Goal: Task Accomplishment & Management: Use online tool/utility

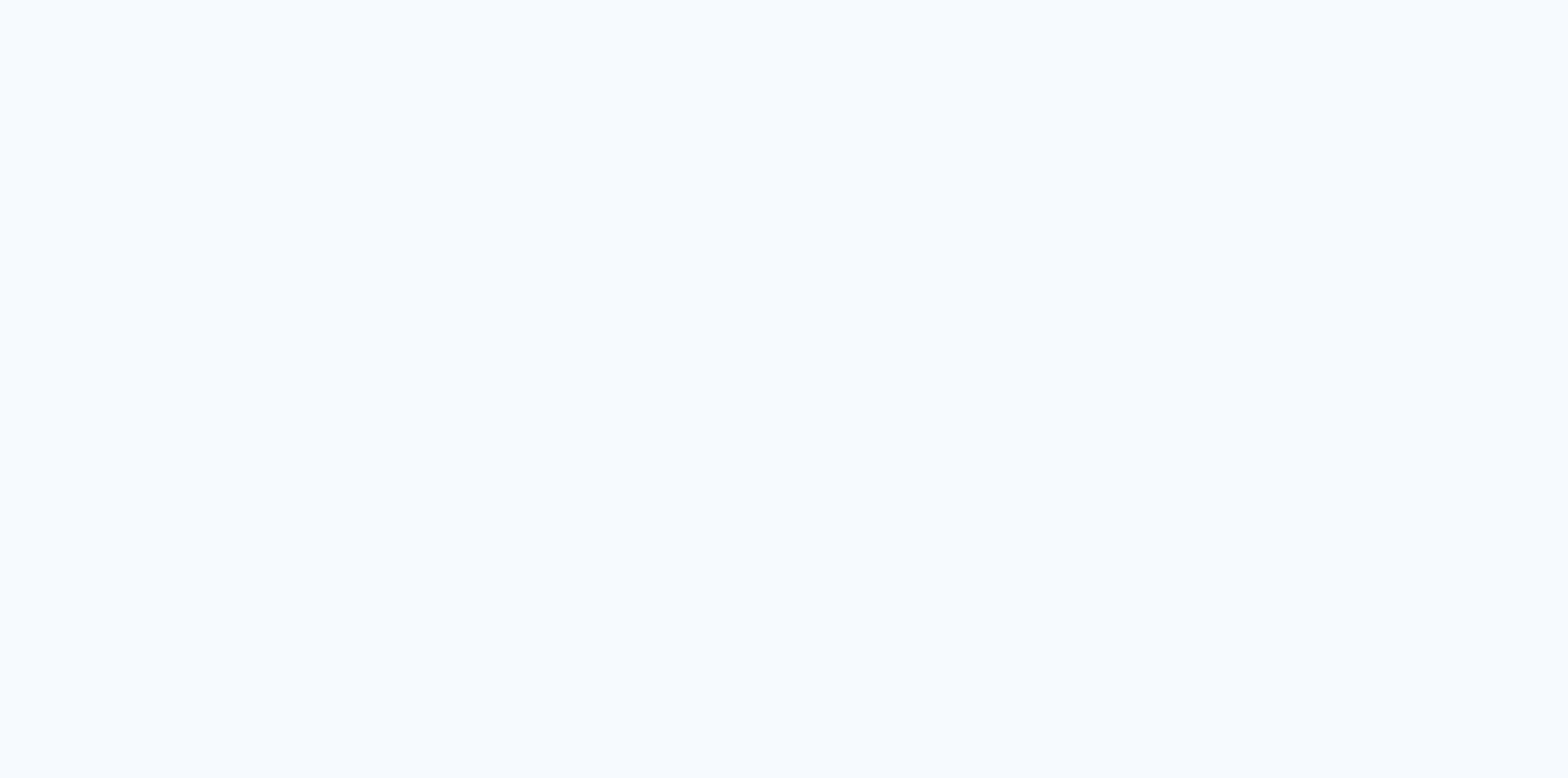
click at [1361, 356] on quentale-app at bounding box center [784, 389] width 1568 height 778
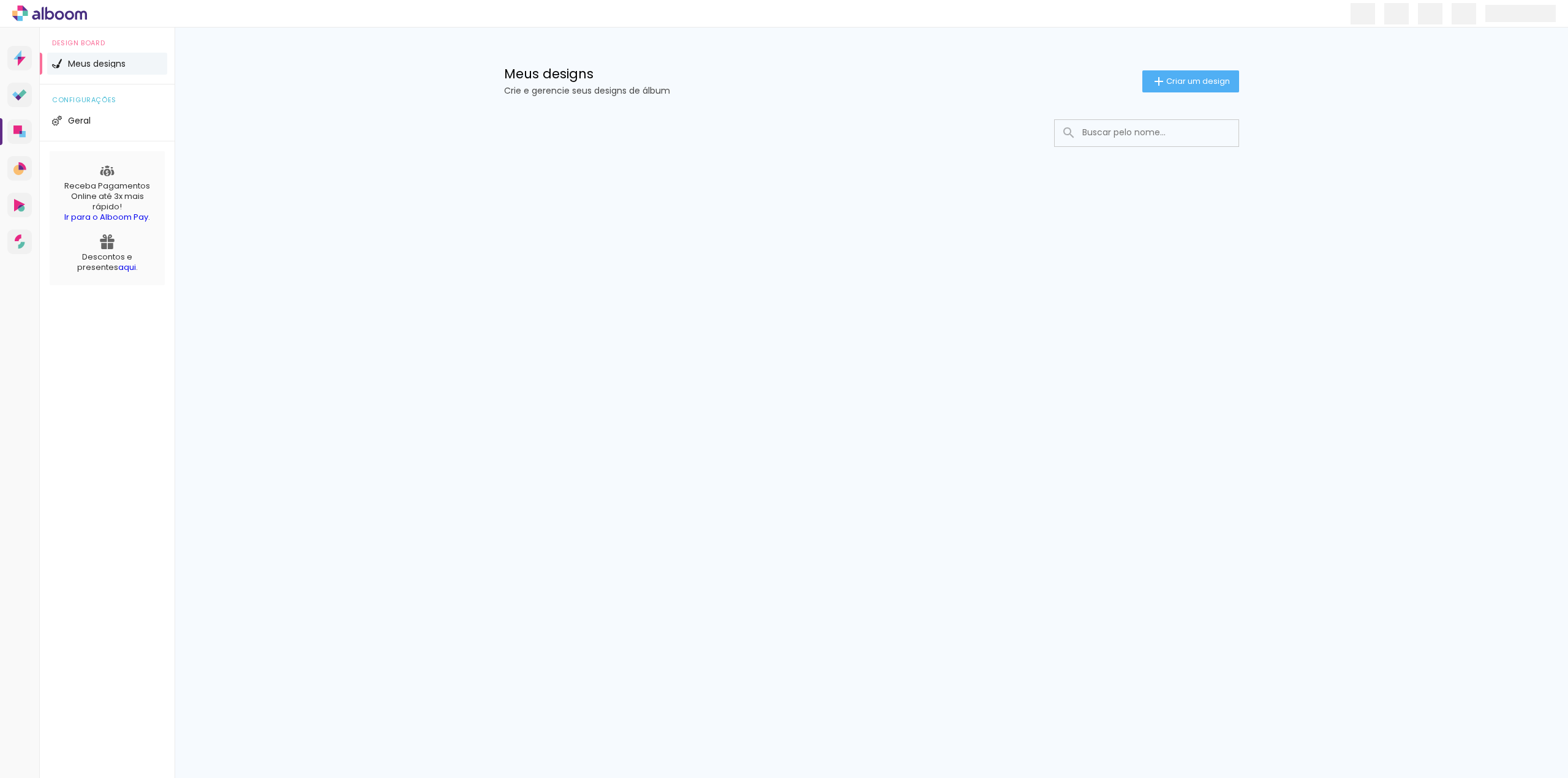
click at [1265, 324] on div "Prosite Website + Landing pages Proof Sistema de seleção e venda de fotos Desig…" at bounding box center [784, 402] width 1568 height 750
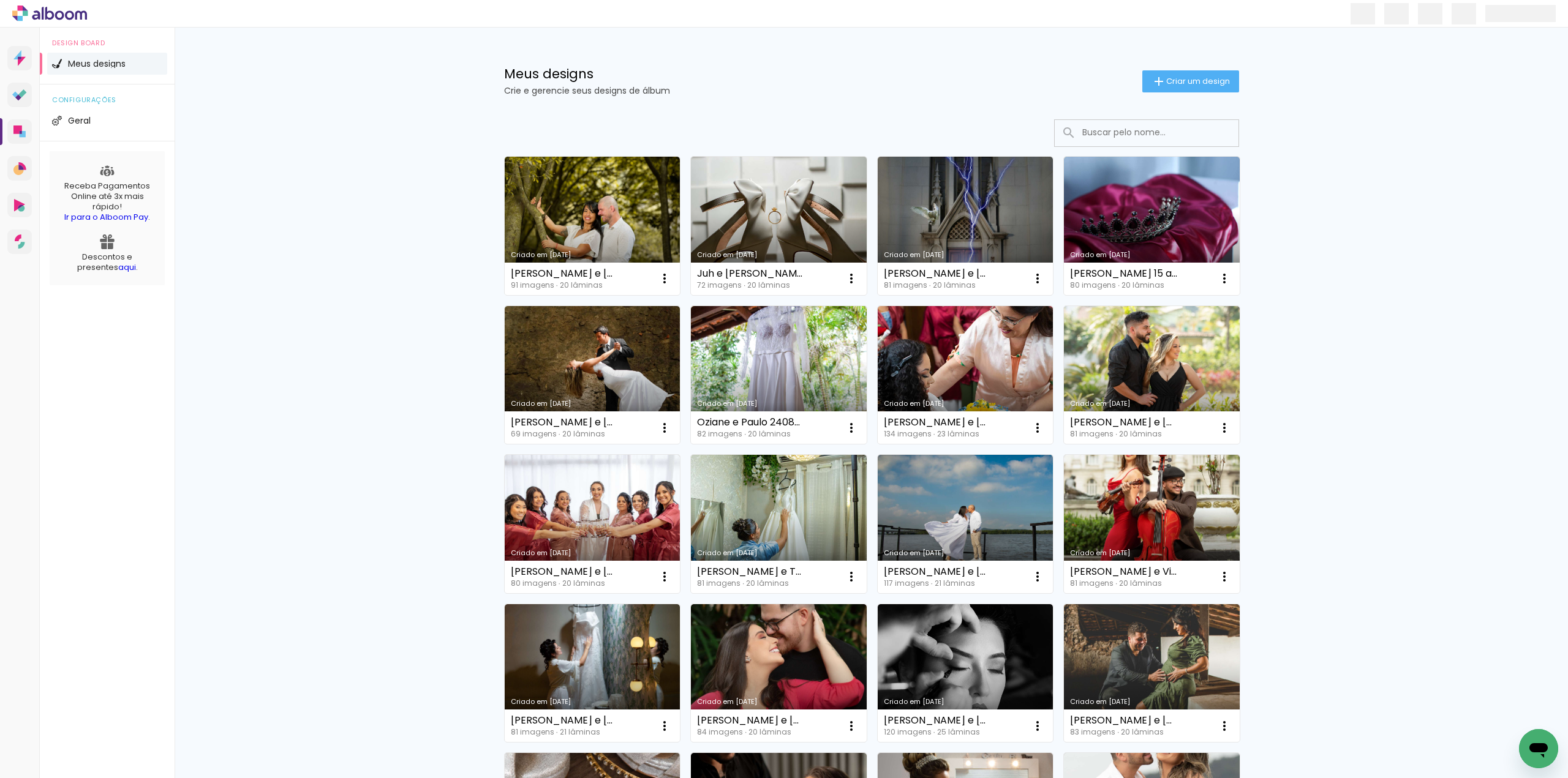
click at [1323, 319] on div "Meus designs Crie e gerencie seus designs de álbum Criar um design Criado em 28…" at bounding box center [871, 678] width 1393 height 1301
click at [367, 243] on div "Meus designs Crie e gerencie seus designs de álbum Criar um design Criado em 28…" at bounding box center [871, 678] width 1393 height 1301
click at [1164, 226] on link "Criado em [DATE]" at bounding box center [1151, 225] width 176 height 138
click at [1176, 84] on span "Criar um design" at bounding box center [1198, 81] width 64 height 8
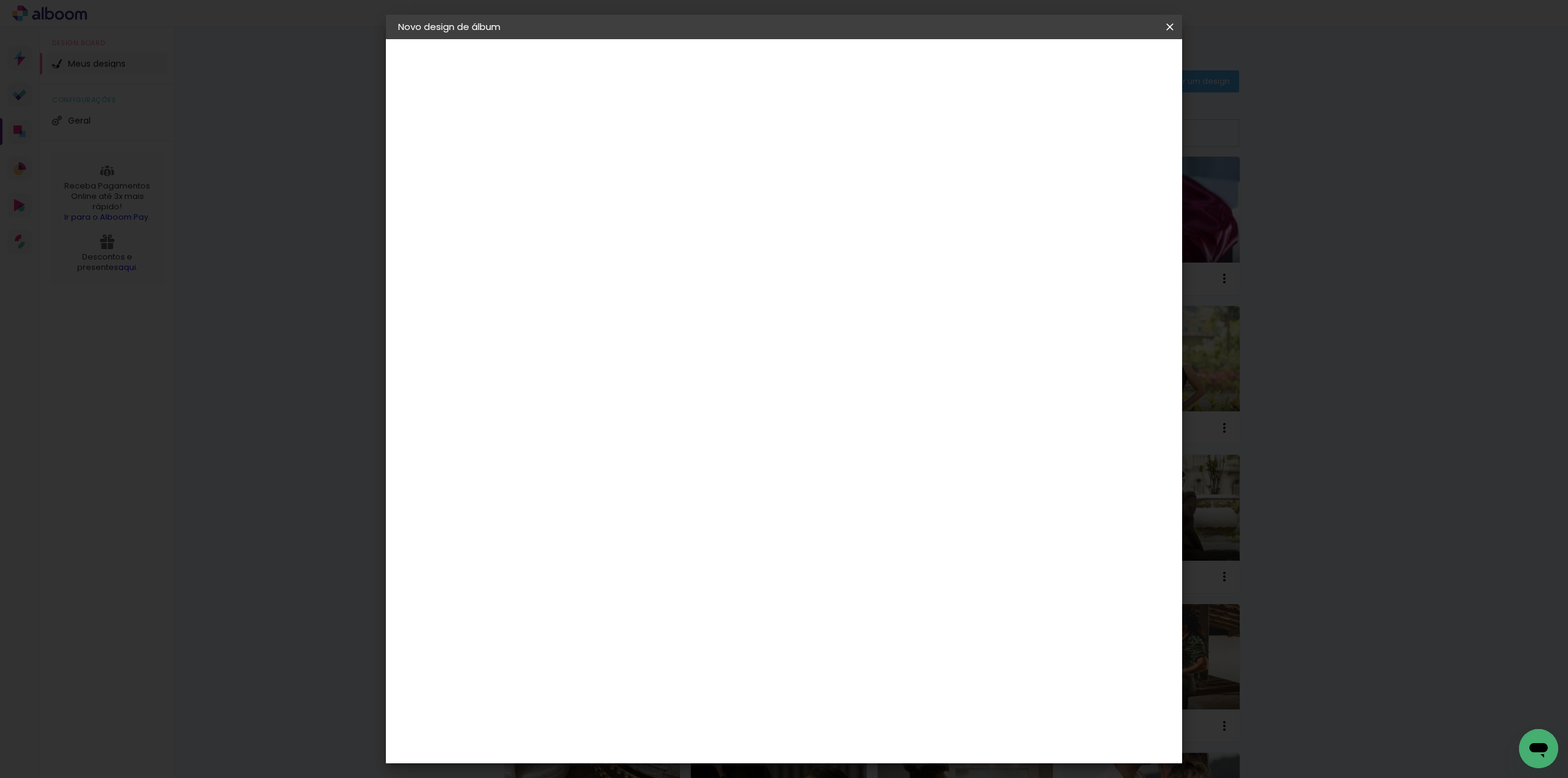
click at [598, 158] on input at bounding box center [598, 164] width 0 height 19
click at [598, 161] on input "Beatri 2" at bounding box center [598, 164] width 0 height 19
type input "Beatriz 2"
type paper-input "Beatriz 2"
click at [0, 0] on slot "Avançar" at bounding box center [0, 0] width 0 height 0
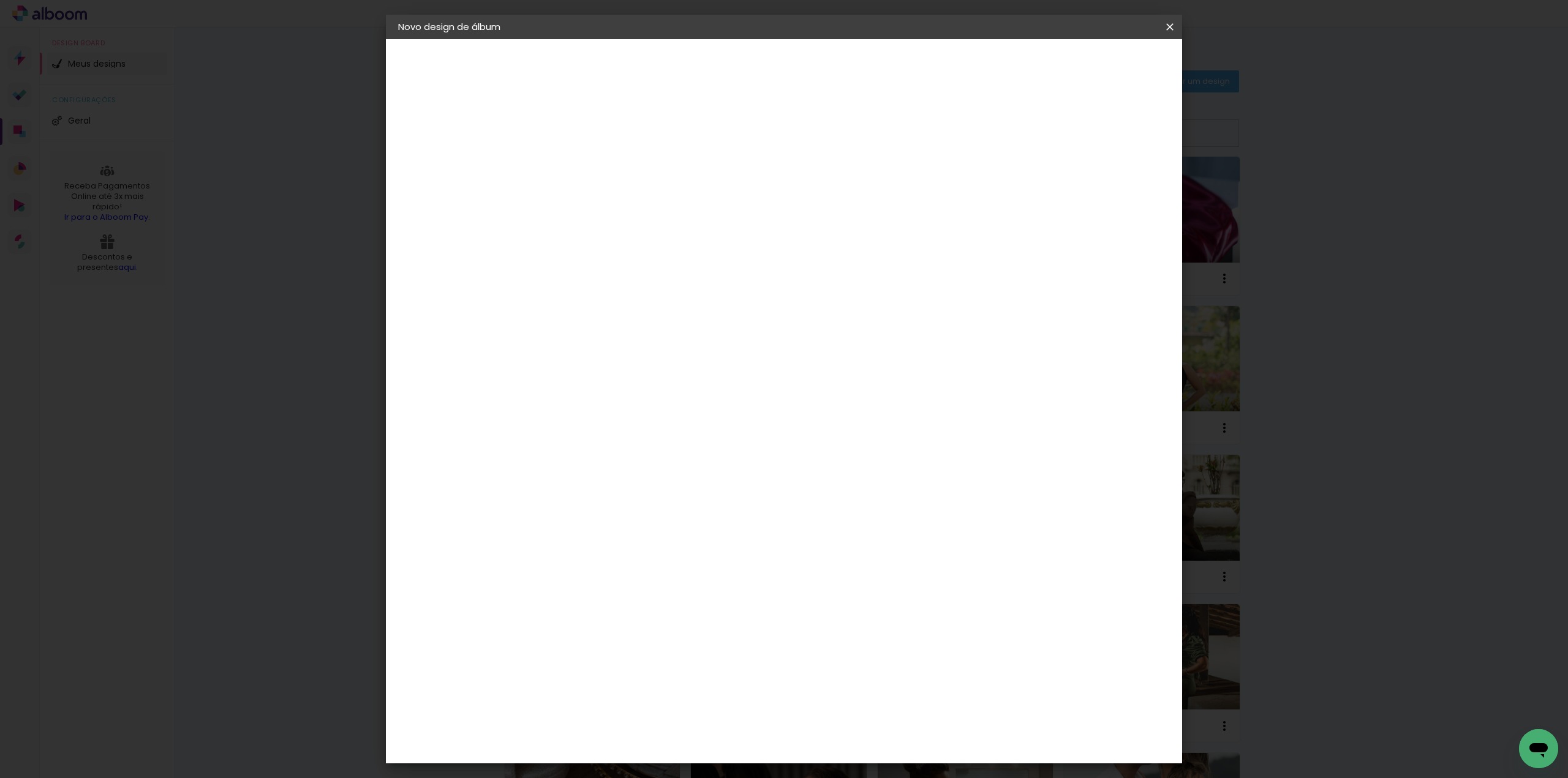
click at [828, 189] on paper-item "Tamanho Livre" at bounding box center [769, 186] width 118 height 27
click at [846, 53] on header "Fornecedor Escolha um fornecedor ou avance com o tamanho livre. Voltar Avançar" at bounding box center [695, 75] width 301 height 73
click at [828, 57] on paper-button "Avançar" at bounding box center [798, 65] width 60 height 21
drag, startPoint x: 574, startPoint y: 347, endPoint x: 553, endPoint y: 349, distance: 21.1
click at [553, 349] on input "30" at bounding box center [560, 347] width 32 height 18
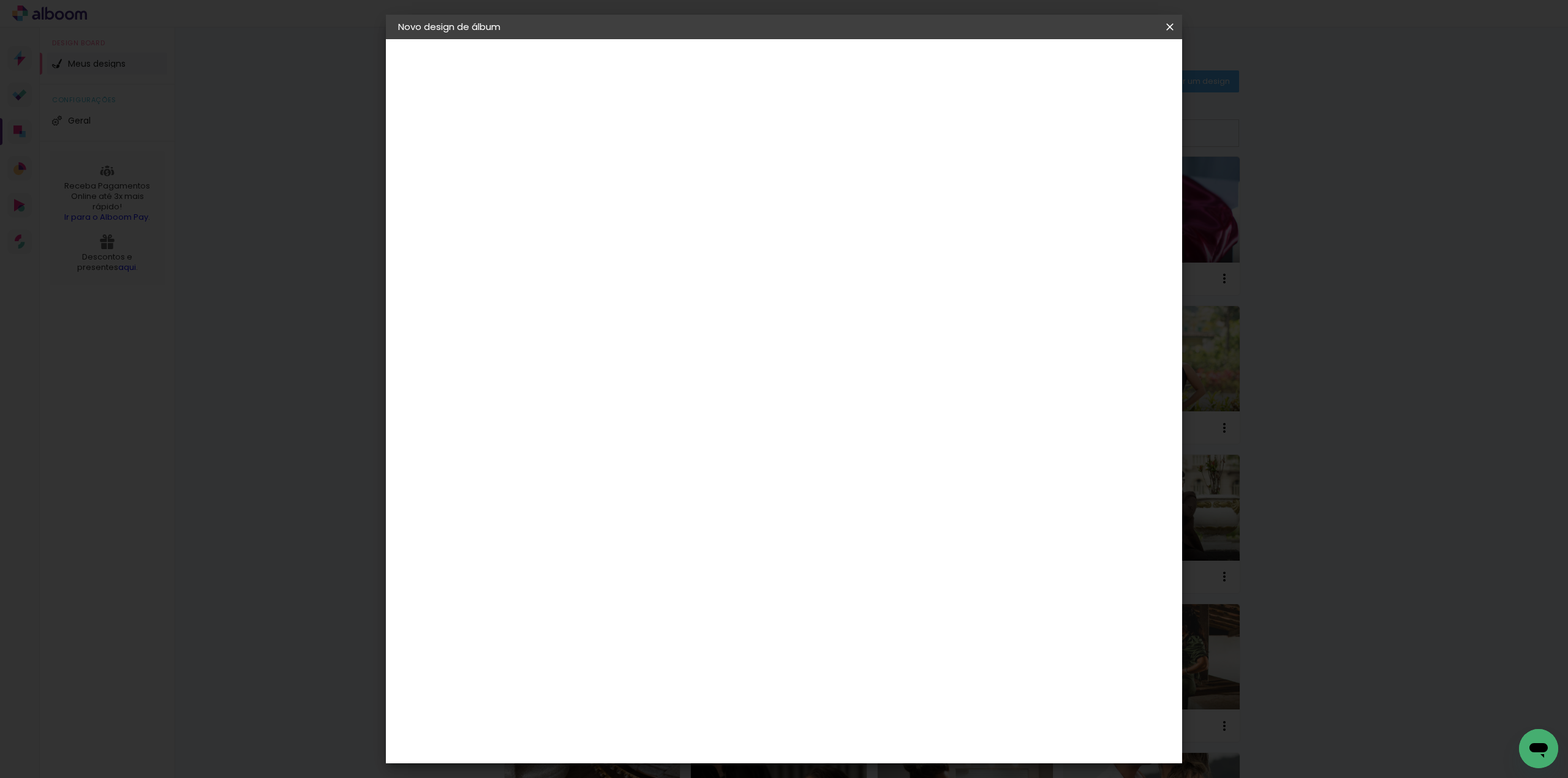
type input "40"
type paper-input "40"
click at [1093, 64] on span "Iniciar design" at bounding box center [1065, 64] width 56 height 9
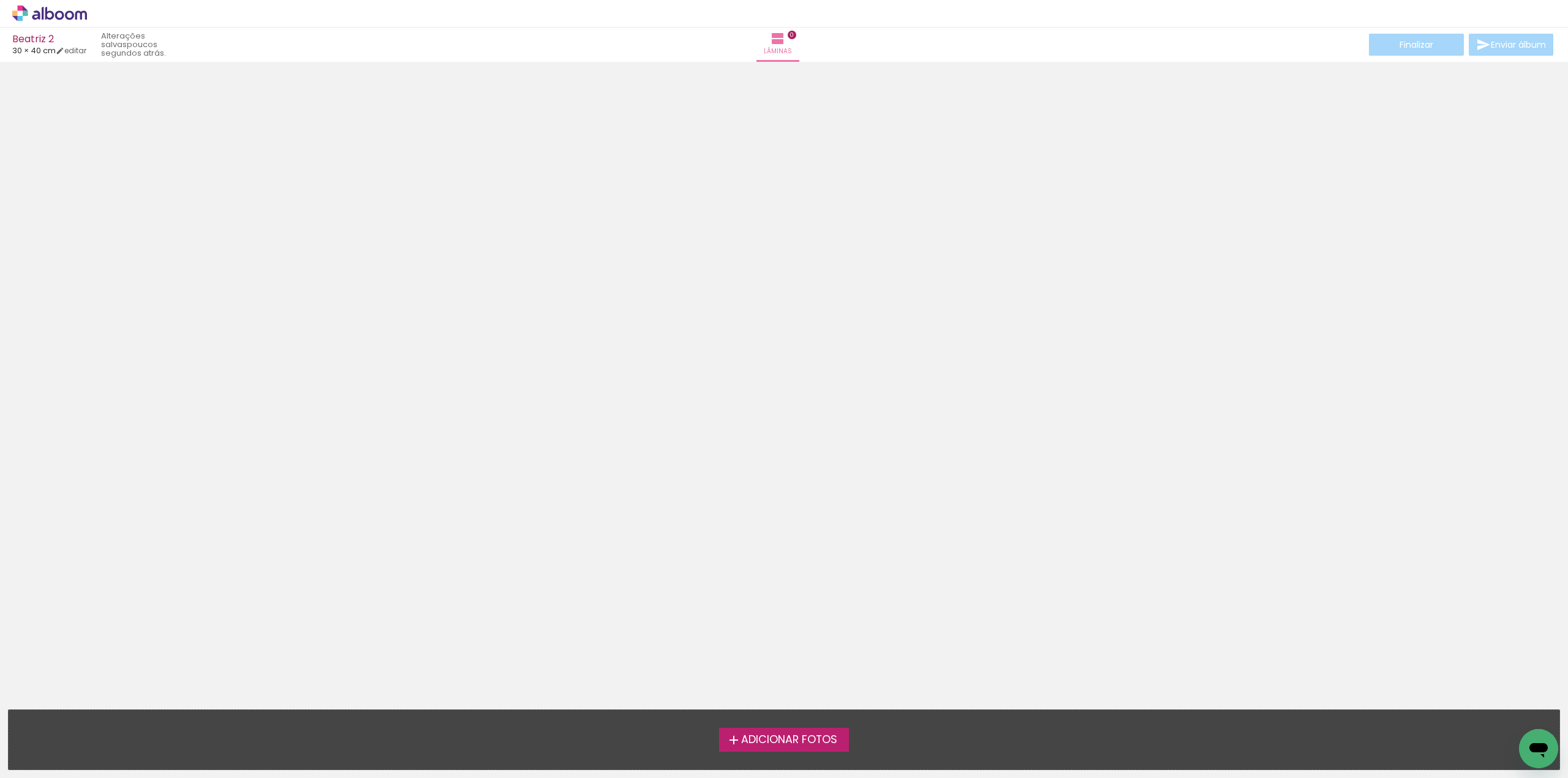
click at [795, 739] on span "Adicionar Fotos" at bounding box center [789, 740] width 96 height 11
click at [0, 0] on input "file" at bounding box center [0, 0] width 0 height 0
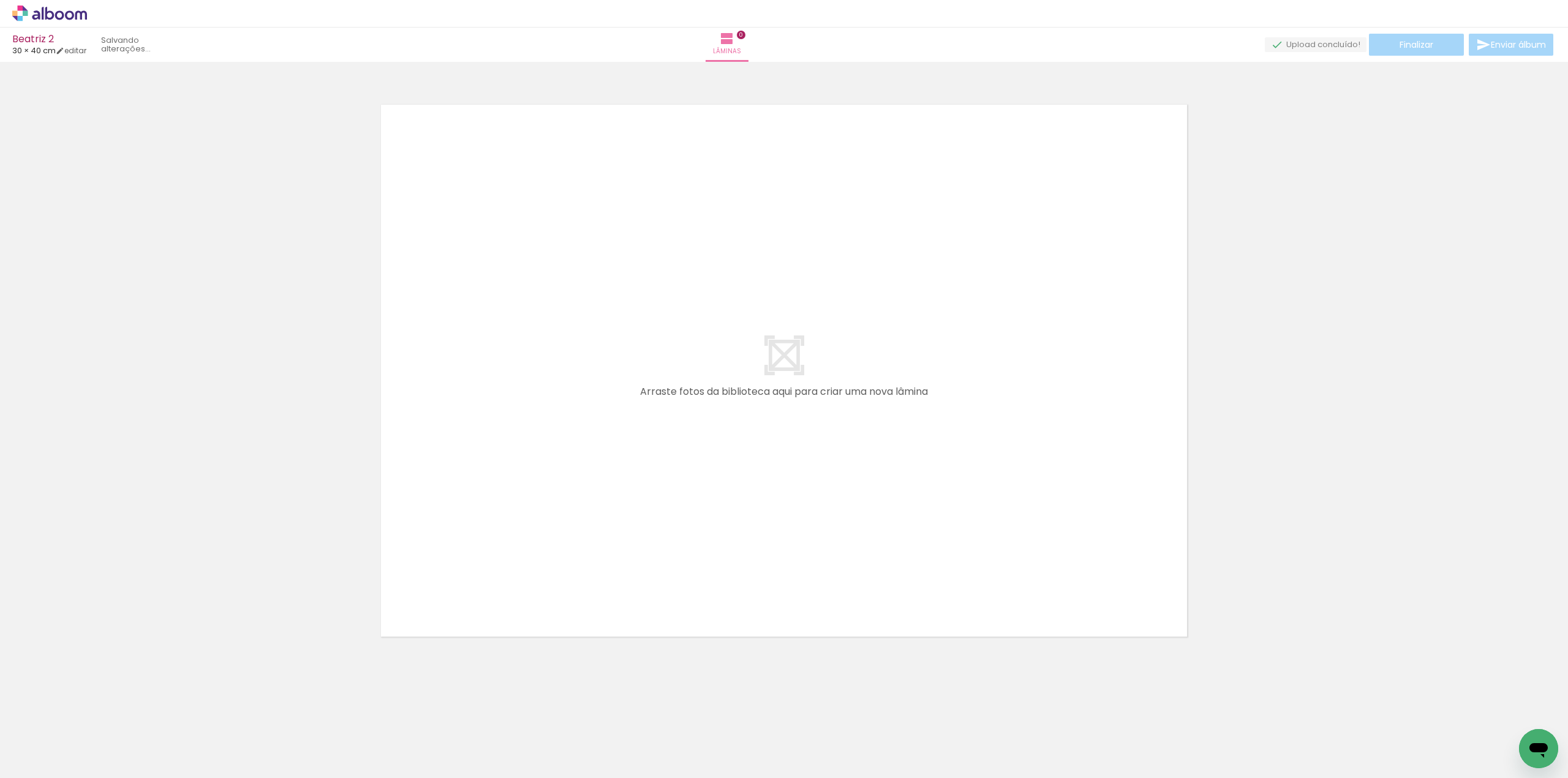
click at [304, 333] on div at bounding box center [784, 355] width 1568 height 578
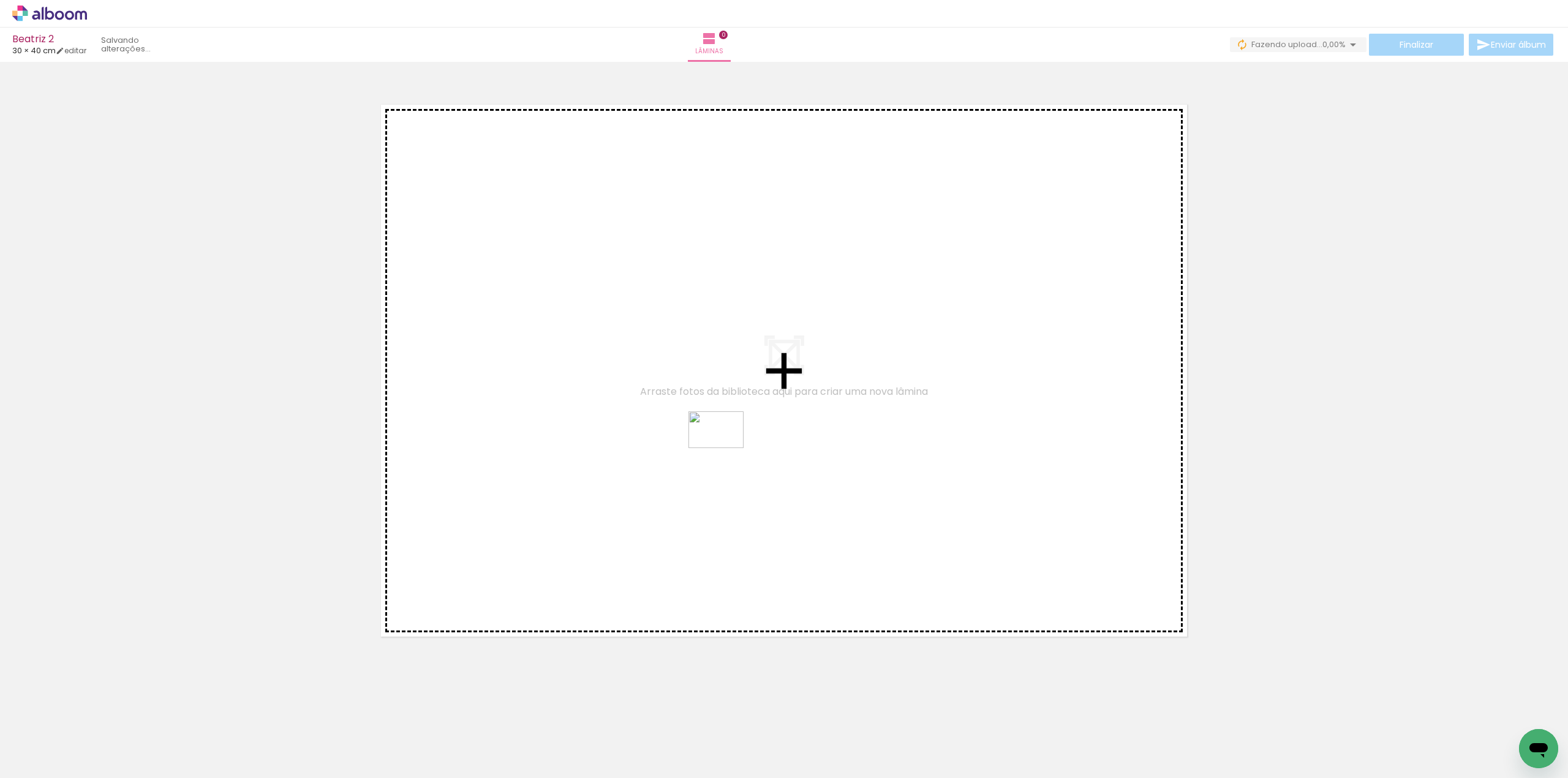
drag, startPoint x: 1252, startPoint y: 742, endPoint x: 725, endPoint y: 448, distance: 603.5
click at [725, 448] on quentale-workspace at bounding box center [784, 389] width 1568 height 778
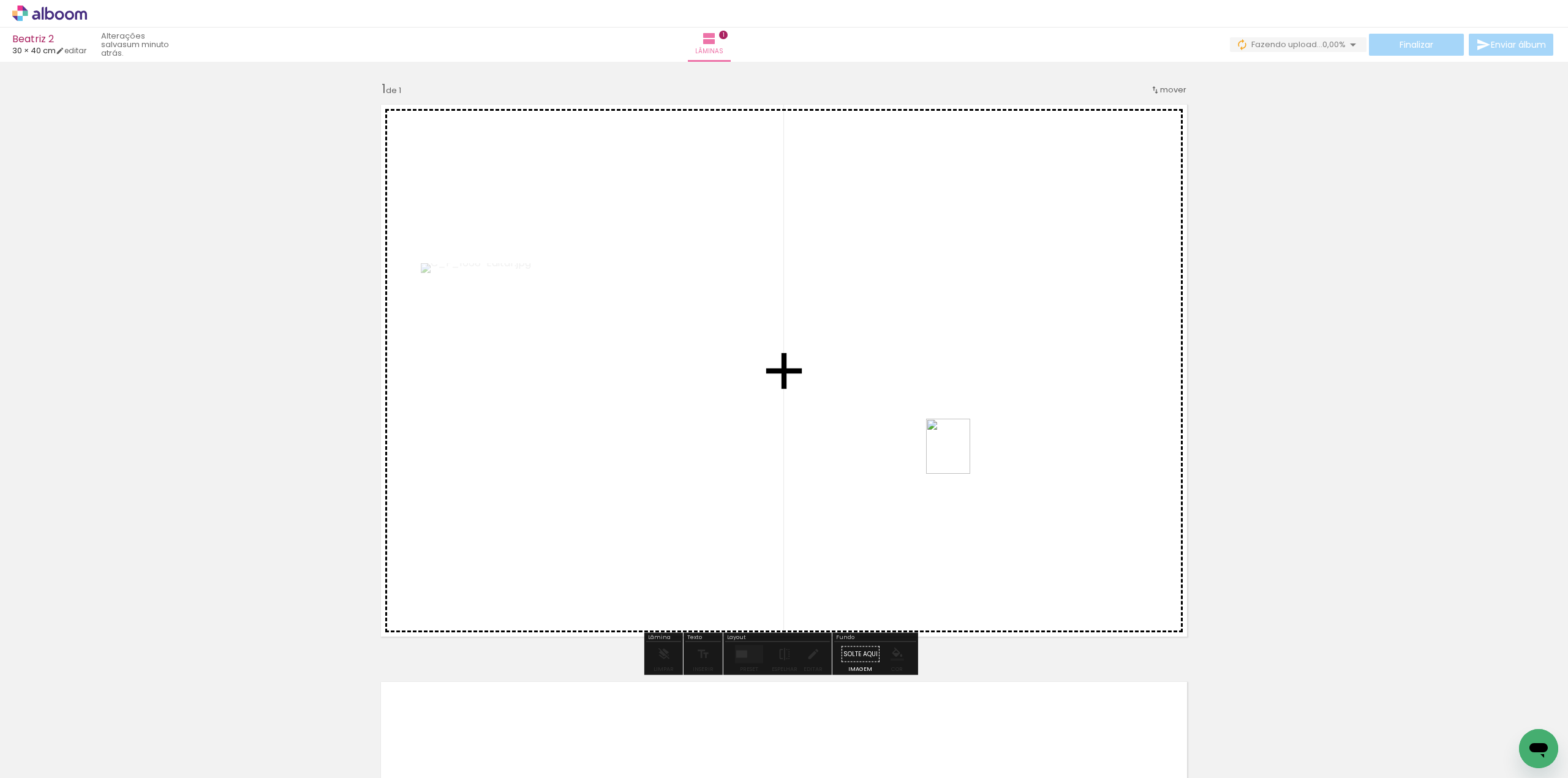
drag, startPoint x: 1175, startPoint y: 754, endPoint x: 963, endPoint y: 456, distance: 365.7
click at [963, 456] on quentale-workspace at bounding box center [784, 389] width 1568 height 778
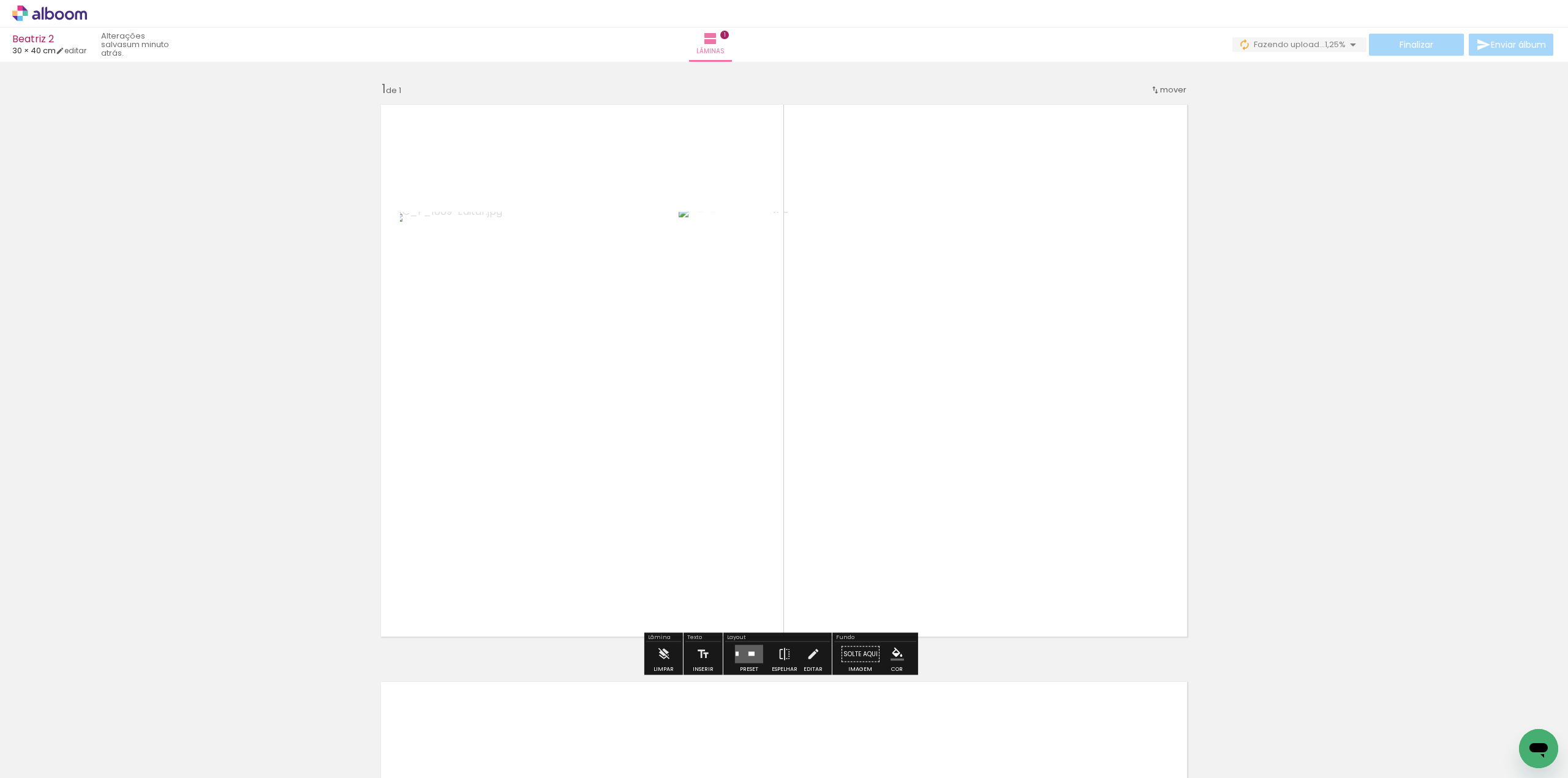
click at [744, 652] on quentale-layouter at bounding box center [748, 654] width 28 height 18
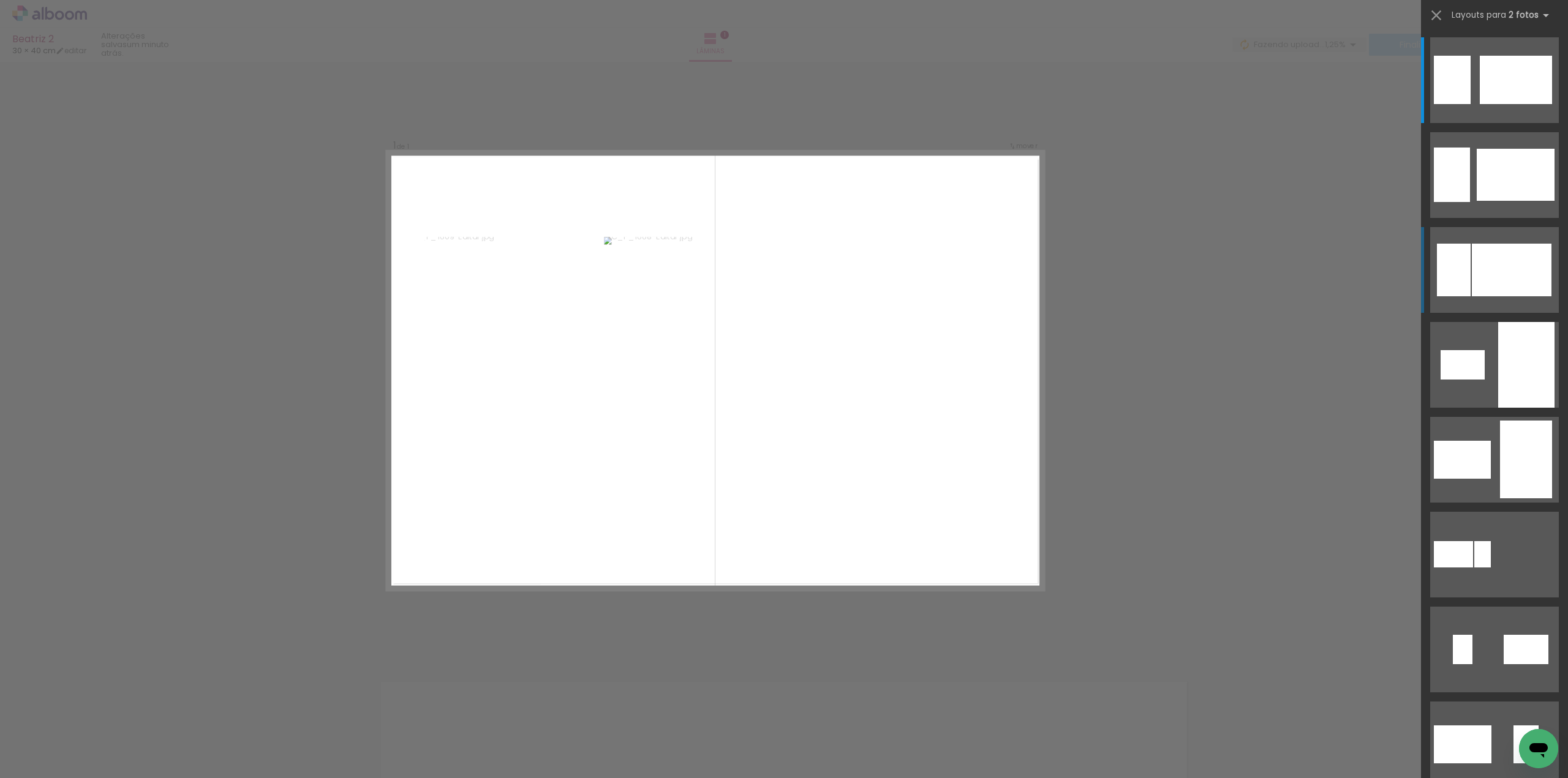
click at [1501, 264] on div at bounding box center [1512, 270] width 79 height 52
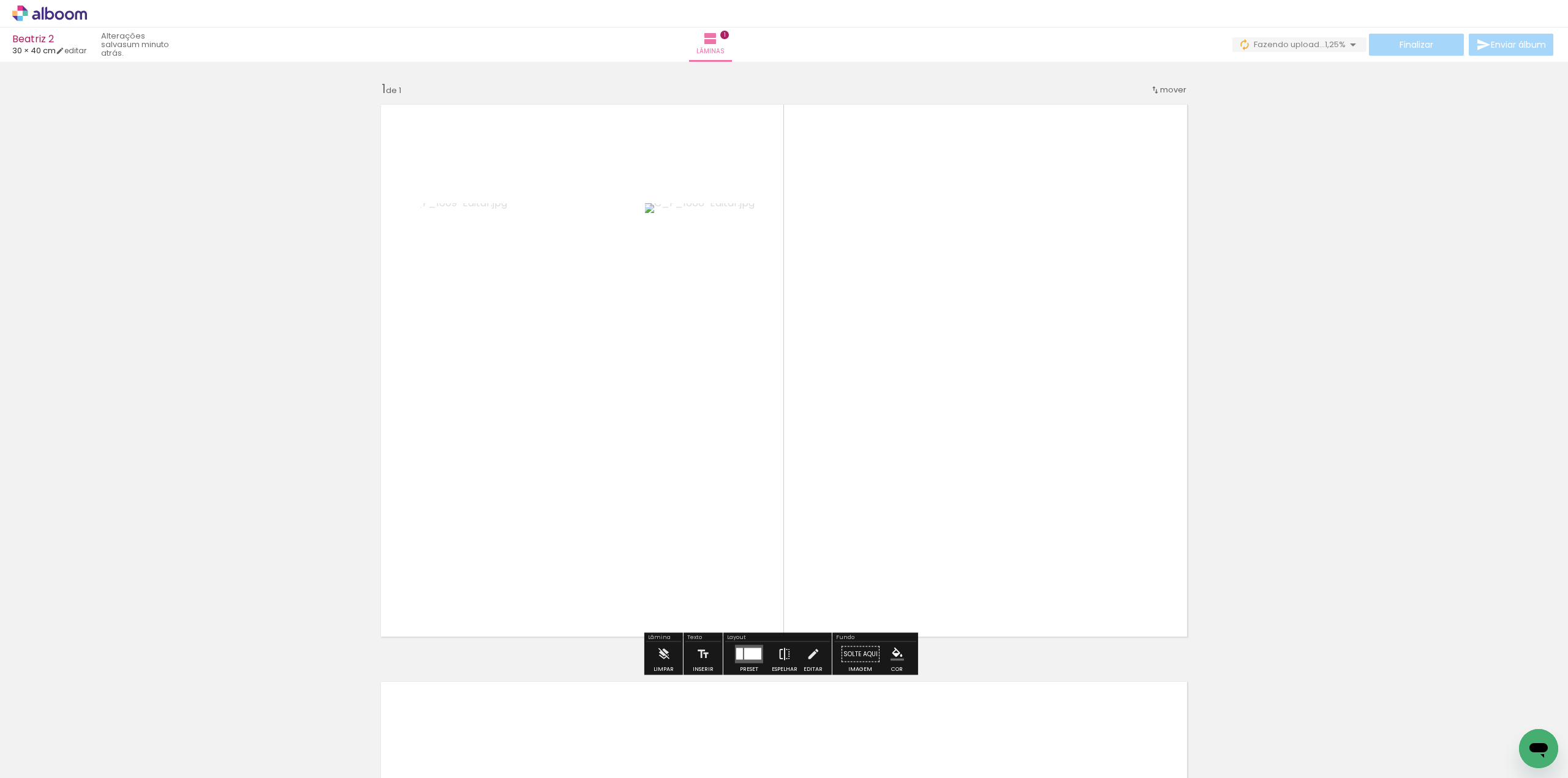
click at [782, 652] on iron-icon at bounding box center [784, 654] width 14 height 25
click at [1358, 490] on div "Inserir lâmina 1 de 1" at bounding box center [784, 643] width 1568 height 1155
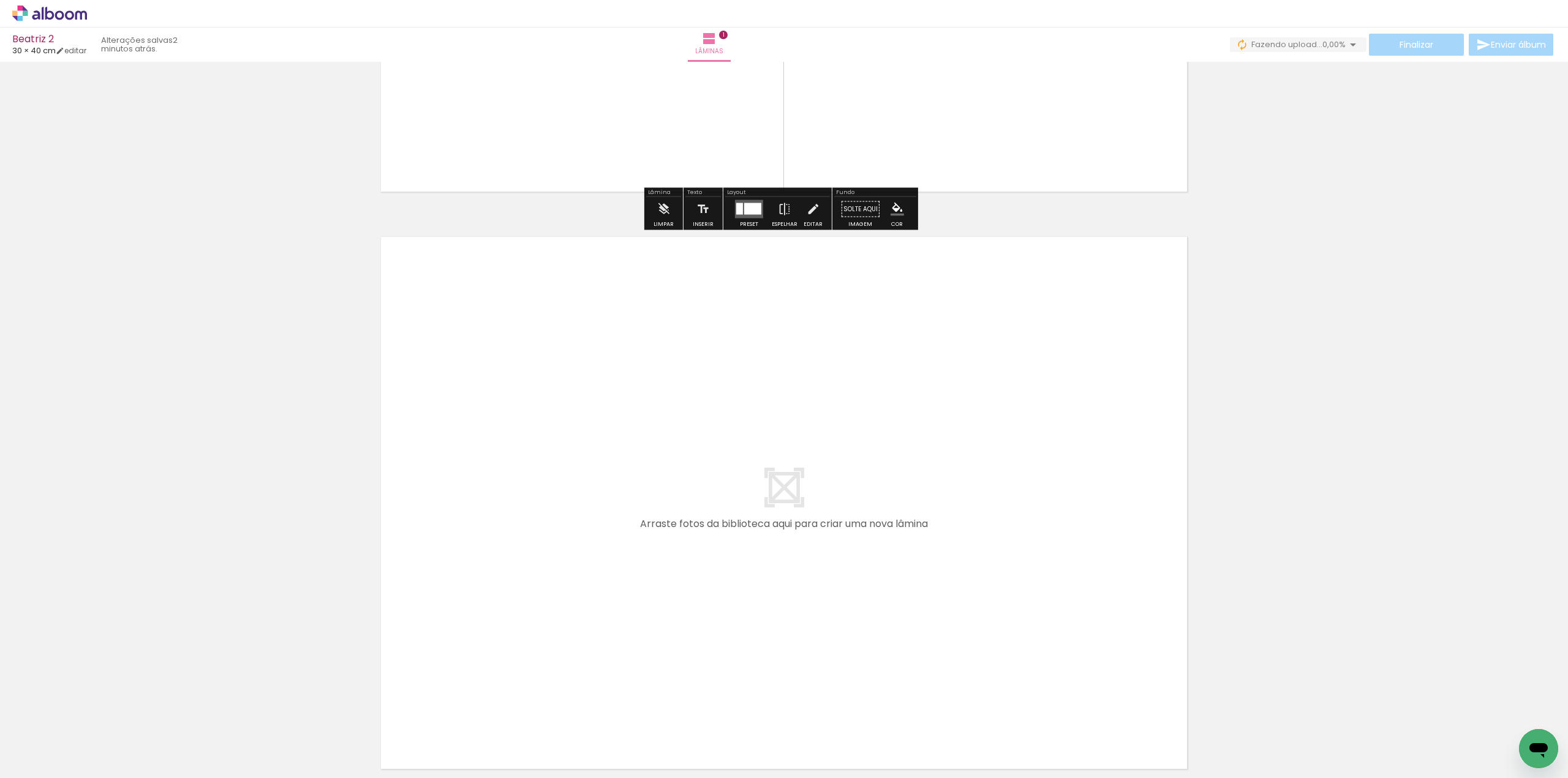
scroll to position [563, 0]
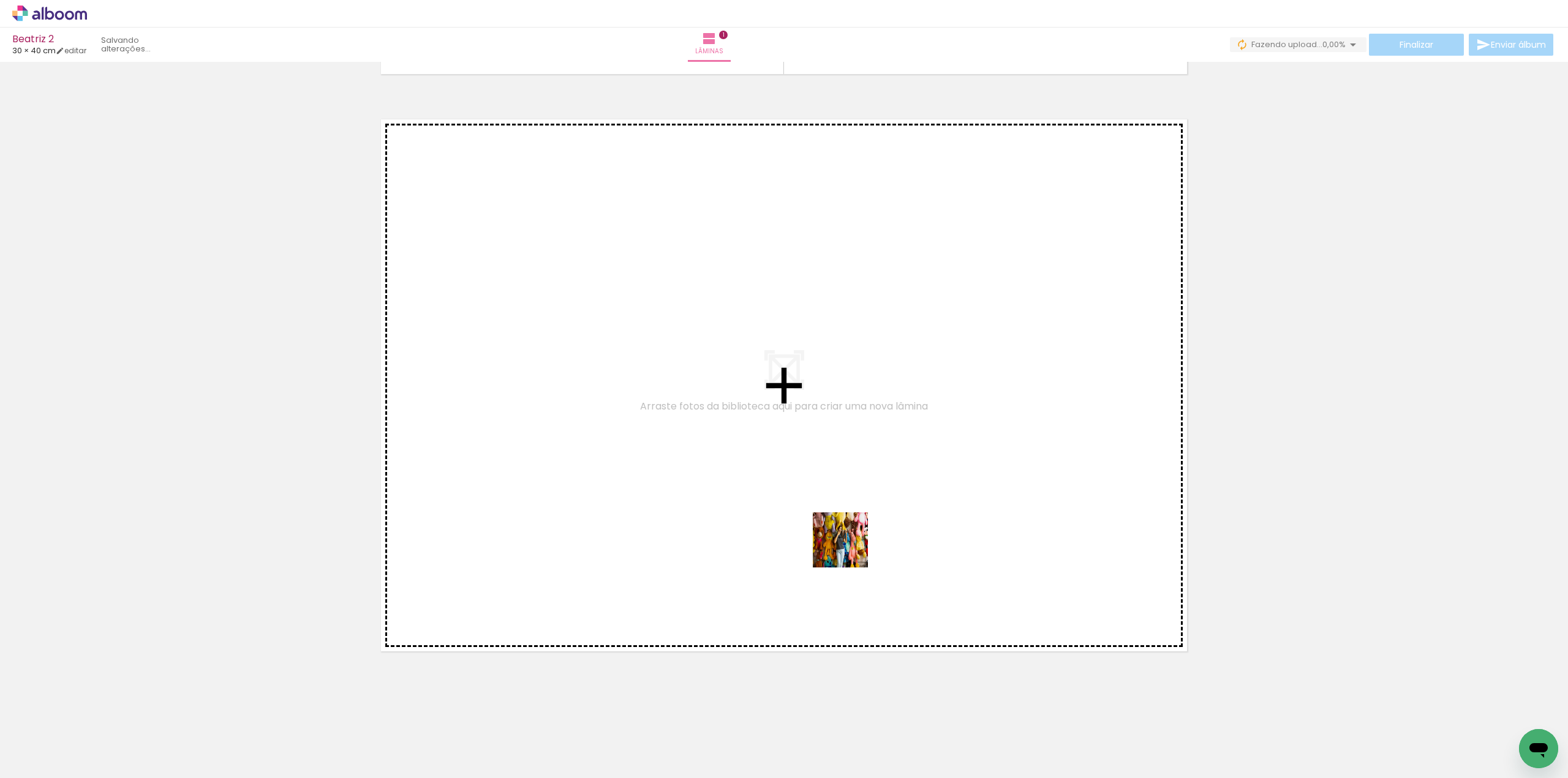
drag, startPoint x: 1357, startPoint y: 734, endPoint x: 849, endPoint y: 549, distance: 540.6
click at [849, 549] on quentale-workspace at bounding box center [784, 389] width 1568 height 778
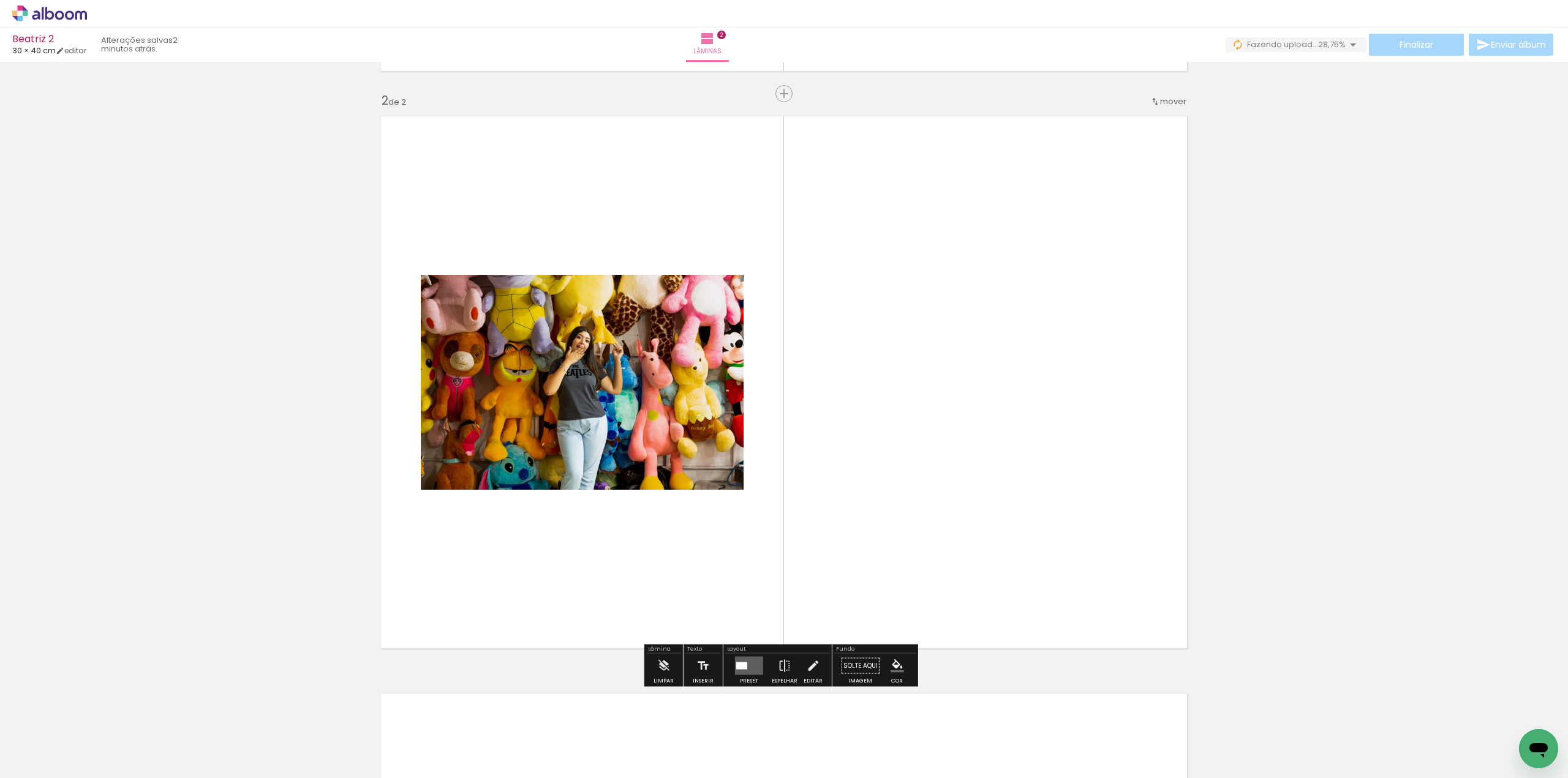
scroll to position [566, 0]
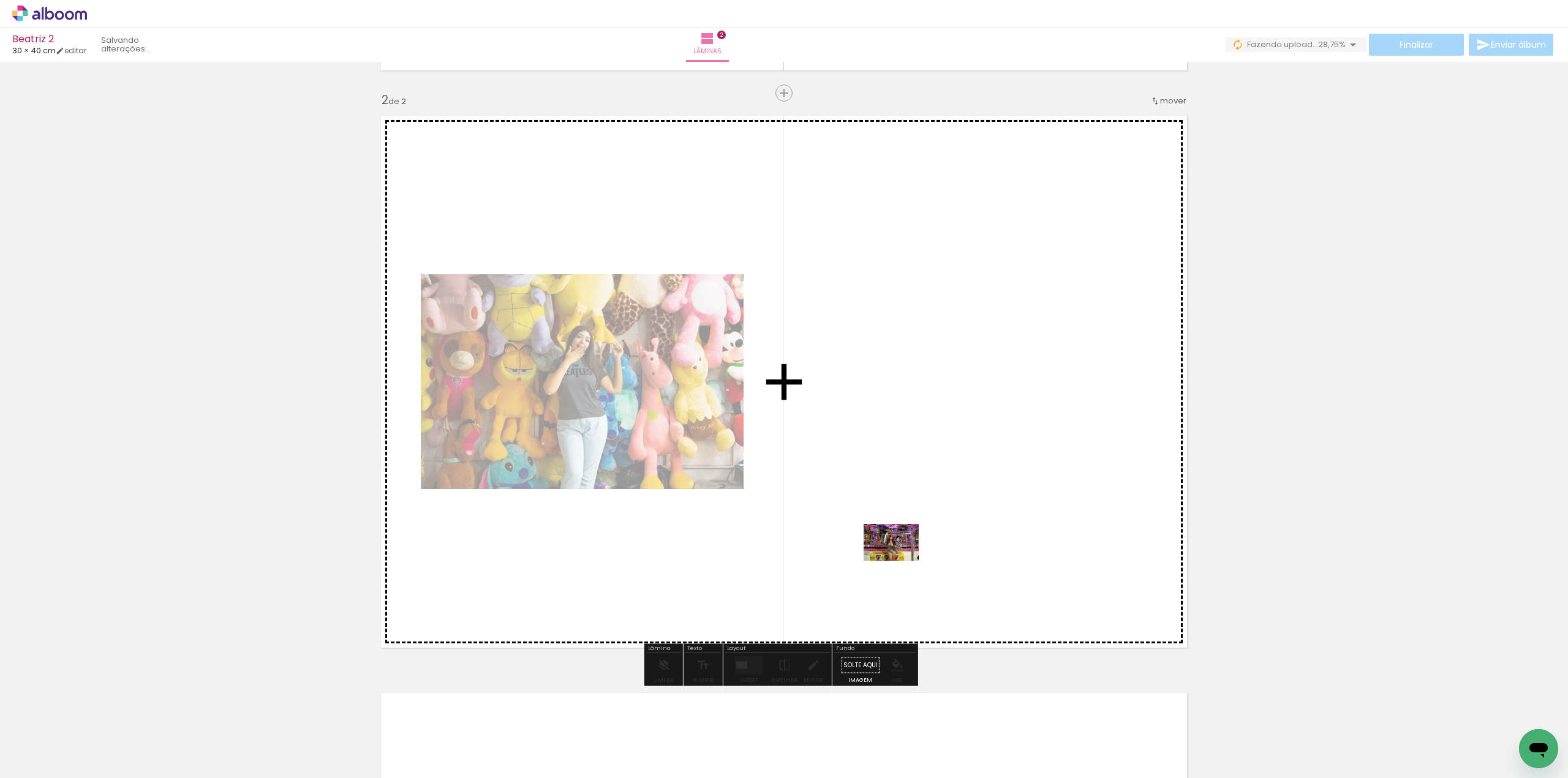
drag, startPoint x: 1455, startPoint y: 741, endPoint x: 900, endPoint y: 560, distance: 583.8
click at [900, 560] on quentale-workspace at bounding box center [784, 389] width 1568 height 778
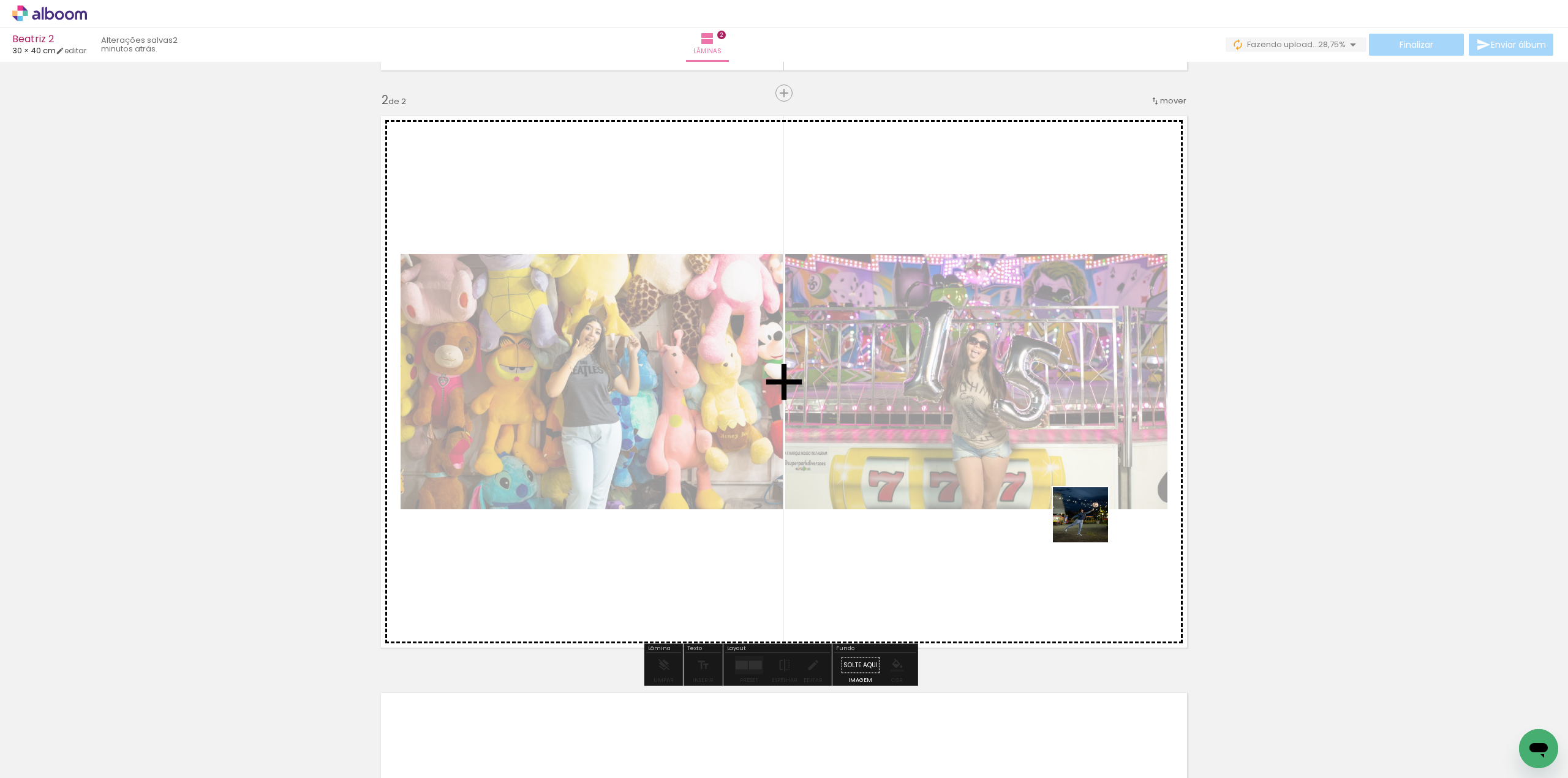
drag, startPoint x: 1306, startPoint y: 745, endPoint x: 1090, endPoint y: 524, distance: 309.0
click at [1090, 524] on quentale-workspace at bounding box center [784, 389] width 1568 height 778
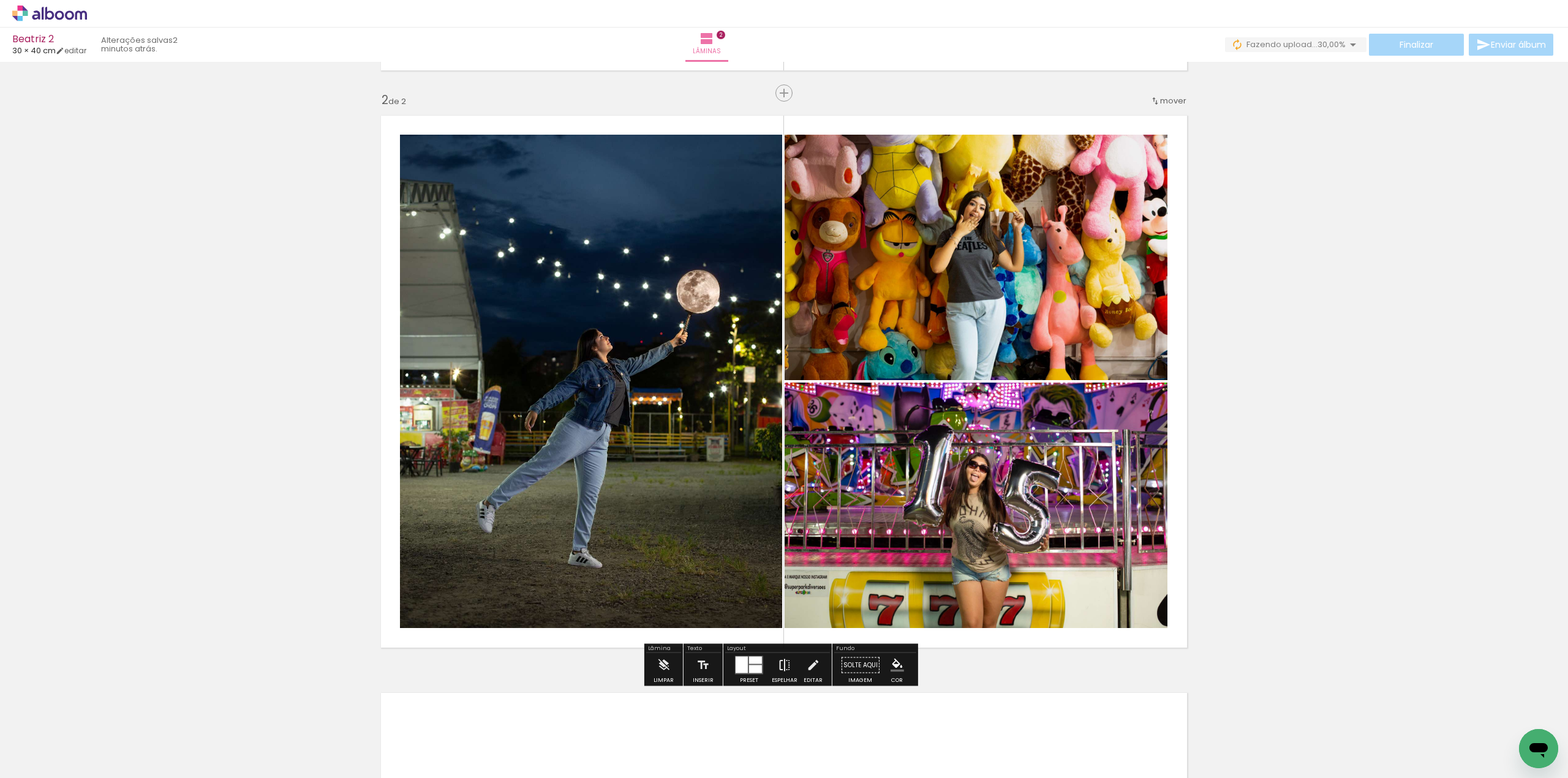
click at [779, 666] on iron-icon at bounding box center [784, 665] width 14 height 25
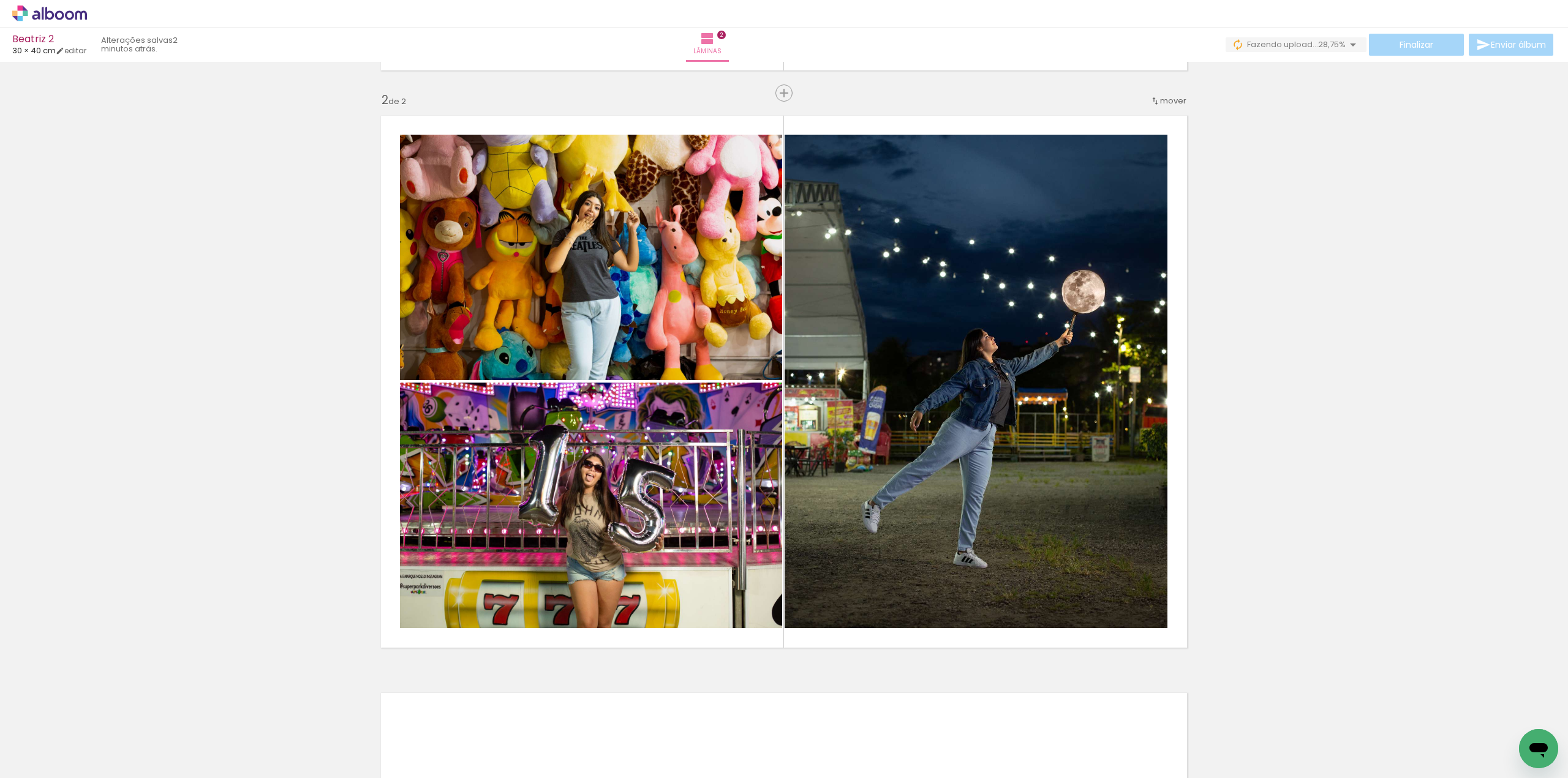
click at [1385, 438] on div "Inserir lâmina 1 de 2 Inserir lâmina 2 de 2" at bounding box center [784, 366] width 1568 height 1732
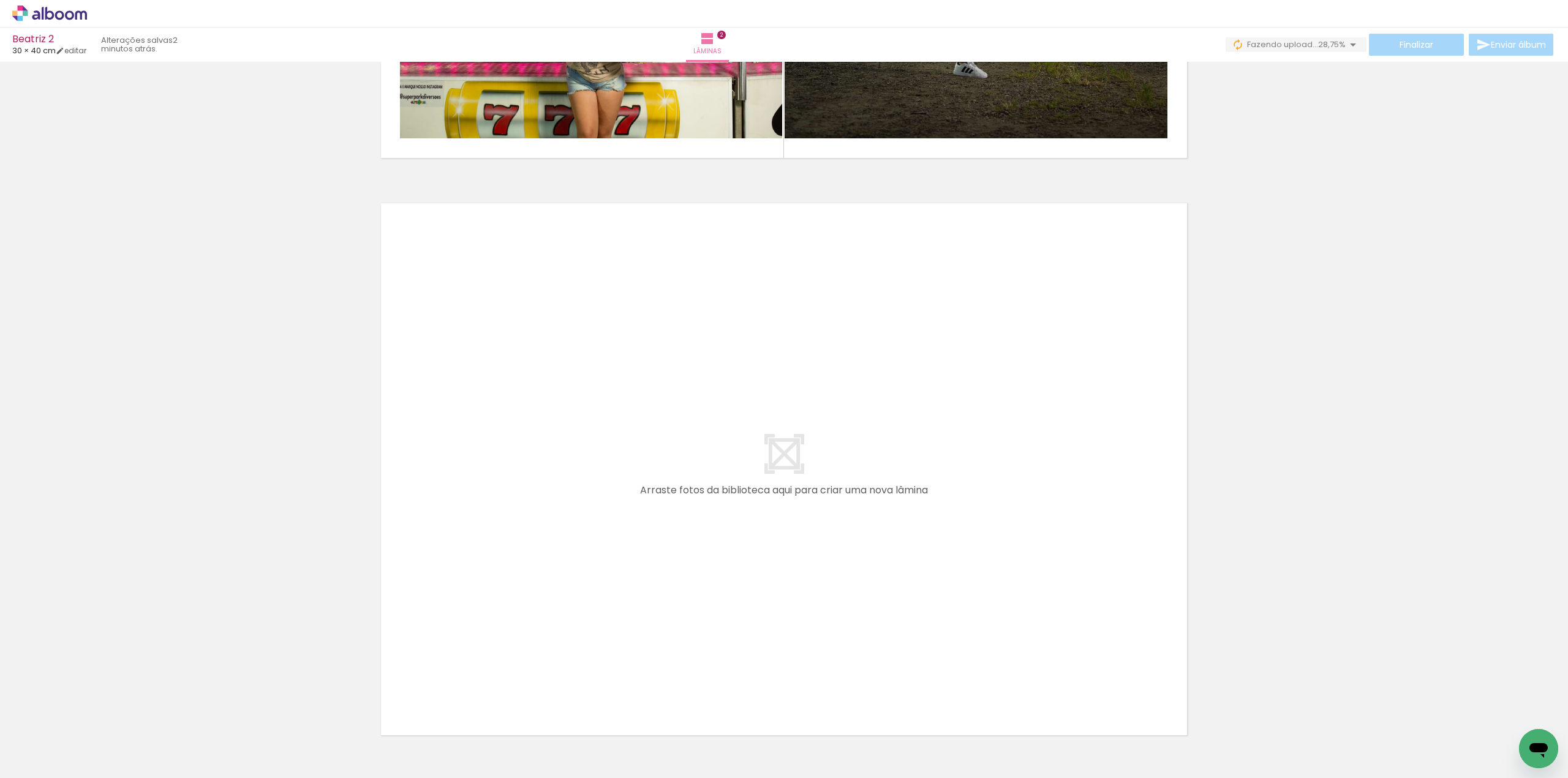
scroll to position [0, 0]
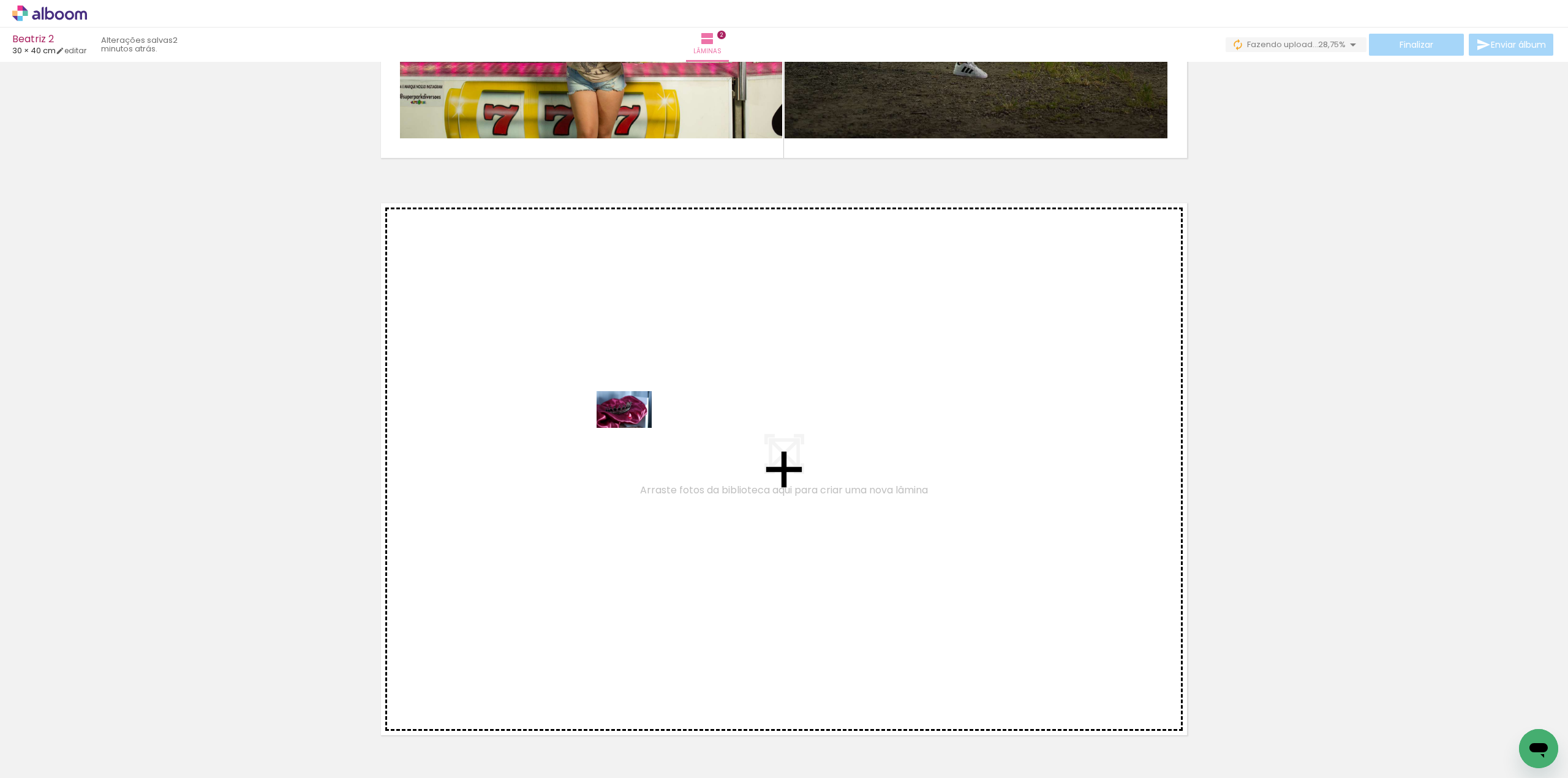
drag, startPoint x: 126, startPoint y: 739, endPoint x: 633, endPoint y: 428, distance: 594.8
click at [633, 428] on quentale-workspace at bounding box center [784, 389] width 1568 height 778
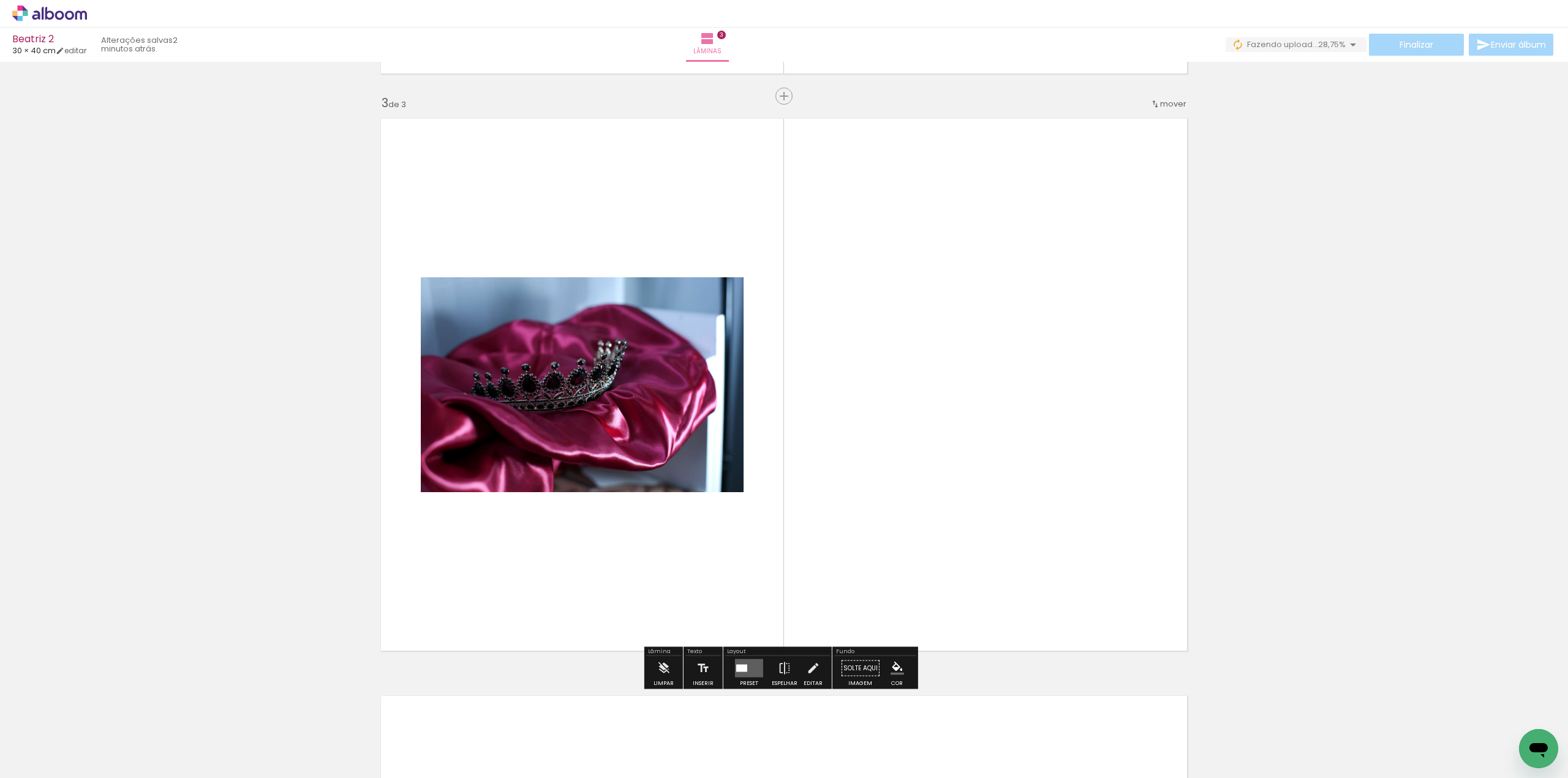
scroll to position [1143, 0]
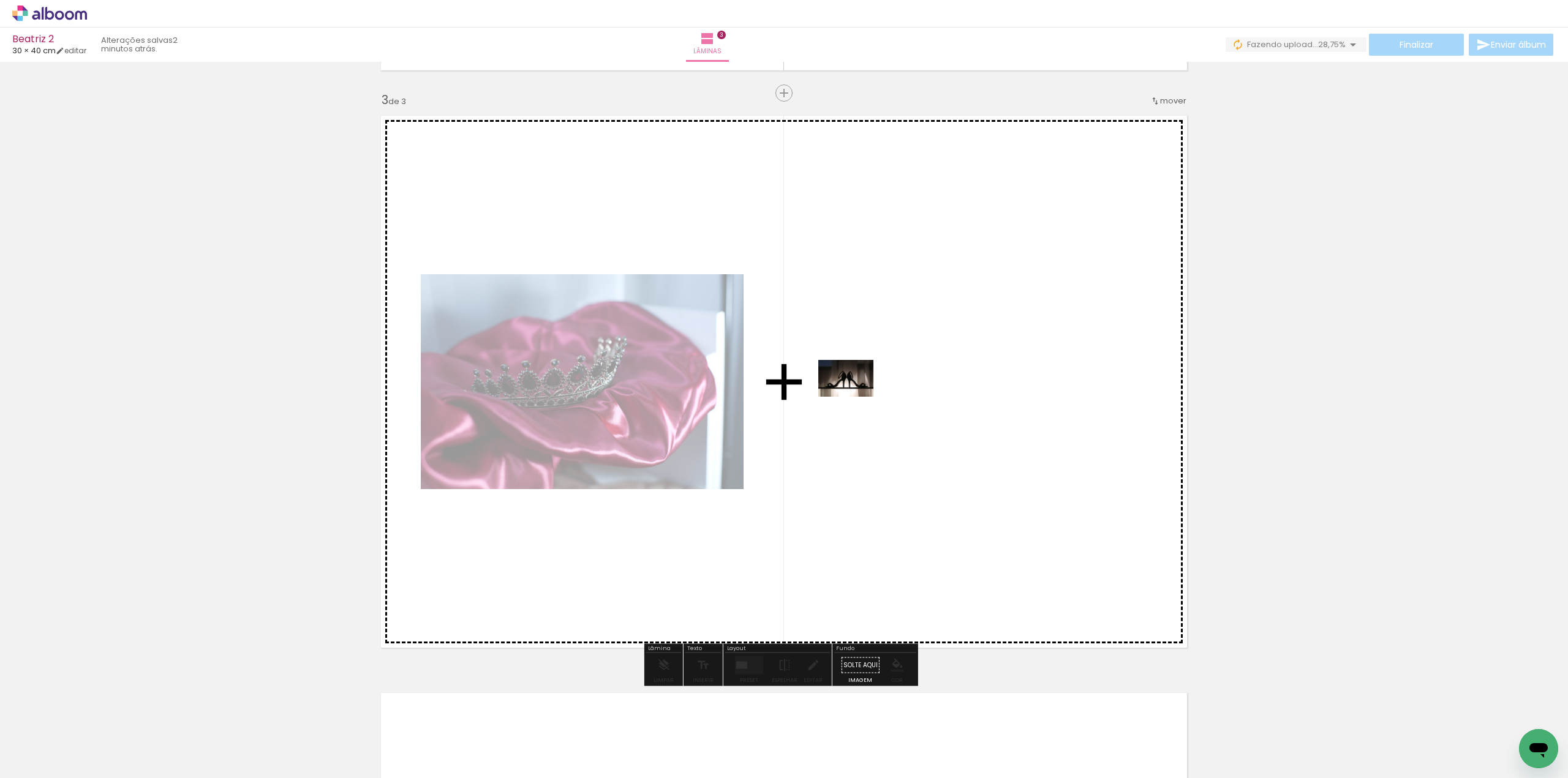
drag, startPoint x: 269, startPoint y: 738, endPoint x: 855, endPoint y: 397, distance: 678.0
click at [855, 397] on quentale-workspace at bounding box center [784, 389] width 1568 height 778
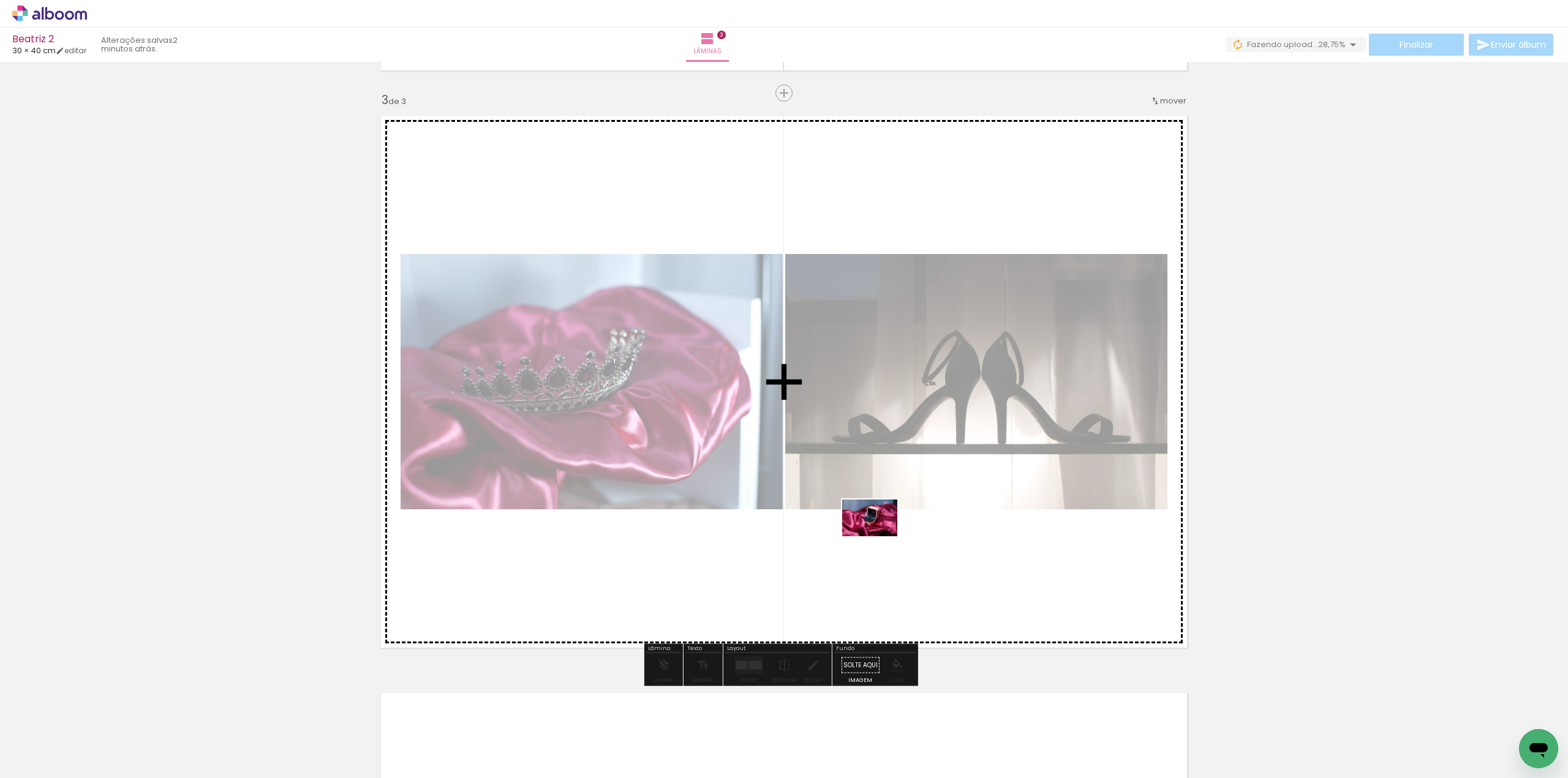
drag, startPoint x: 196, startPoint y: 733, endPoint x: 879, endPoint y: 536, distance: 710.8
click at [879, 536] on quentale-workspace at bounding box center [784, 389] width 1568 height 778
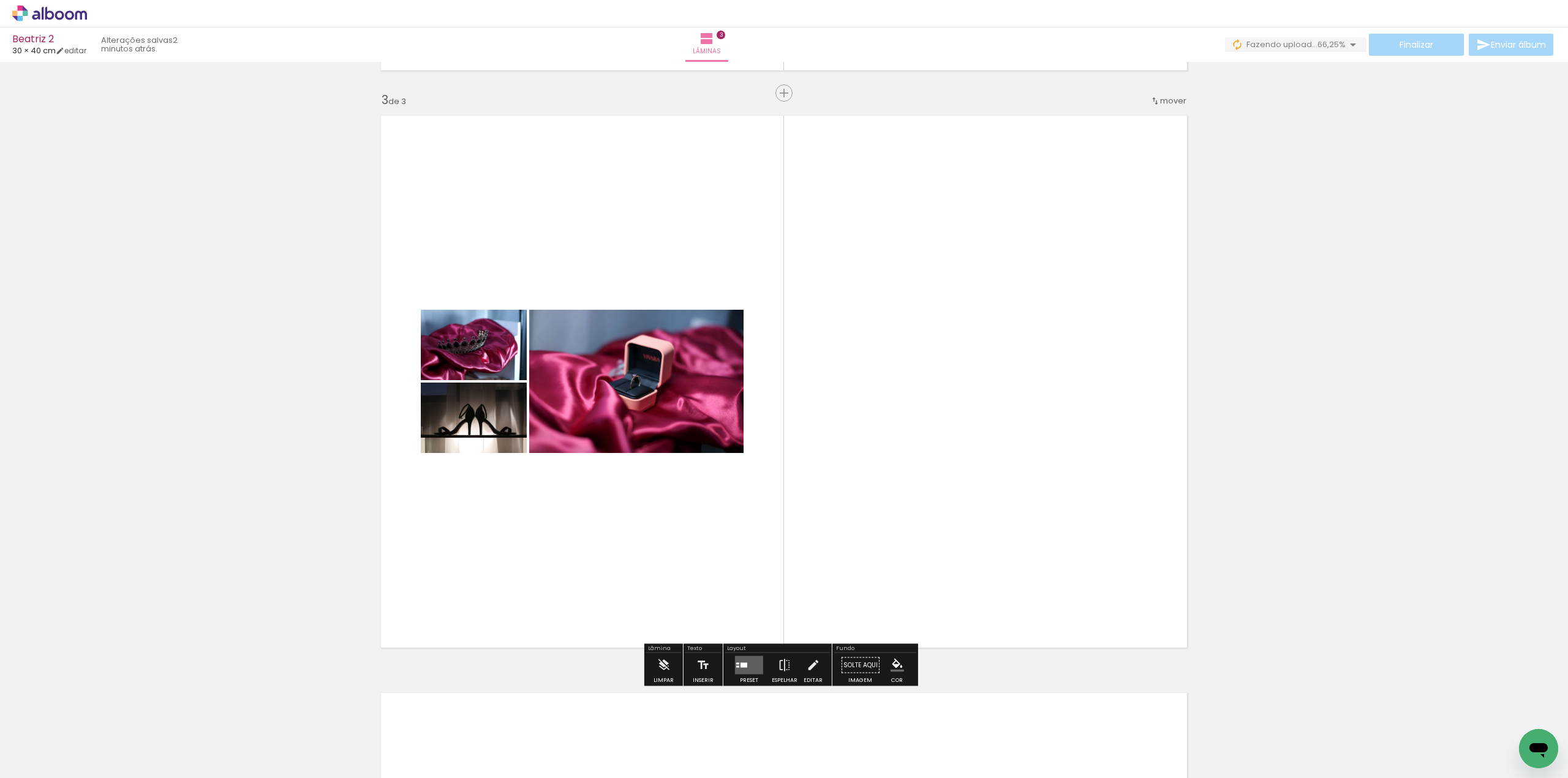
click at [1311, 440] on div "Inserir lâmina 1 de 3 Inserir lâmina 2 de 3 Inserir lâmina 3 de 3" at bounding box center [784, 77] width 1568 height 2309
click at [744, 663] on div at bounding box center [743, 665] width 6 height 5
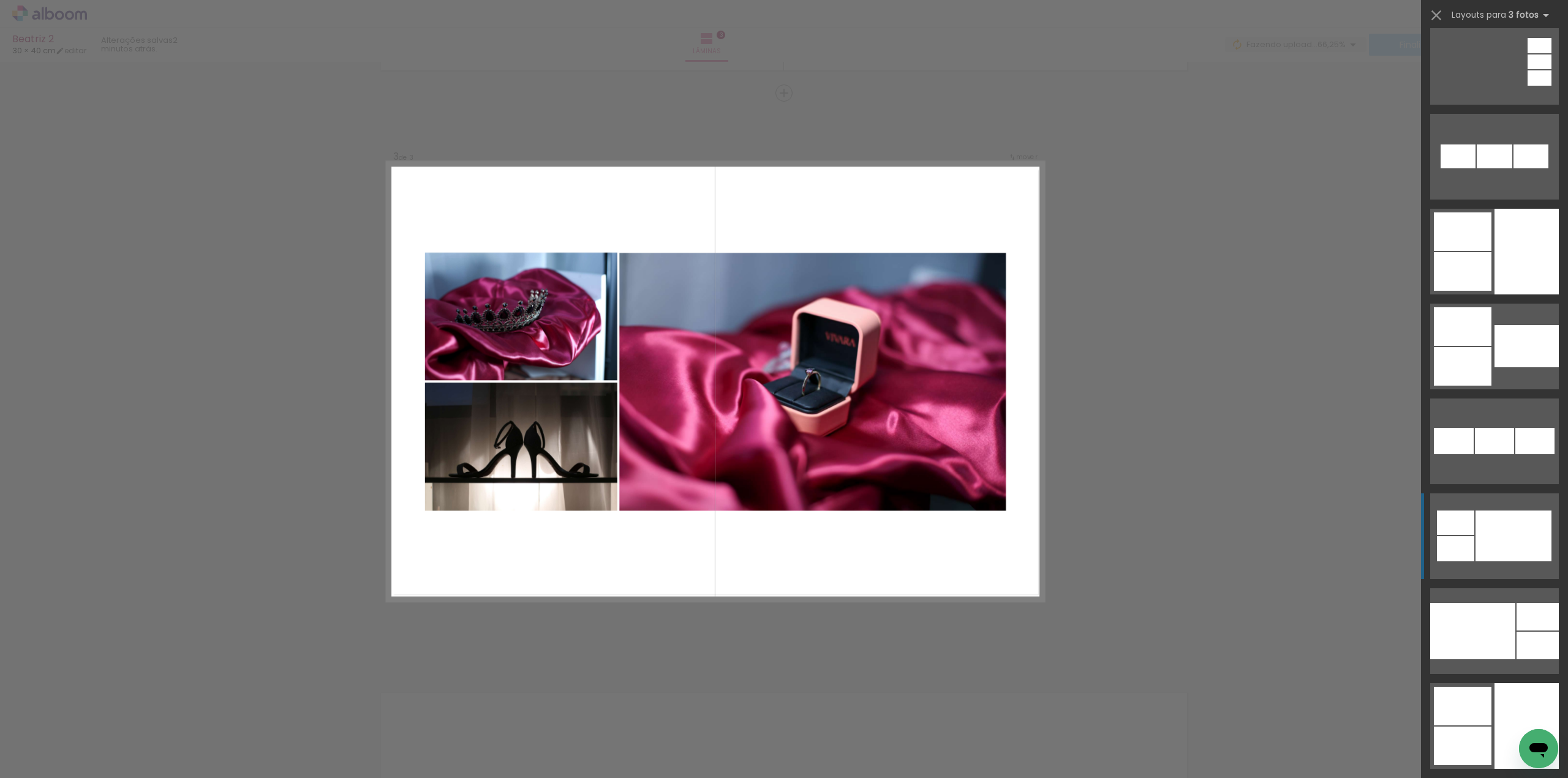
scroll to position [1530, 0]
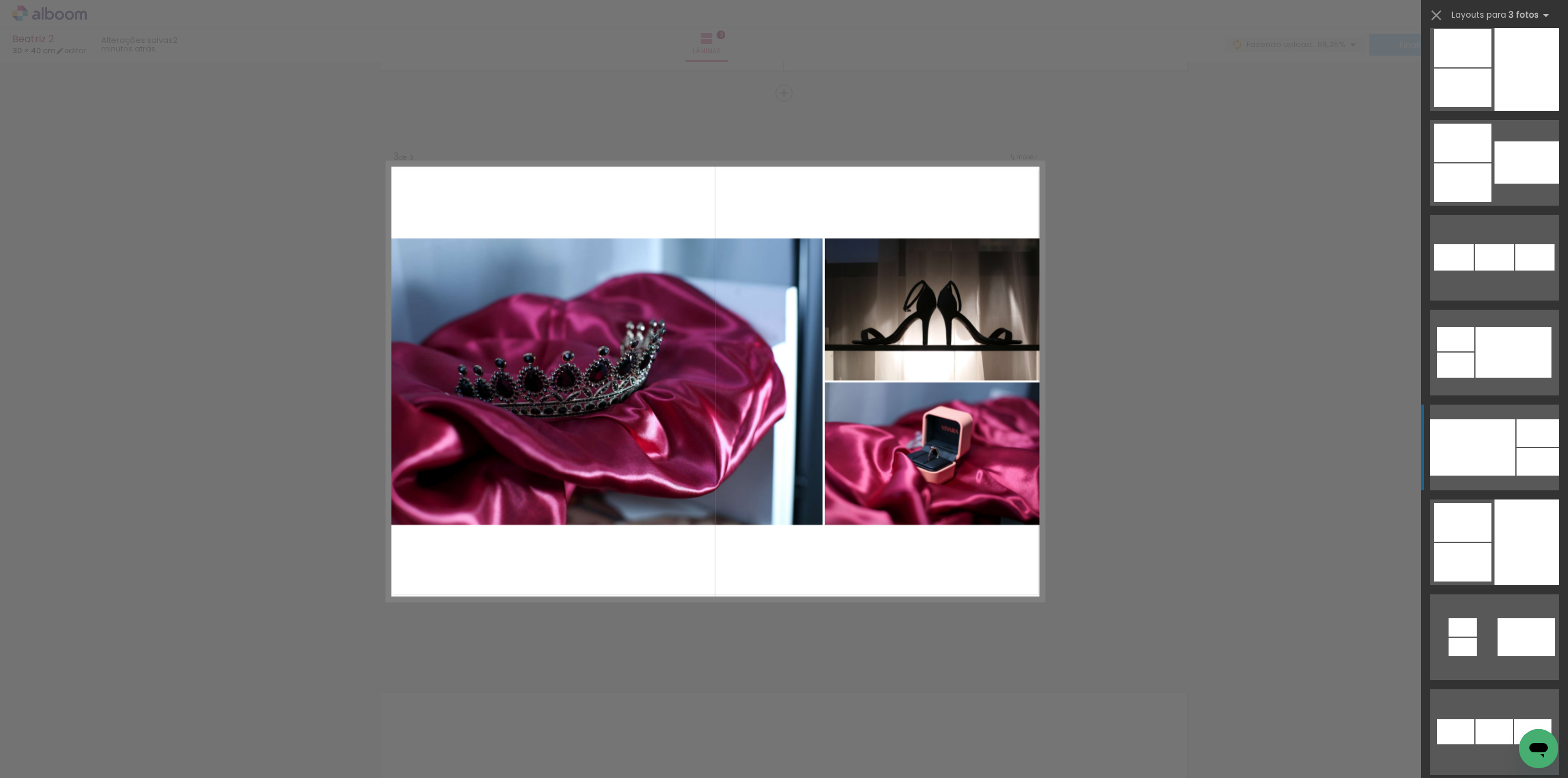
click at [1497, 448] on div at bounding box center [1472, 447] width 85 height 56
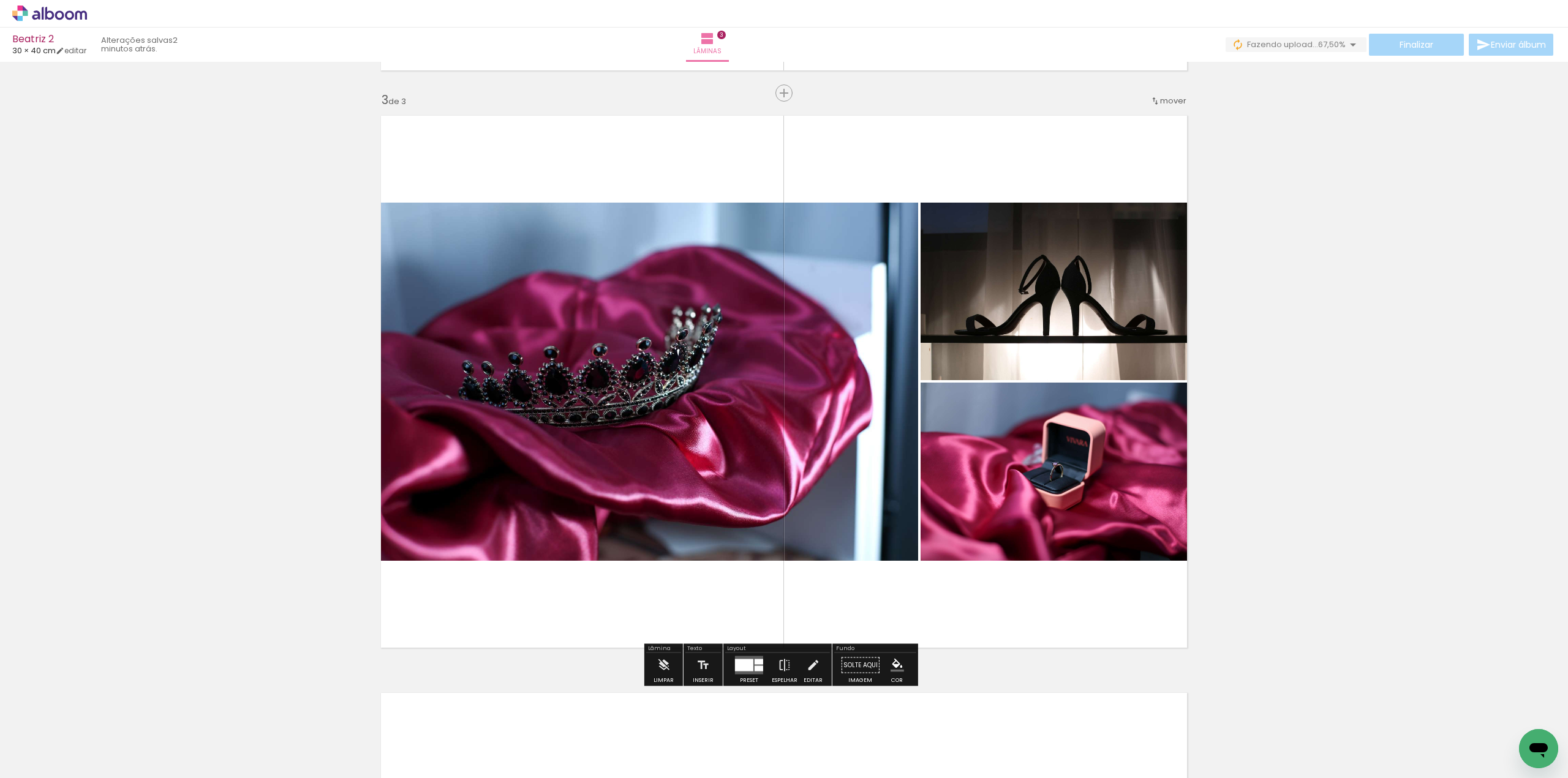
click at [1403, 403] on div "Inserir lâmina 1 de 3 Inserir lâmina 2 de 3 Inserir lâmina 3 de 3" at bounding box center [784, 77] width 1568 height 2309
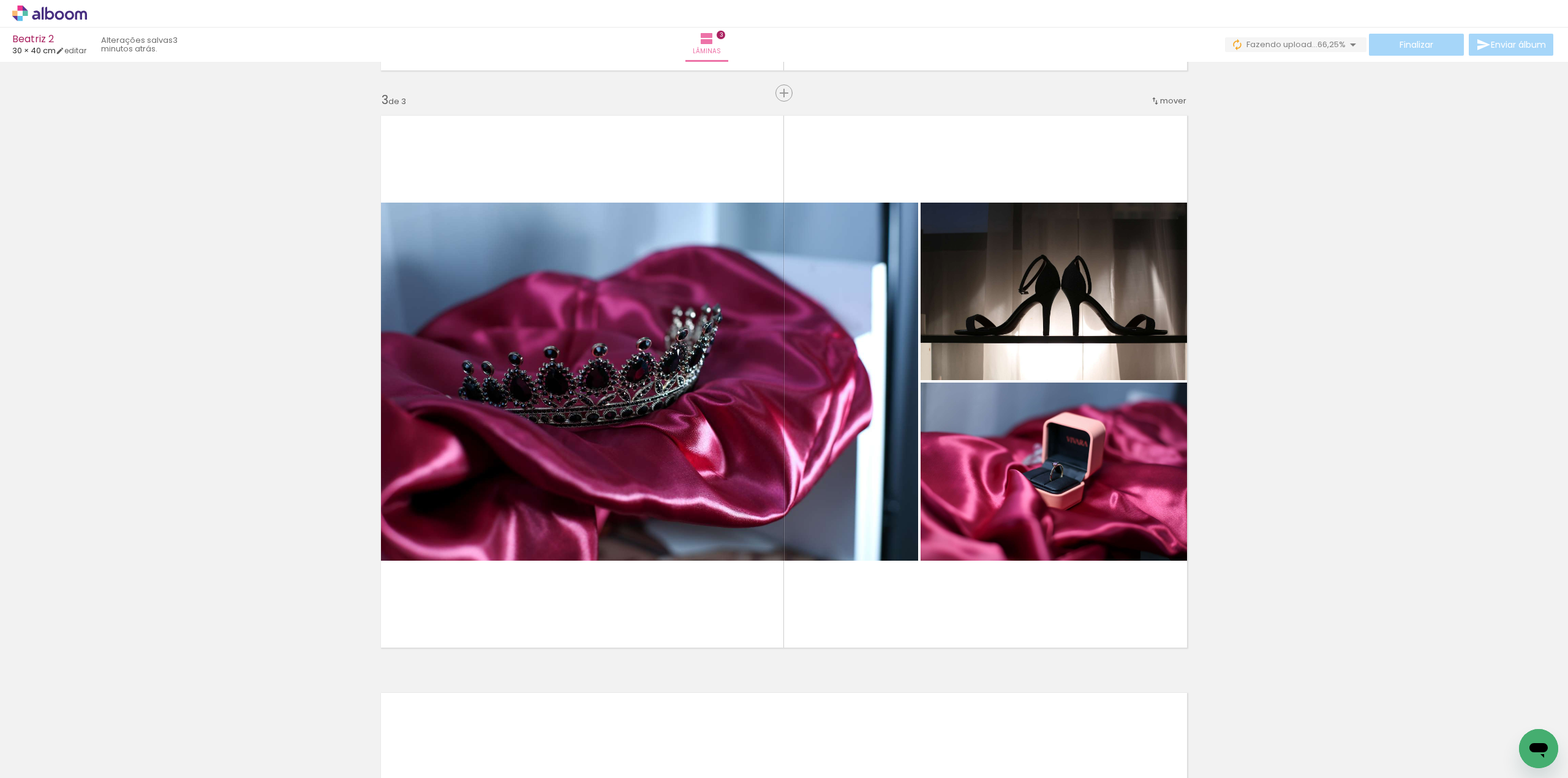
click at [1403, 403] on div "Inserir lâmina 1 de 3 Inserir lâmina 2 de 3 Inserir lâmina 3 de 3" at bounding box center [784, 77] width 1568 height 2309
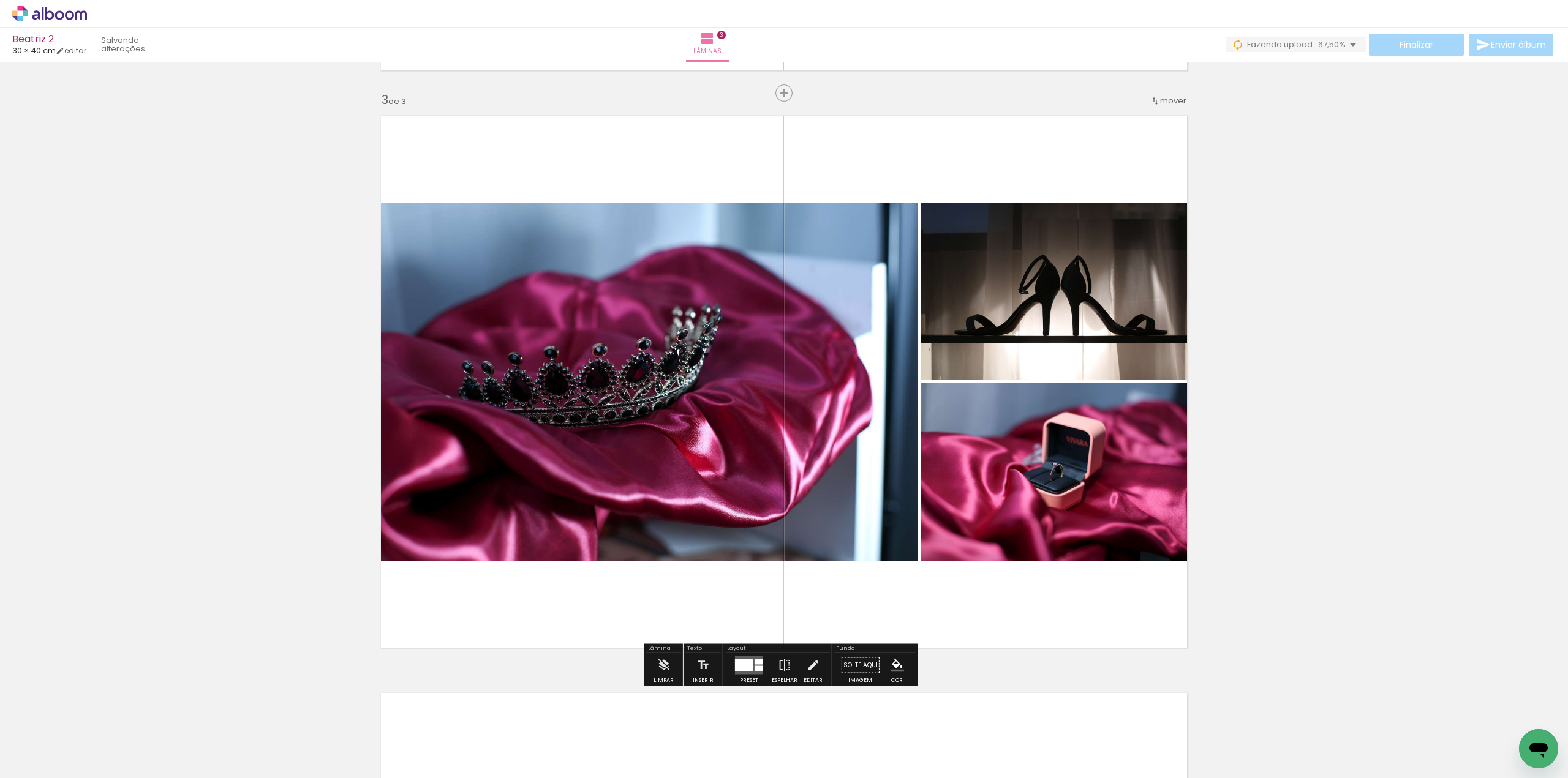
click at [894, 662] on iron-icon "color picker" at bounding box center [897, 665] width 14 height 13
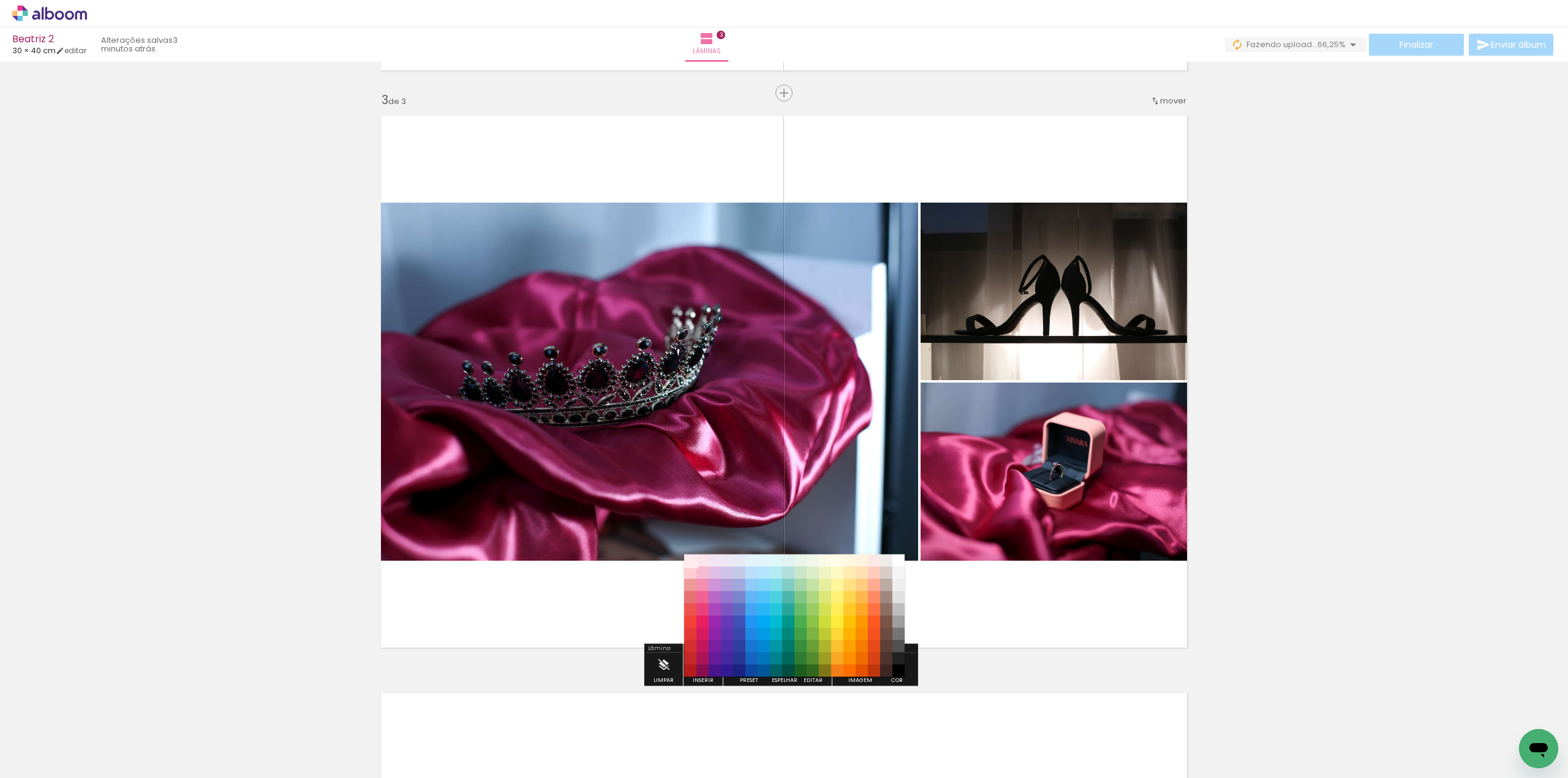
click at [689, 559] on paper-item "#ffebee" at bounding box center [689, 560] width 12 height 12
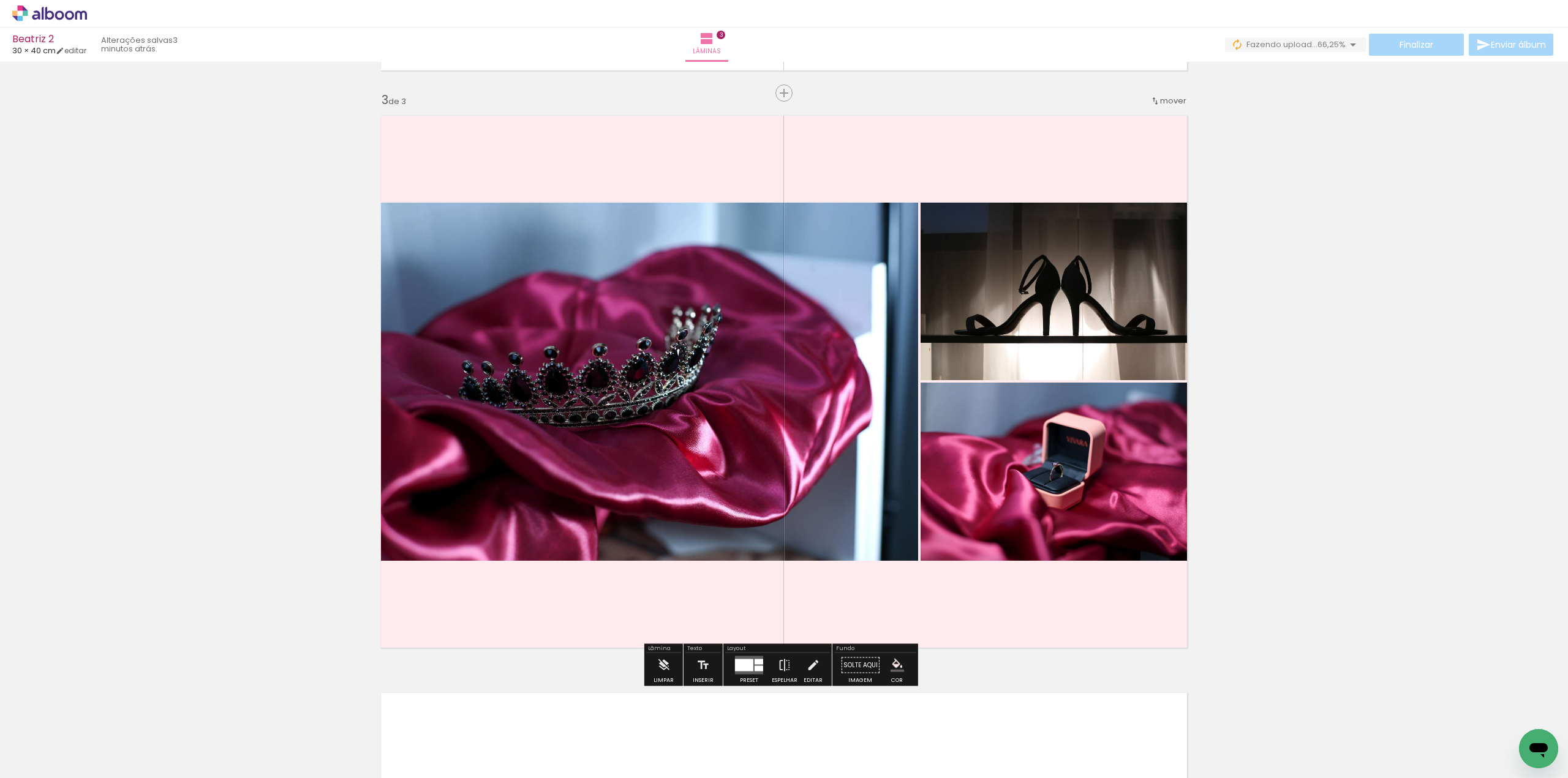
click at [1361, 583] on div "Inserir lâmina 1 de 3 Inserir lâmina 2 de 3 Inserir lâmina 3 de 3" at bounding box center [784, 77] width 1568 height 2309
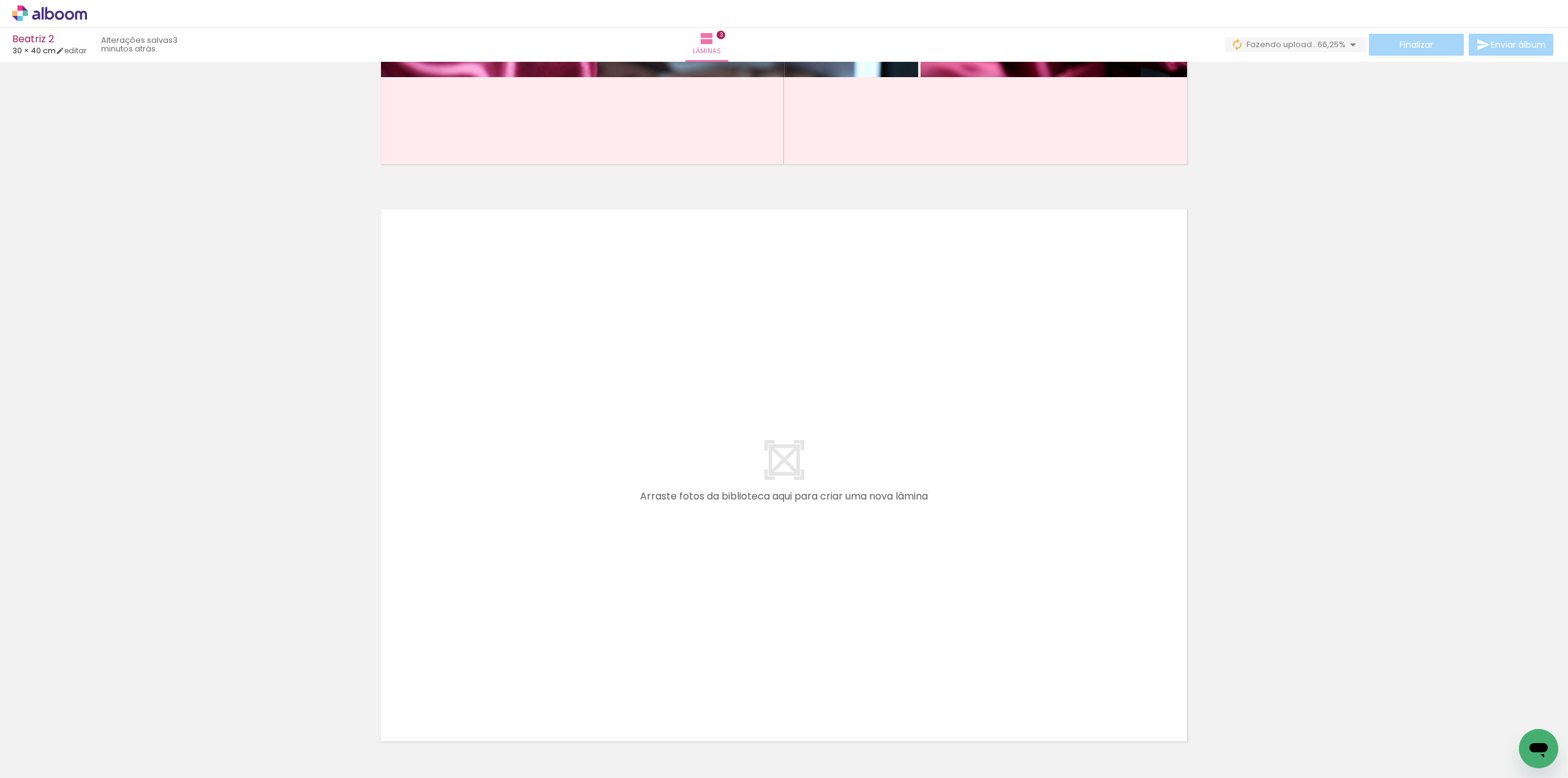
scroll to position [1633, 0]
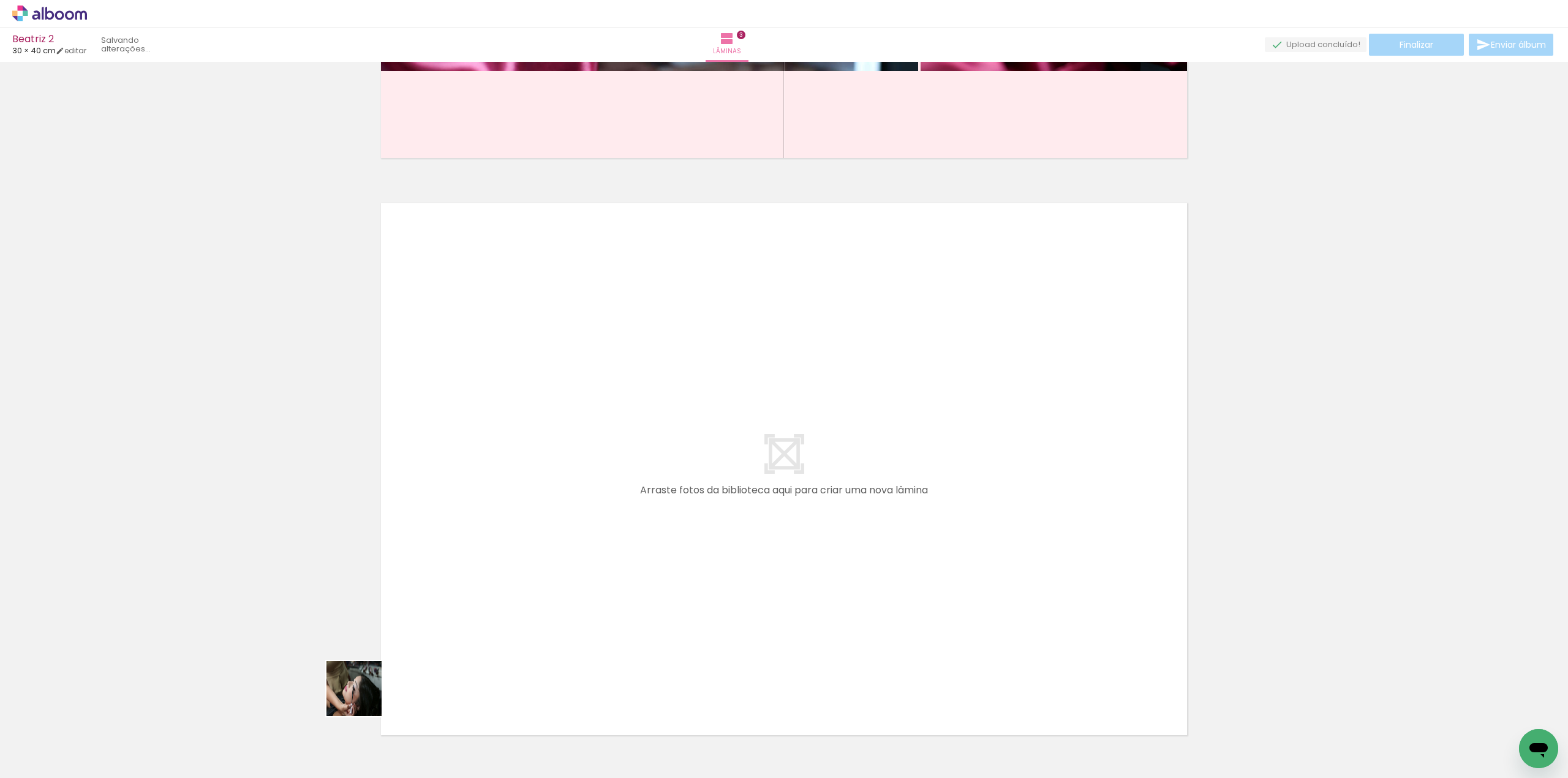
drag, startPoint x: 333, startPoint y: 747, endPoint x: 476, endPoint y: 551, distance: 242.6
click at [476, 551] on quentale-workspace at bounding box center [784, 389] width 1568 height 778
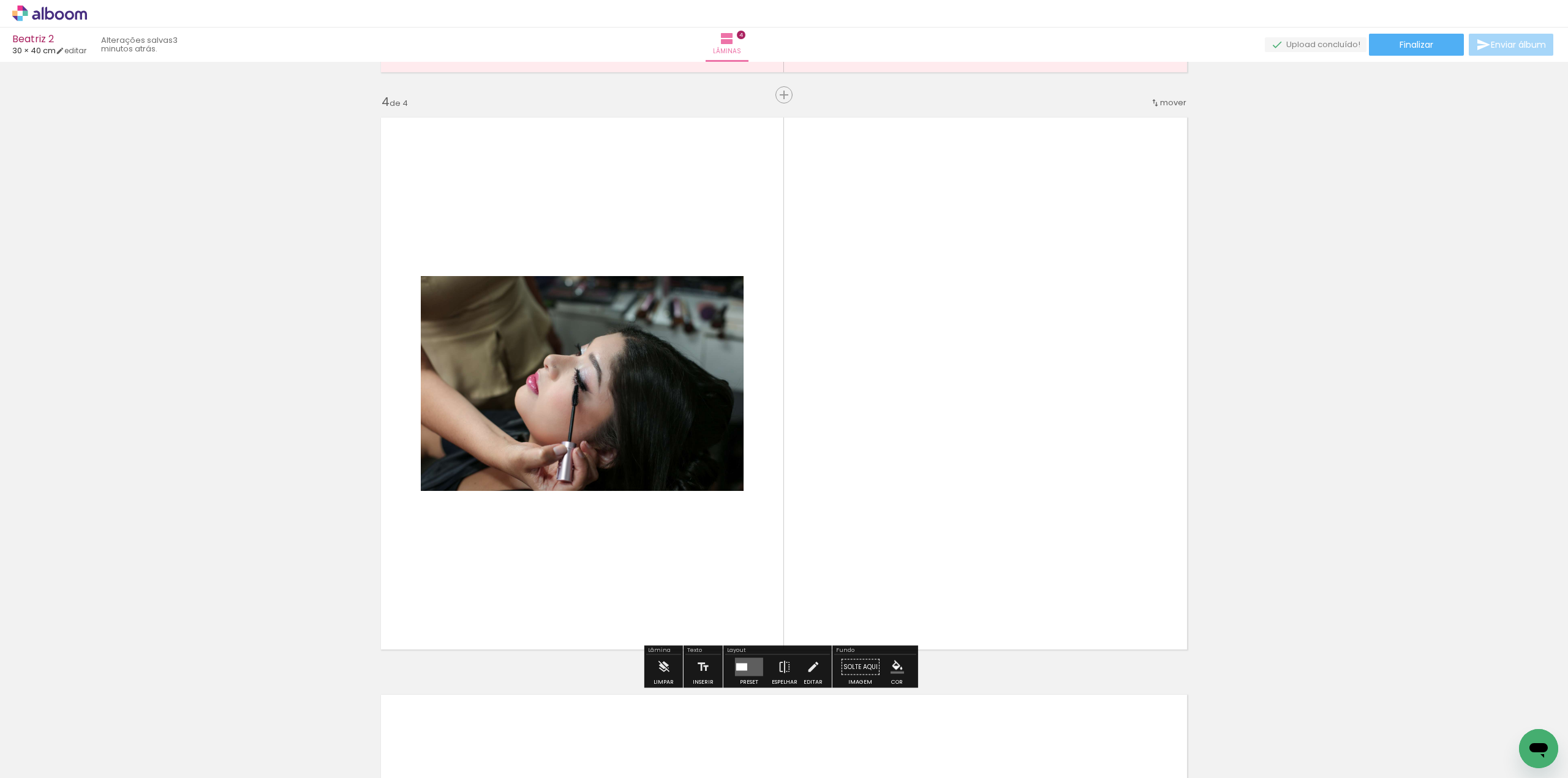
scroll to position [1720, 0]
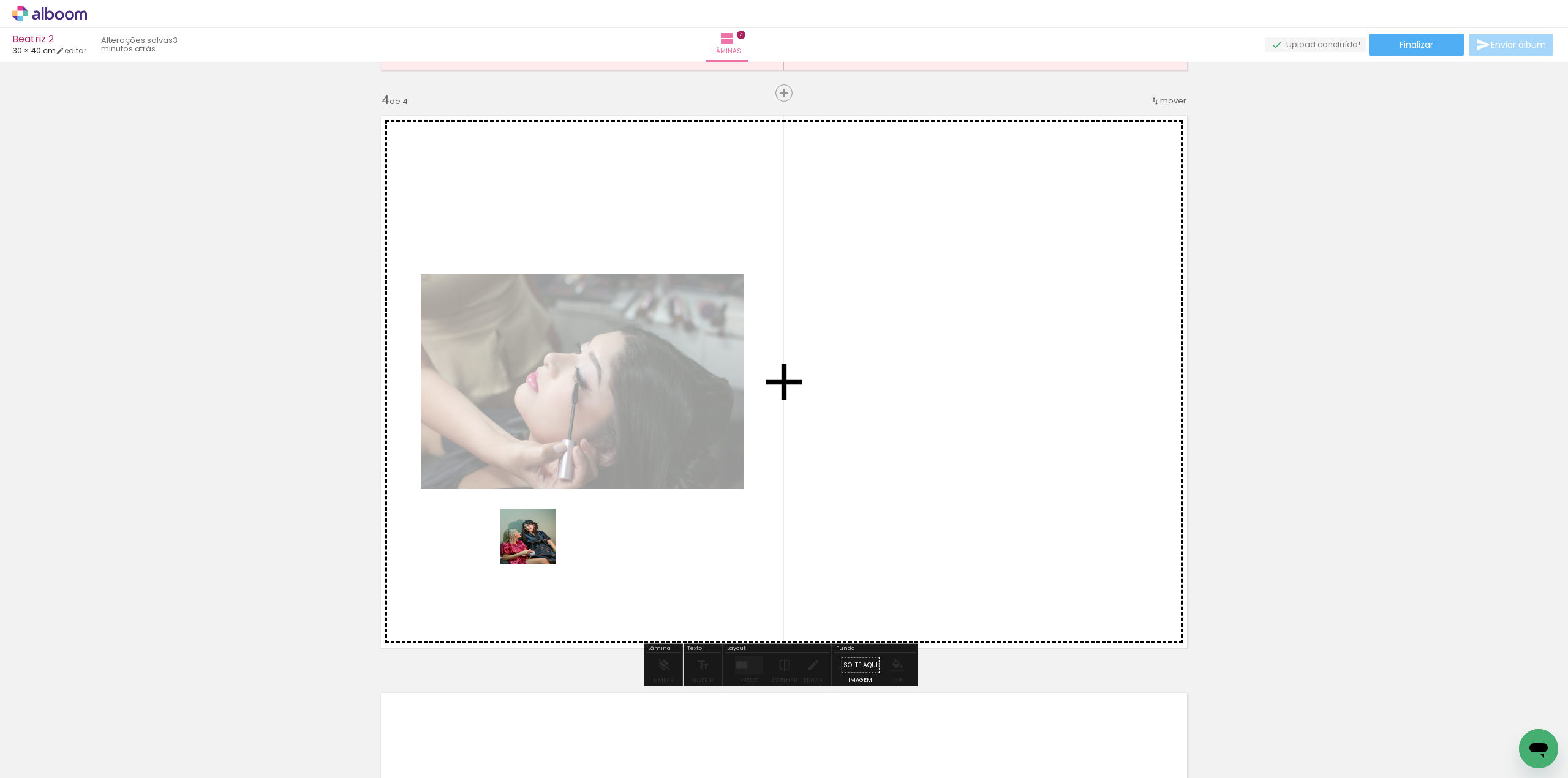
drag, startPoint x: 405, startPoint y: 735, endPoint x: 537, endPoint y: 545, distance: 231.4
click at [537, 545] on quentale-workspace at bounding box center [784, 389] width 1568 height 778
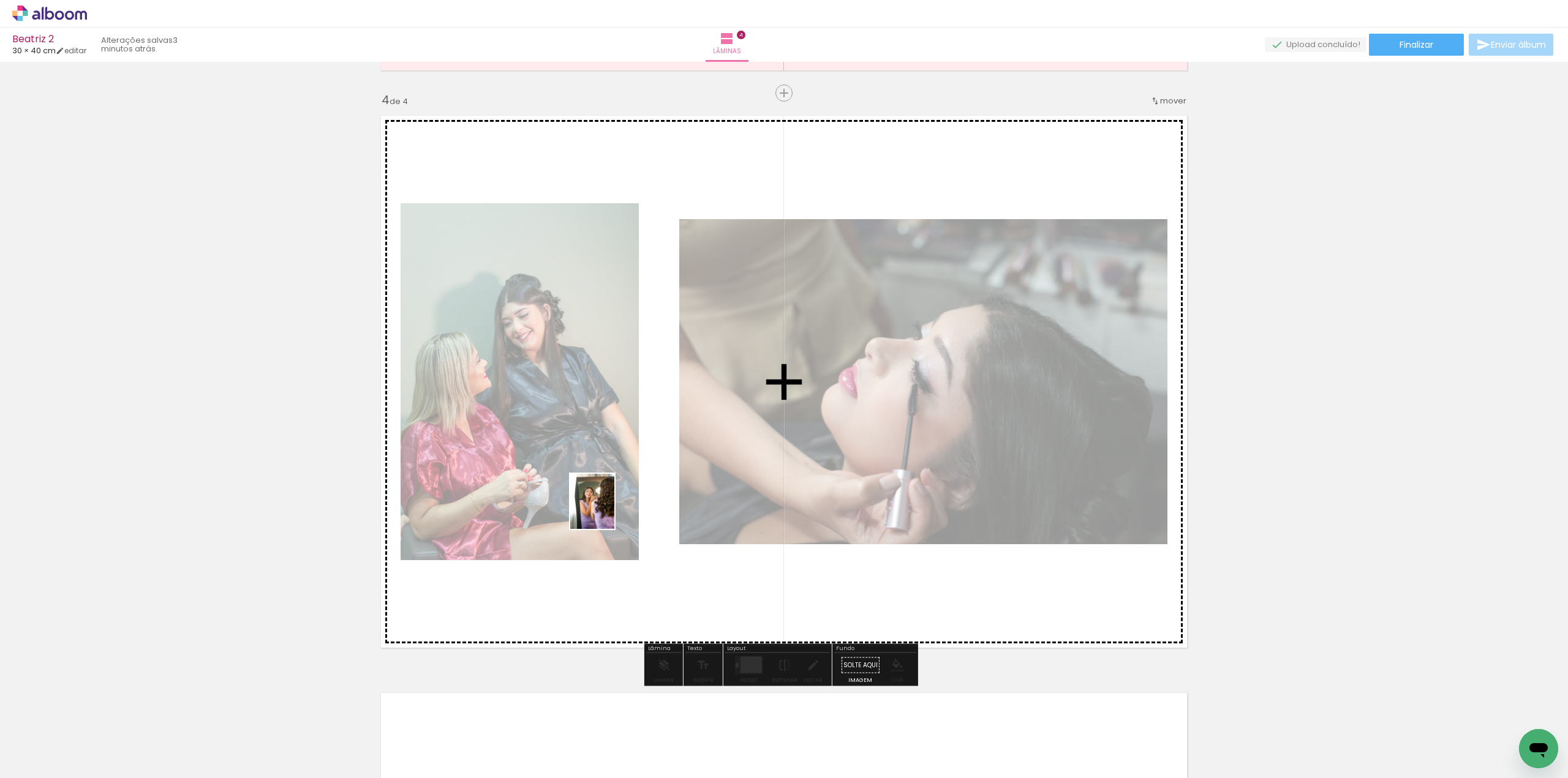
drag, startPoint x: 471, startPoint y: 741, endPoint x: 607, endPoint y: 510, distance: 268.1
click at [607, 510] on quentale-workspace at bounding box center [784, 389] width 1568 height 778
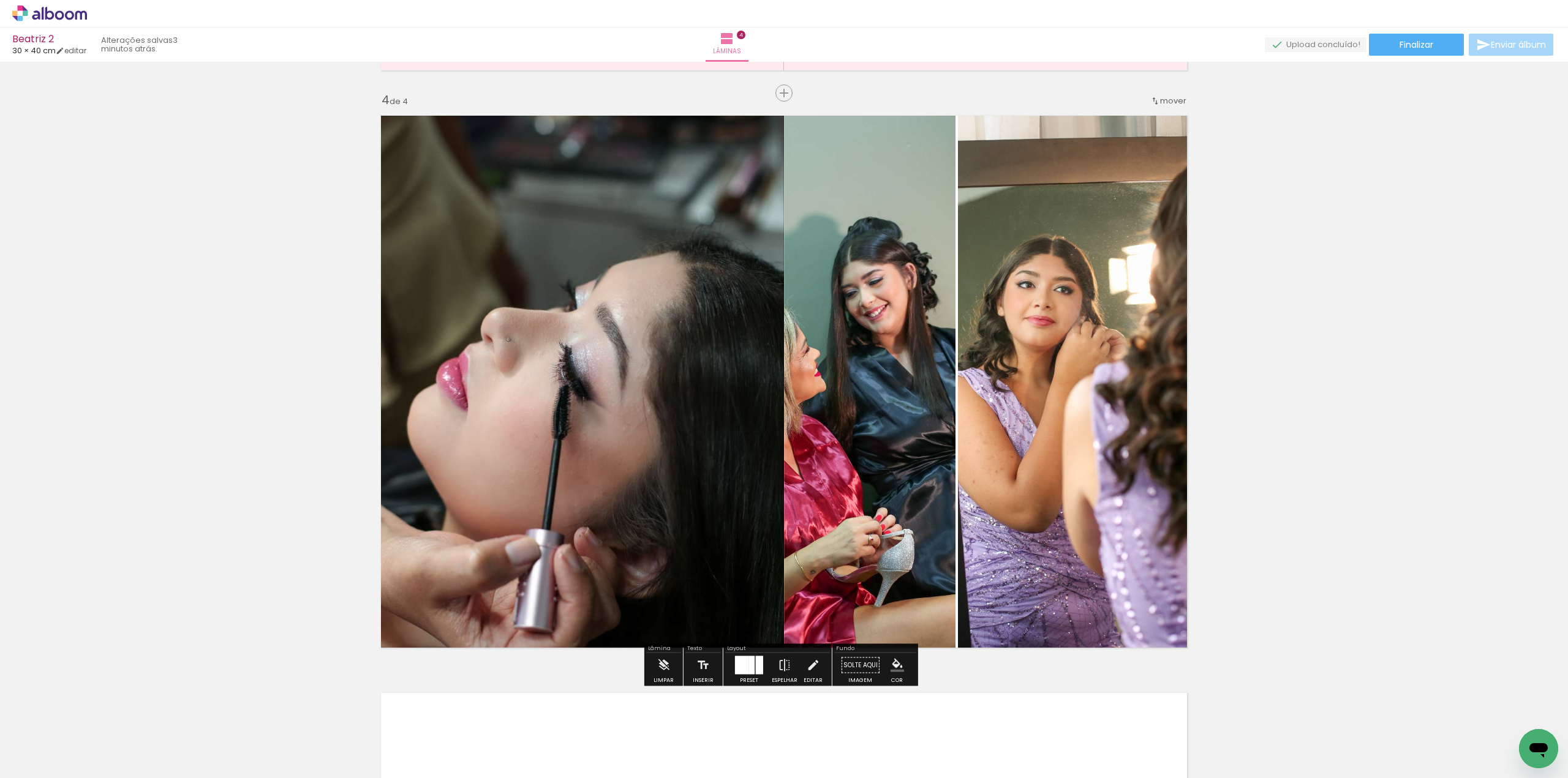
click at [751, 668] on div at bounding box center [751, 664] width 6 height 18
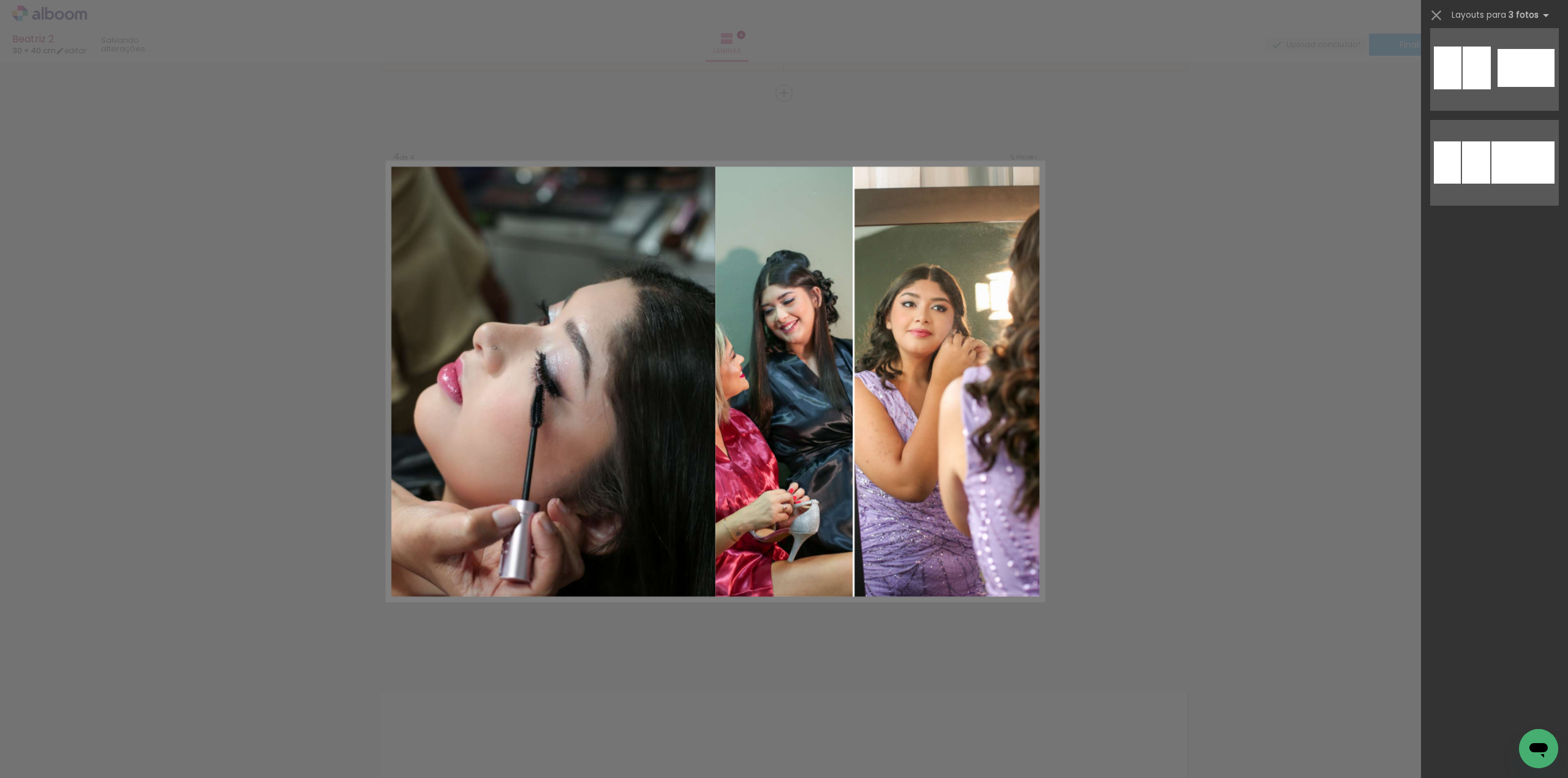
scroll to position [0, 0]
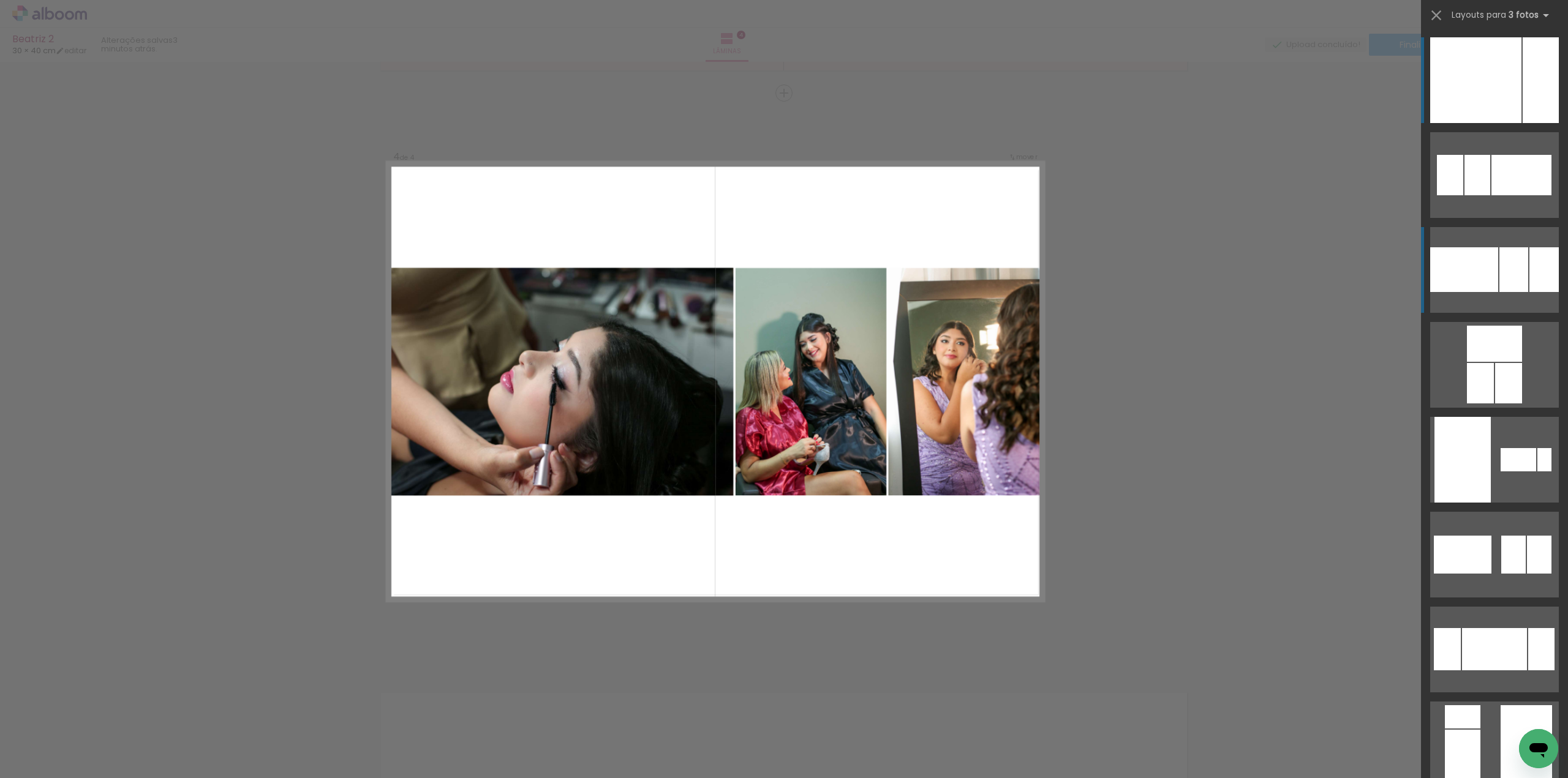
click at [1507, 274] on div at bounding box center [1513, 269] width 29 height 44
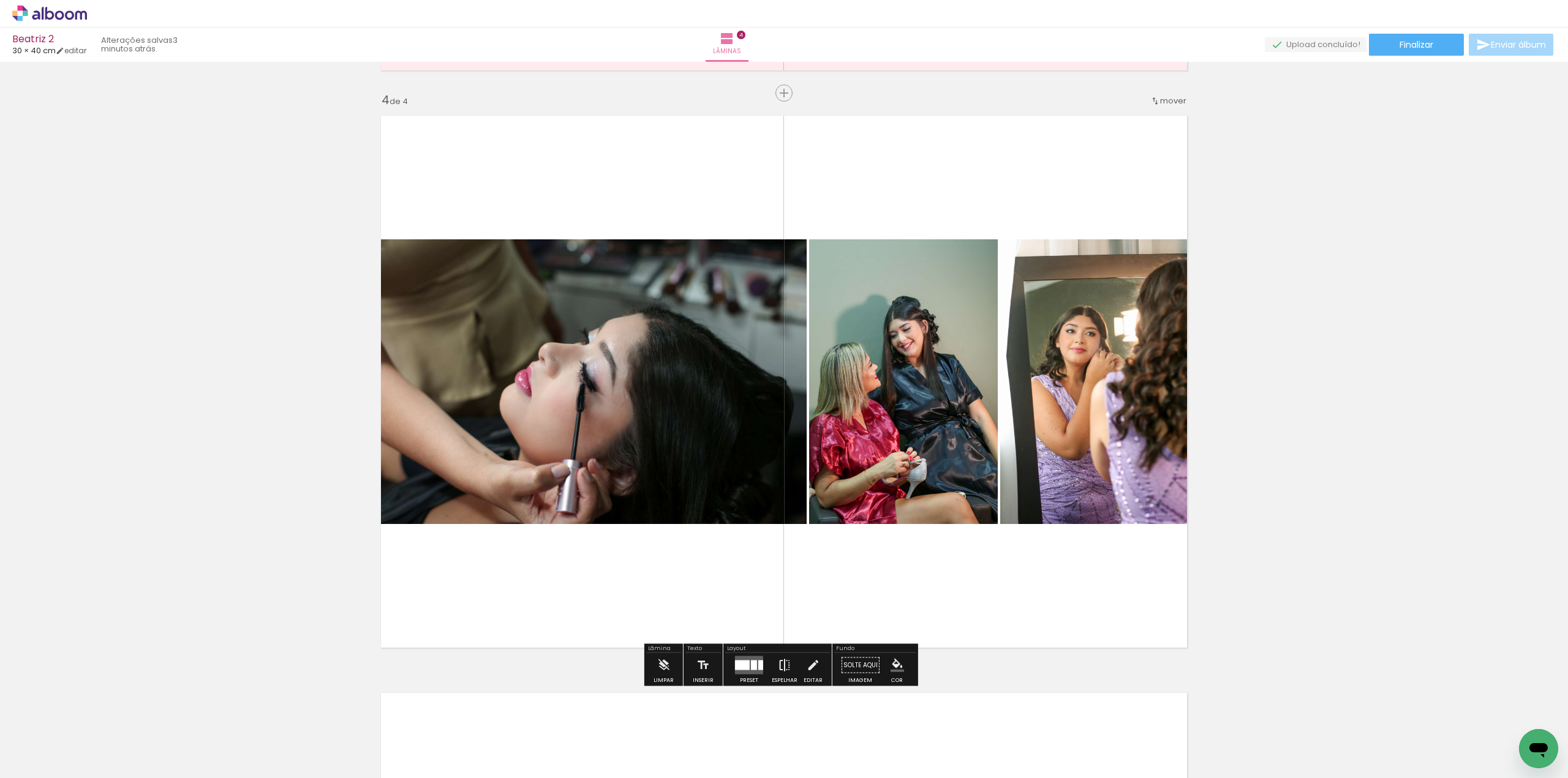
click at [779, 667] on iron-icon at bounding box center [784, 665] width 14 height 25
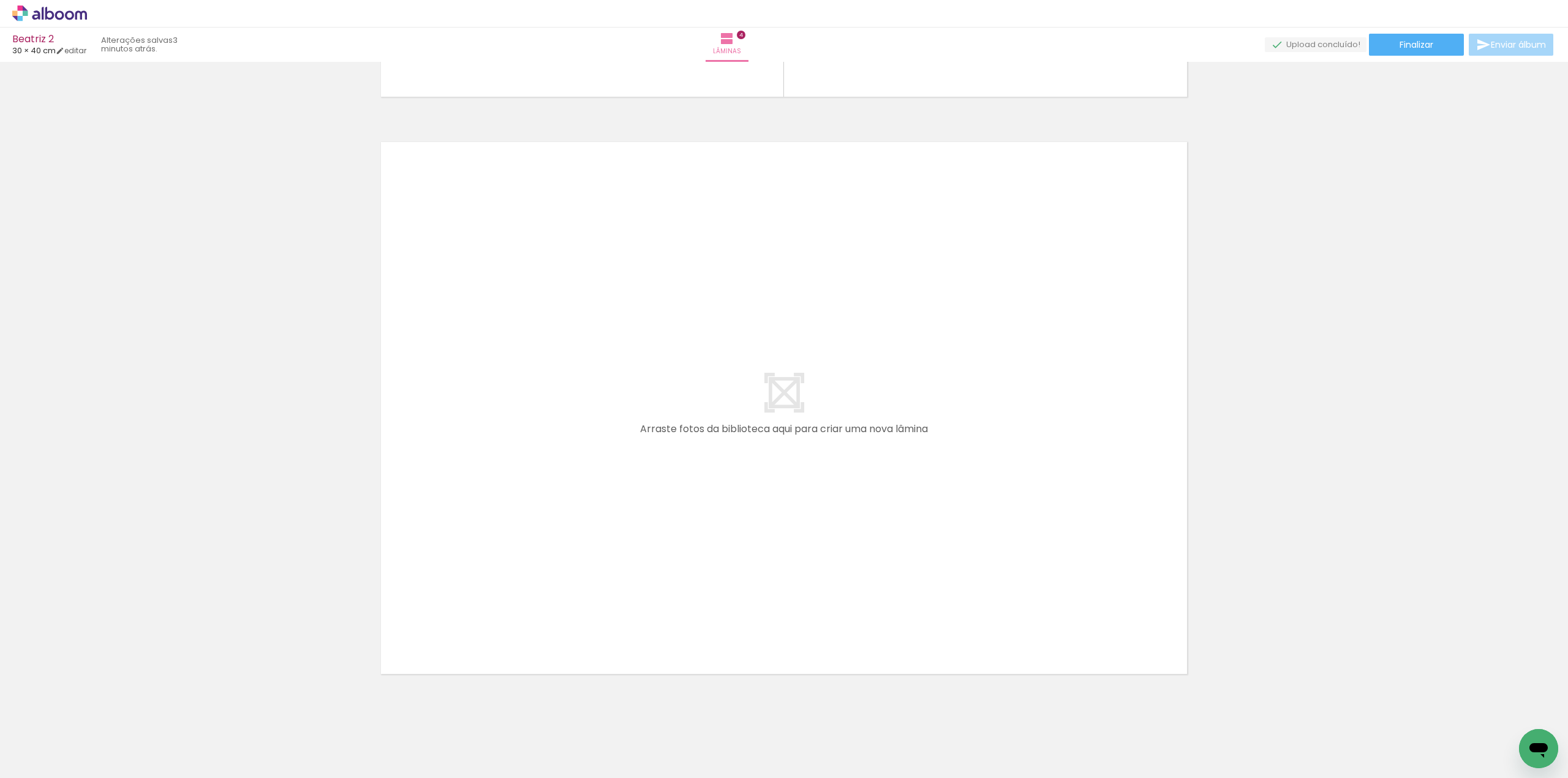
scroll to position [2294, 0]
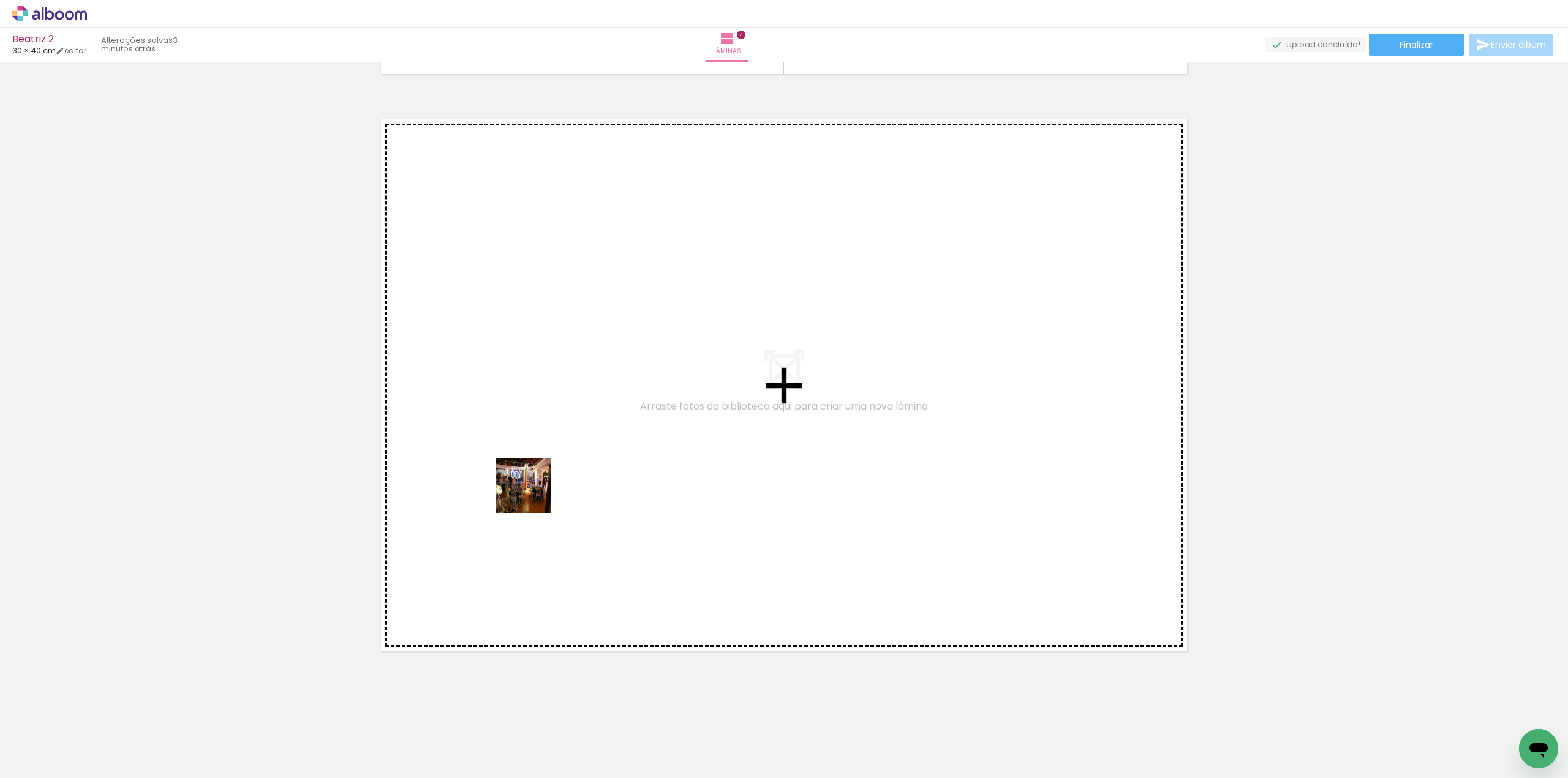
drag, startPoint x: 538, startPoint y: 747, endPoint x: 532, endPoint y: 493, distance: 254.1
click at [532, 493] on quentale-workspace at bounding box center [784, 389] width 1568 height 778
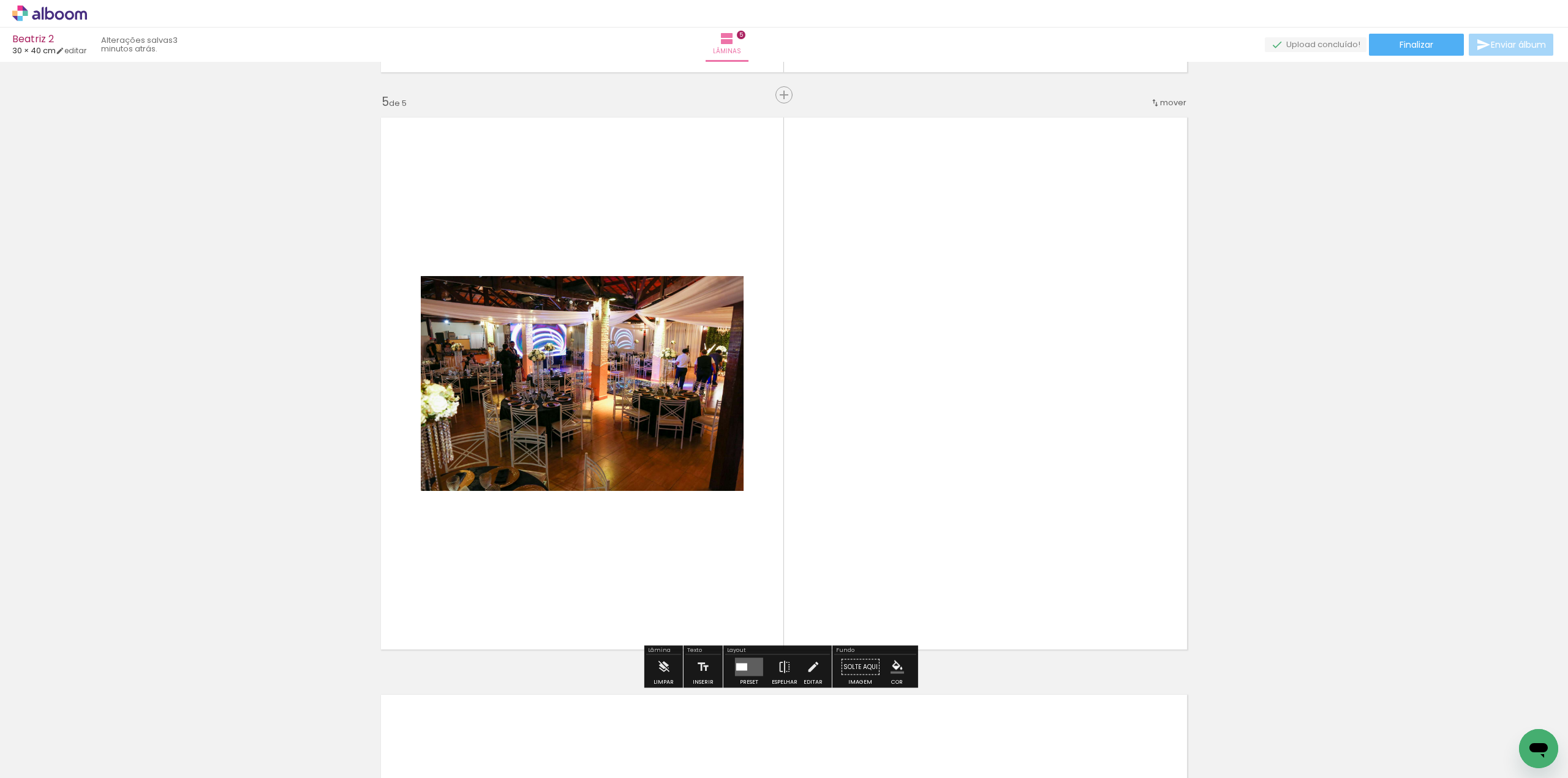
scroll to position [2297, 0]
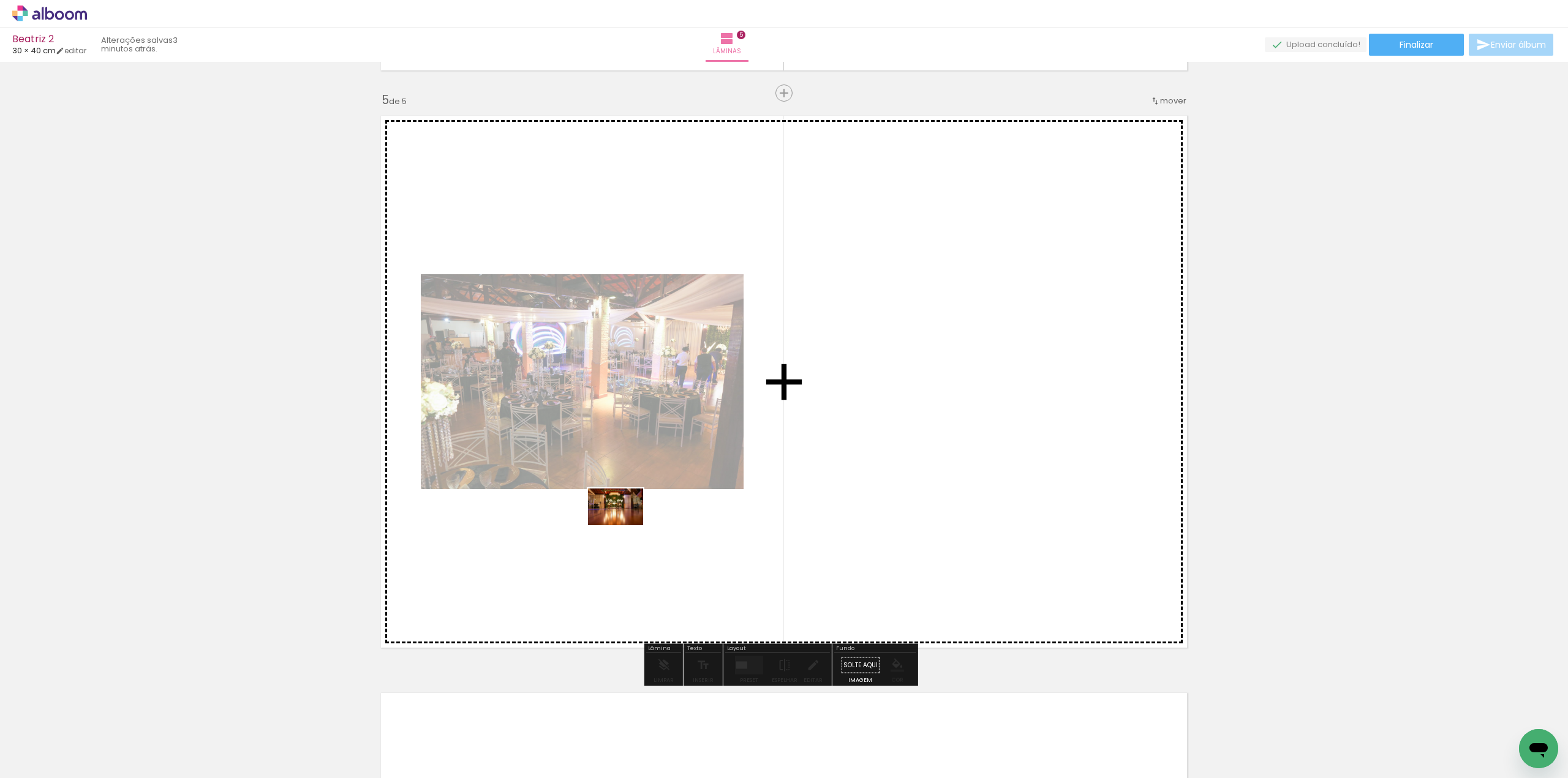
drag, startPoint x: 614, startPoint y: 741, endPoint x: 624, endPoint y: 526, distance: 215.2
click at [624, 526] on quentale-workspace at bounding box center [784, 389] width 1568 height 778
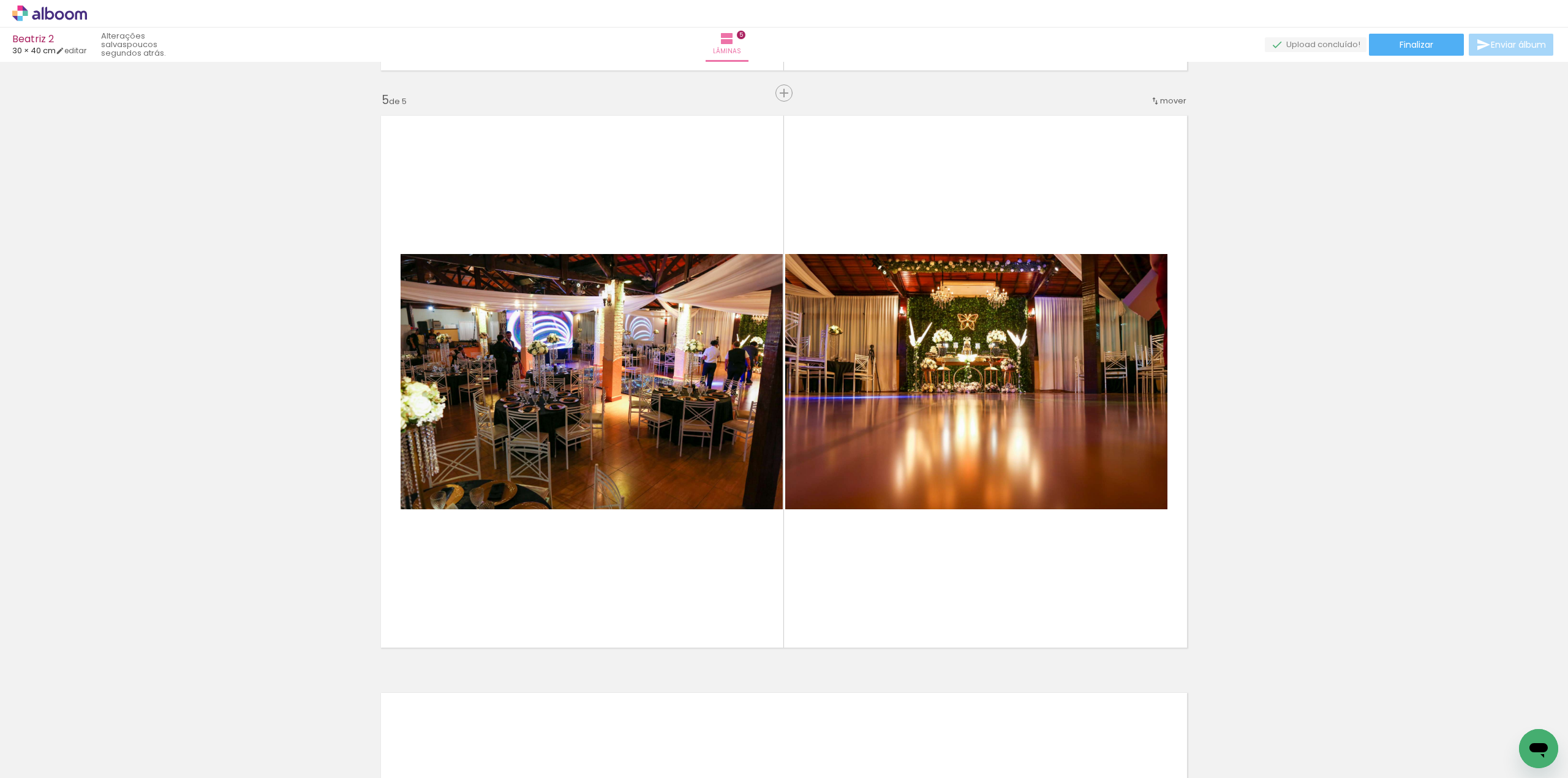
scroll to position [0, 3742]
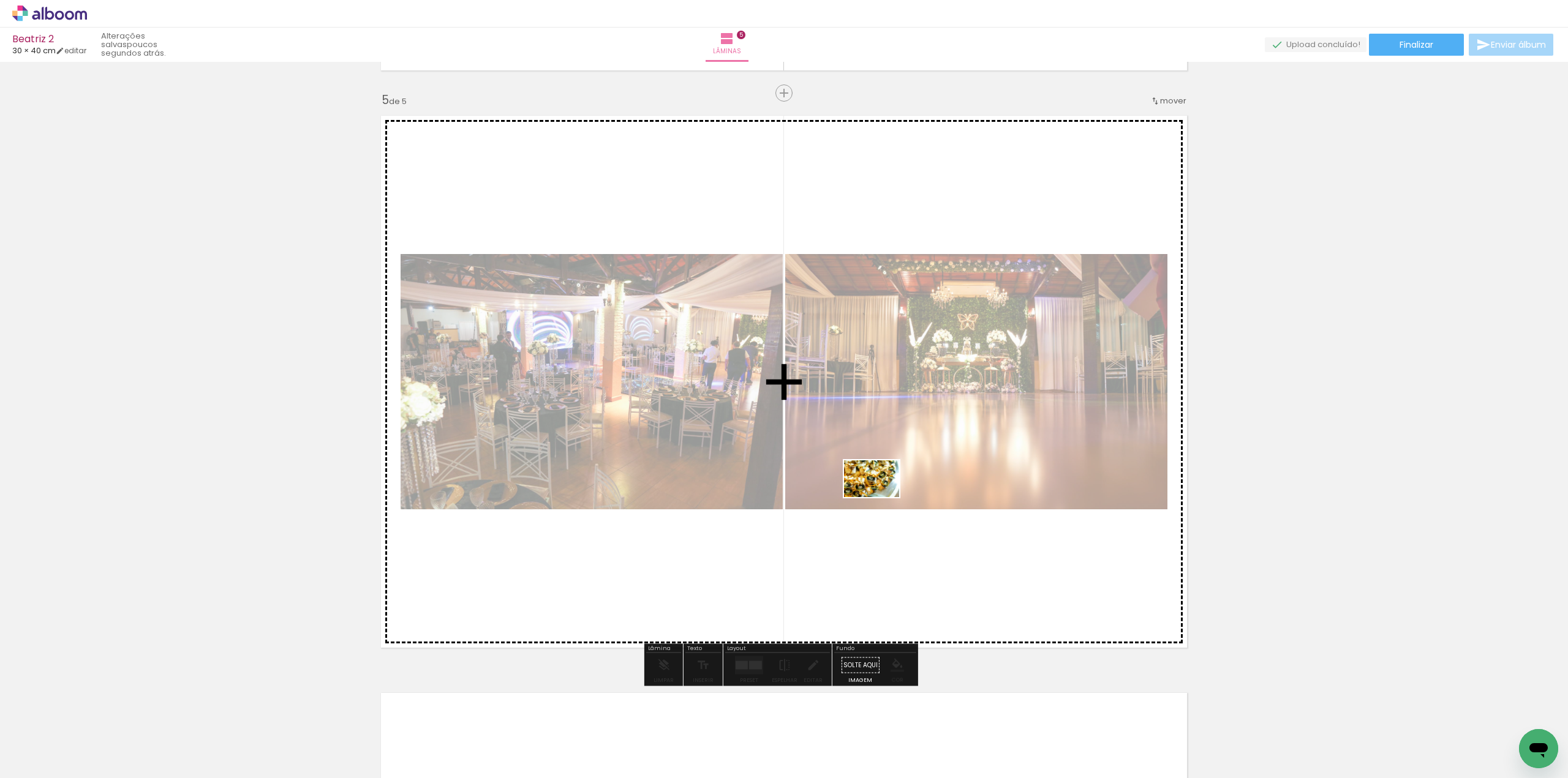
drag, startPoint x: 1247, startPoint y: 732, endPoint x: 881, endPoint y: 497, distance: 434.9
click at [881, 497] on quentale-workspace at bounding box center [784, 389] width 1568 height 778
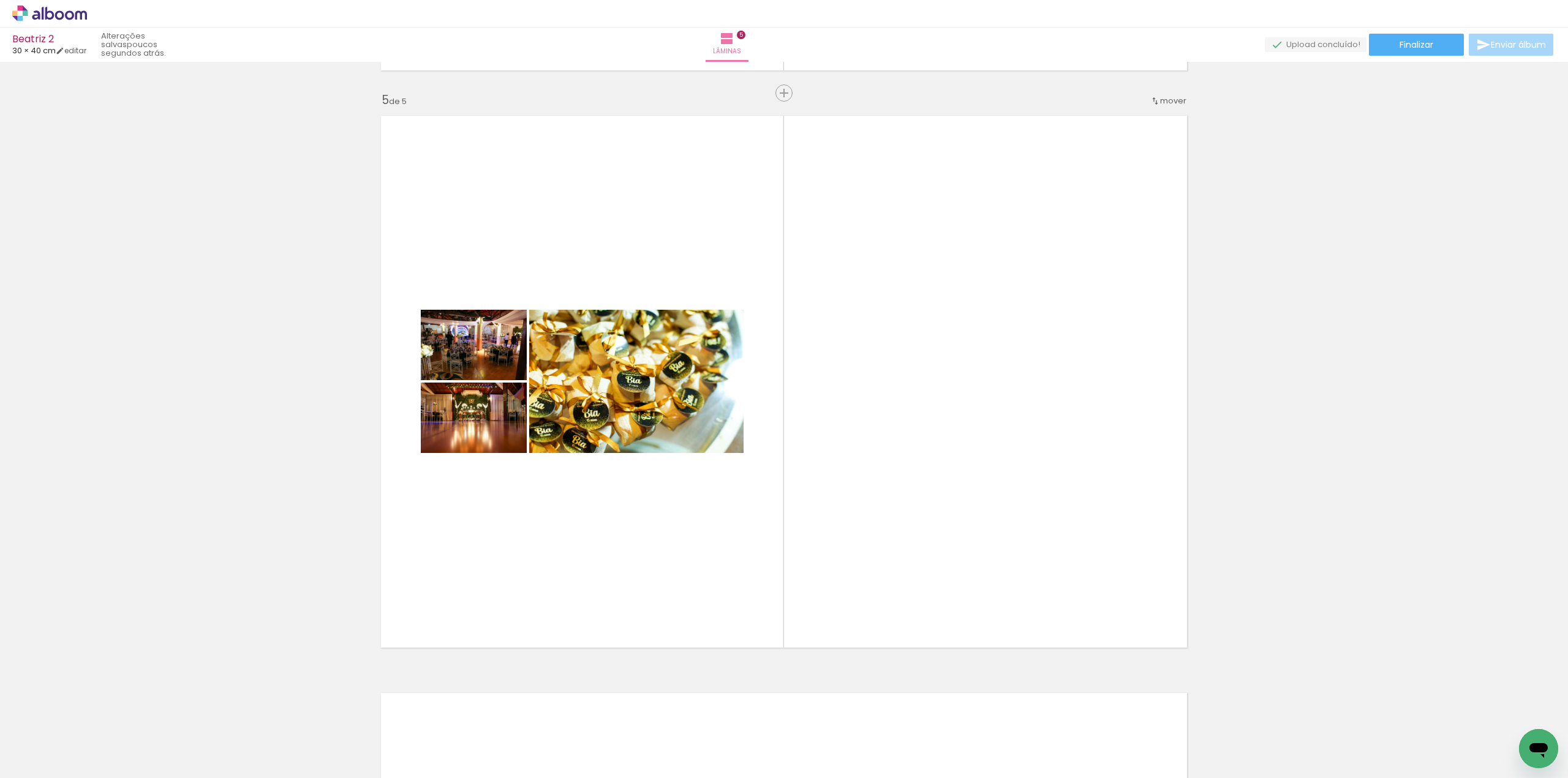
scroll to position [0, 3459]
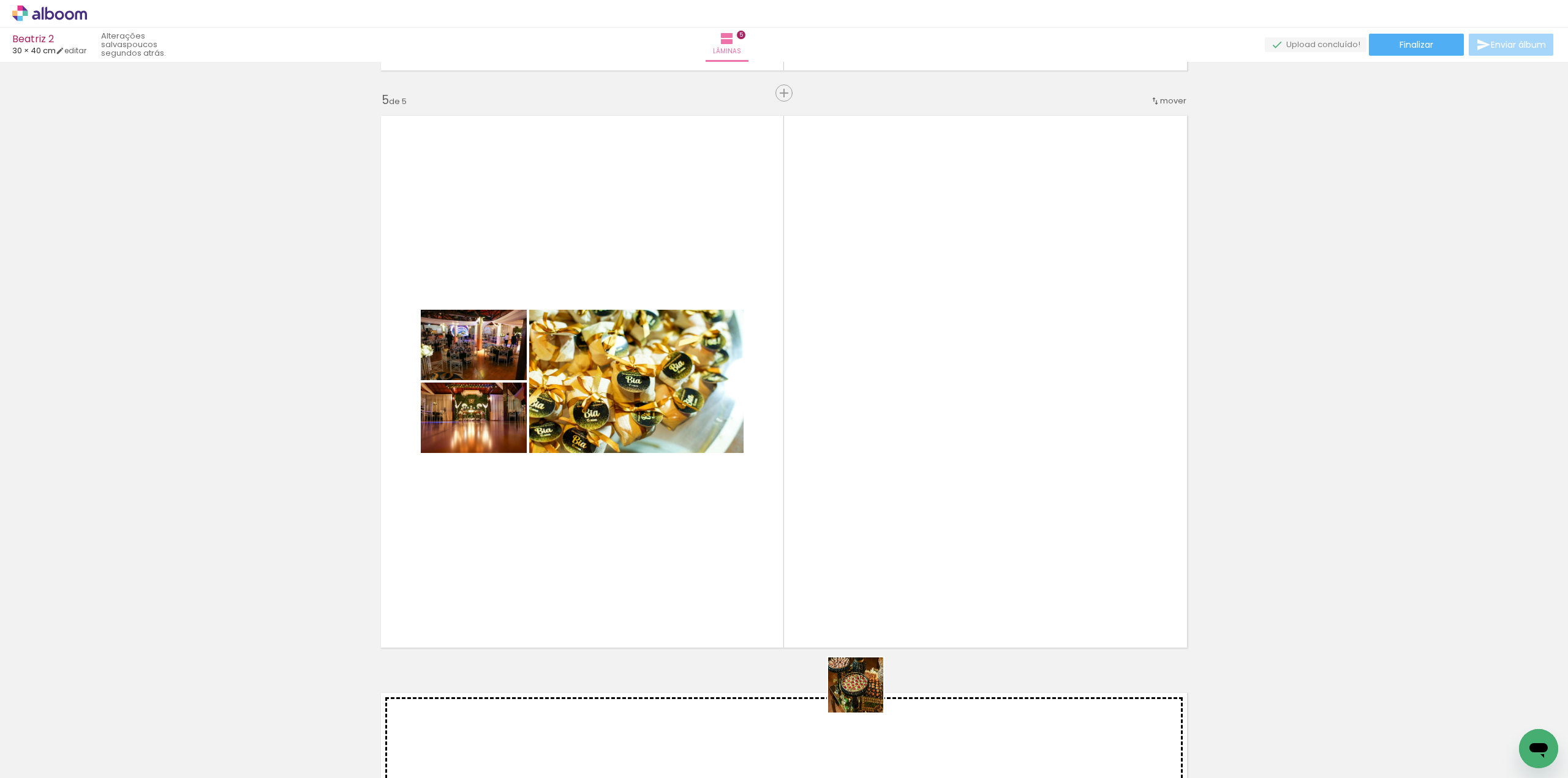
drag, startPoint x: 861, startPoint y: 743, endPoint x: 889, endPoint y: 597, distance: 148.7
click at [889, 597] on quentale-workspace at bounding box center [784, 389] width 1568 height 778
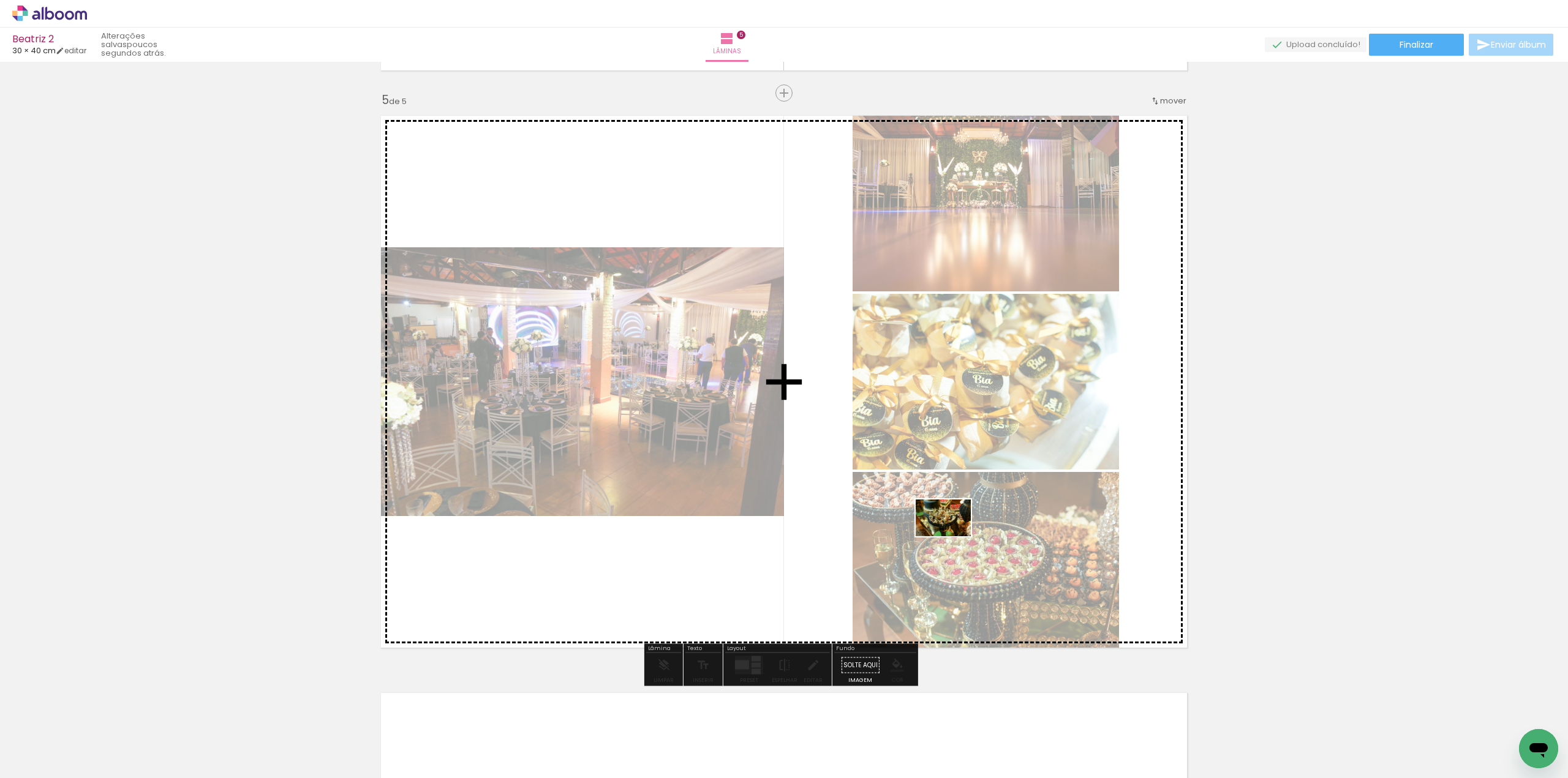
drag, startPoint x: 925, startPoint y: 736, endPoint x: 952, endPoint y: 536, distance: 201.8
click at [952, 536] on quentale-workspace at bounding box center [784, 389] width 1568 height 778
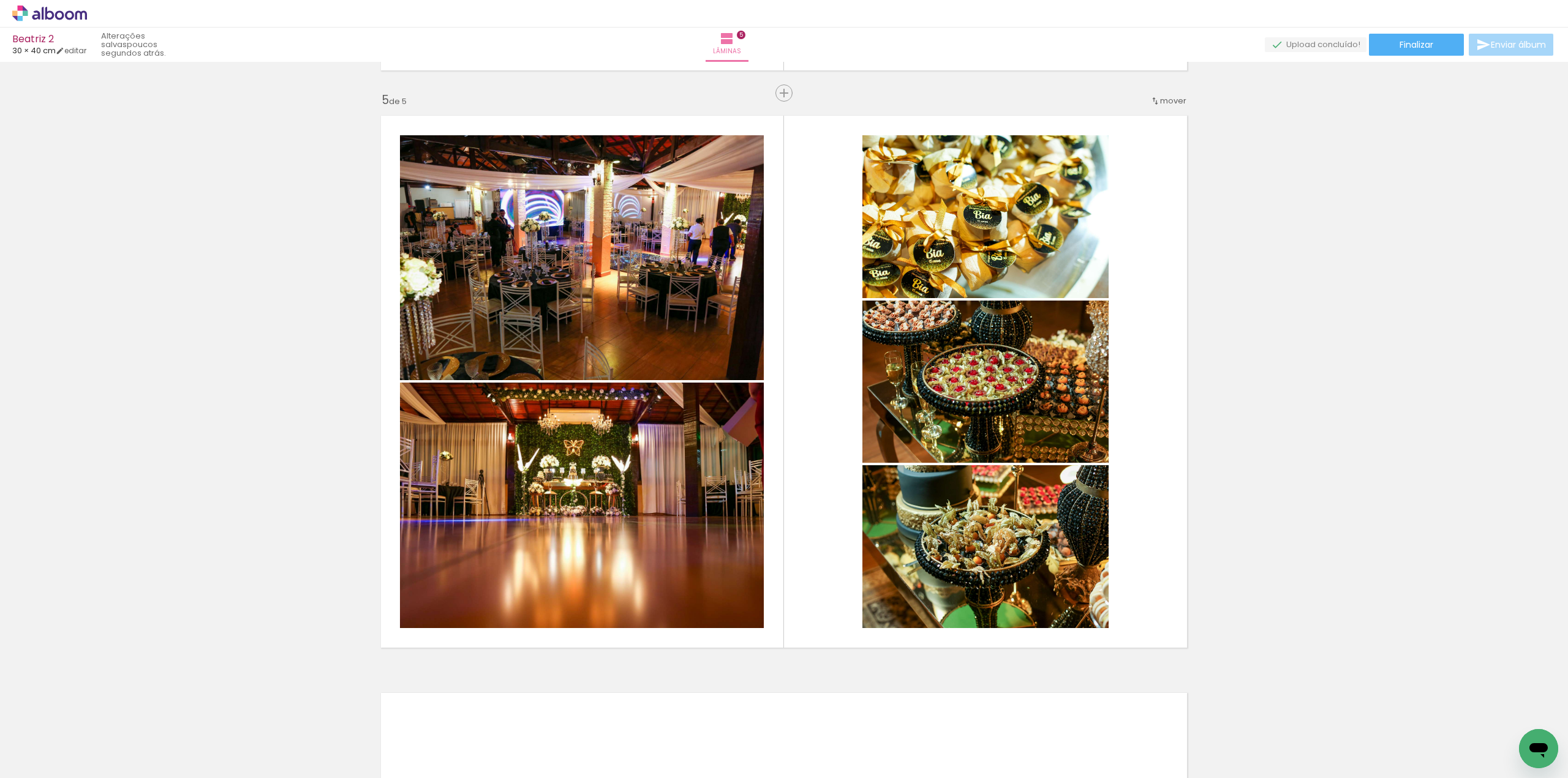
scroll to position [0, 3346]
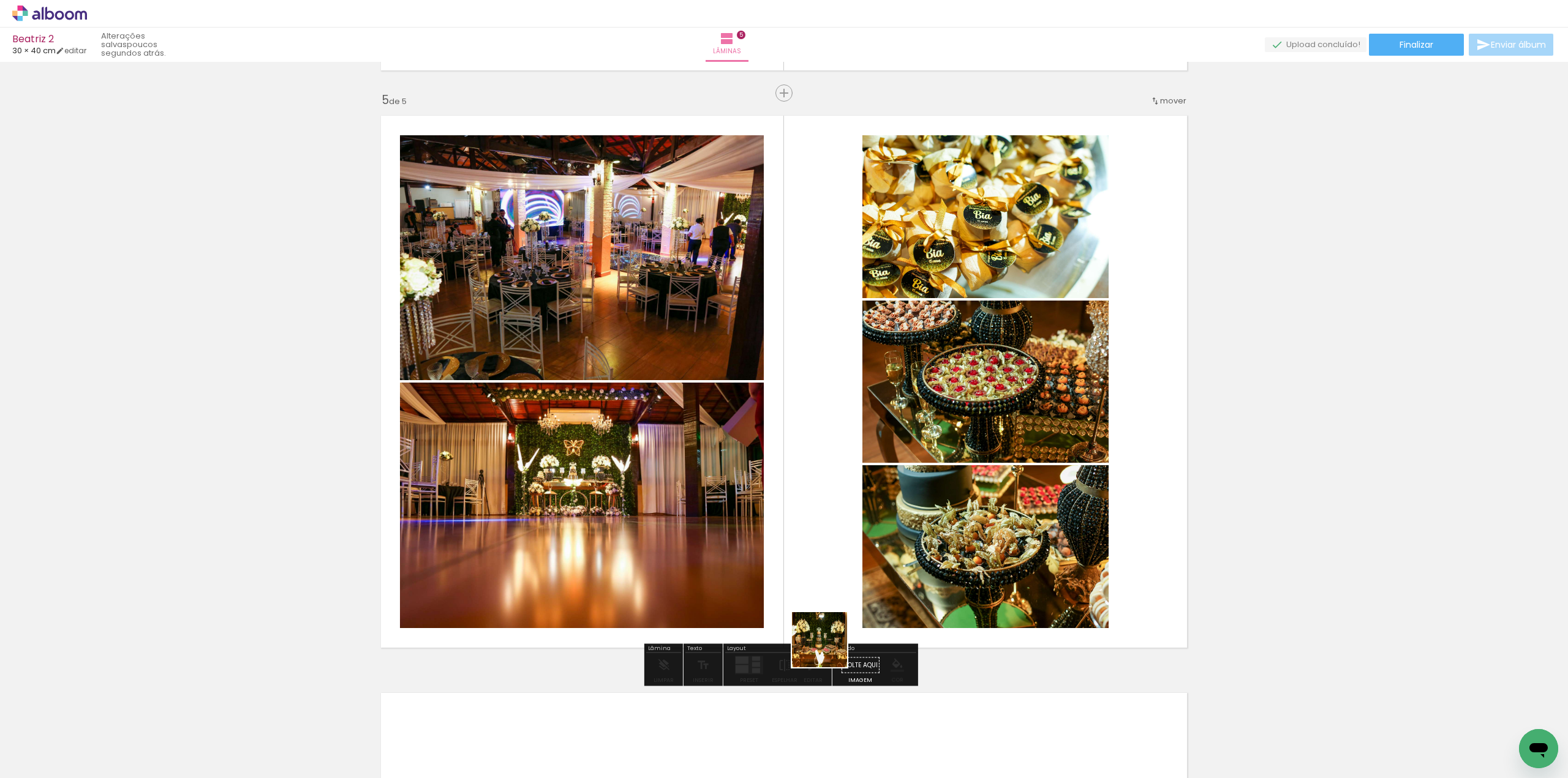
drag, startPoint x: 828, startPoint y: 743, endPoint x: 829, endPoint y: 638, distance: 105.0
click at [829, 638] on quentale-workspace at bounding box center [784, 389] width 1568 height 778
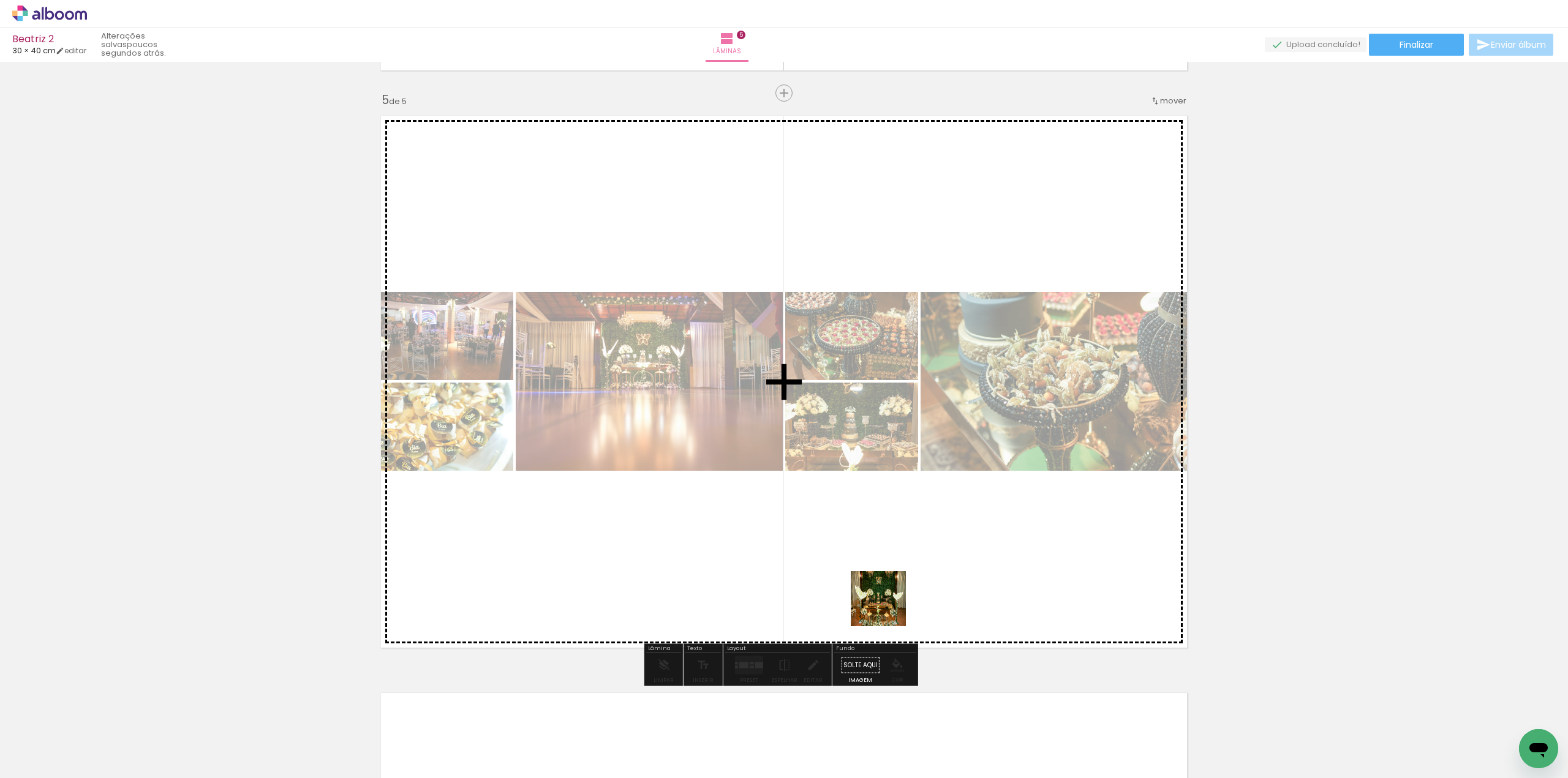
drag, startPoint x: 897, startPoint y: 746, endPoint x: 886, endPoint y: 584, distance: 162.4
click at [886, 584] on quentale-workspace at bounding box center [784, 389] width 1568 height 778
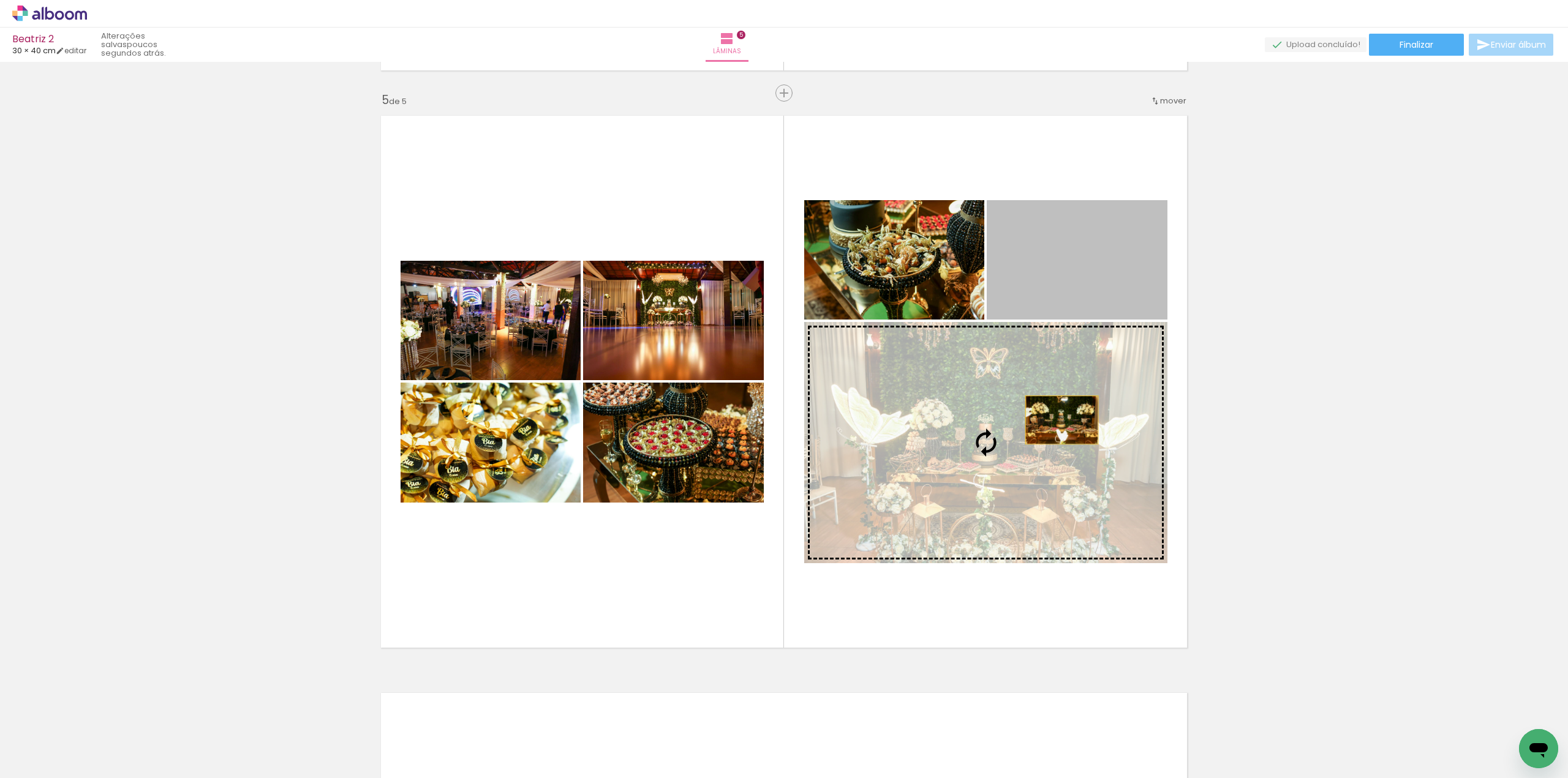
drag, startPoint x: 1074, startPoint y: 298, endPoint x: 1057, endPoint y: 422, distance: 125.2
click at [0, 0] on slot at bounding box center [0, 0] width 0 height 0
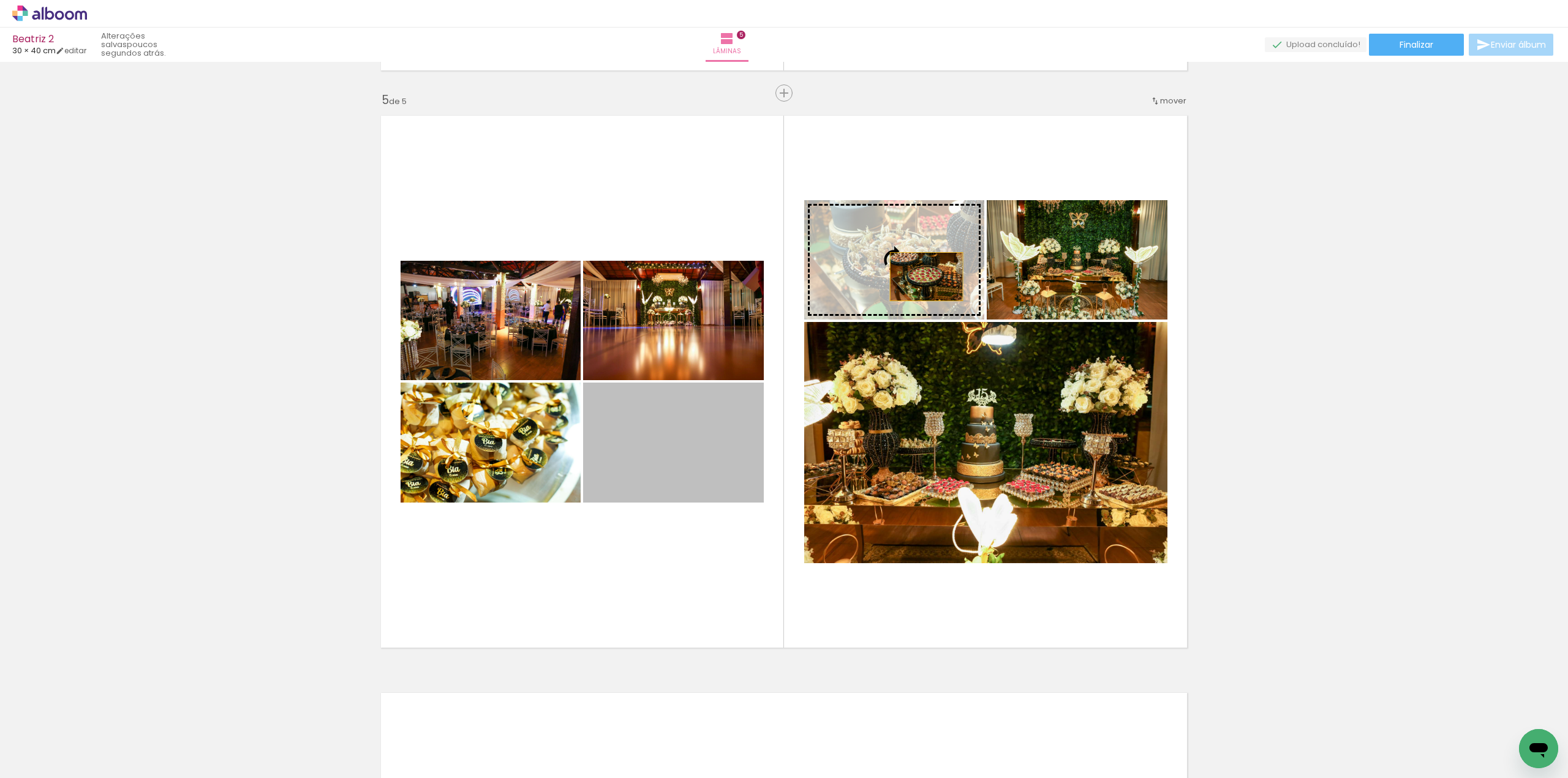
drag, startPoint x: 638, startPoint y: 421, endPoint x: 921, endPoint y: 276, distance: 318.0
click at [0, 0] on slot at bounding box center [0, 0] width 0 height 0
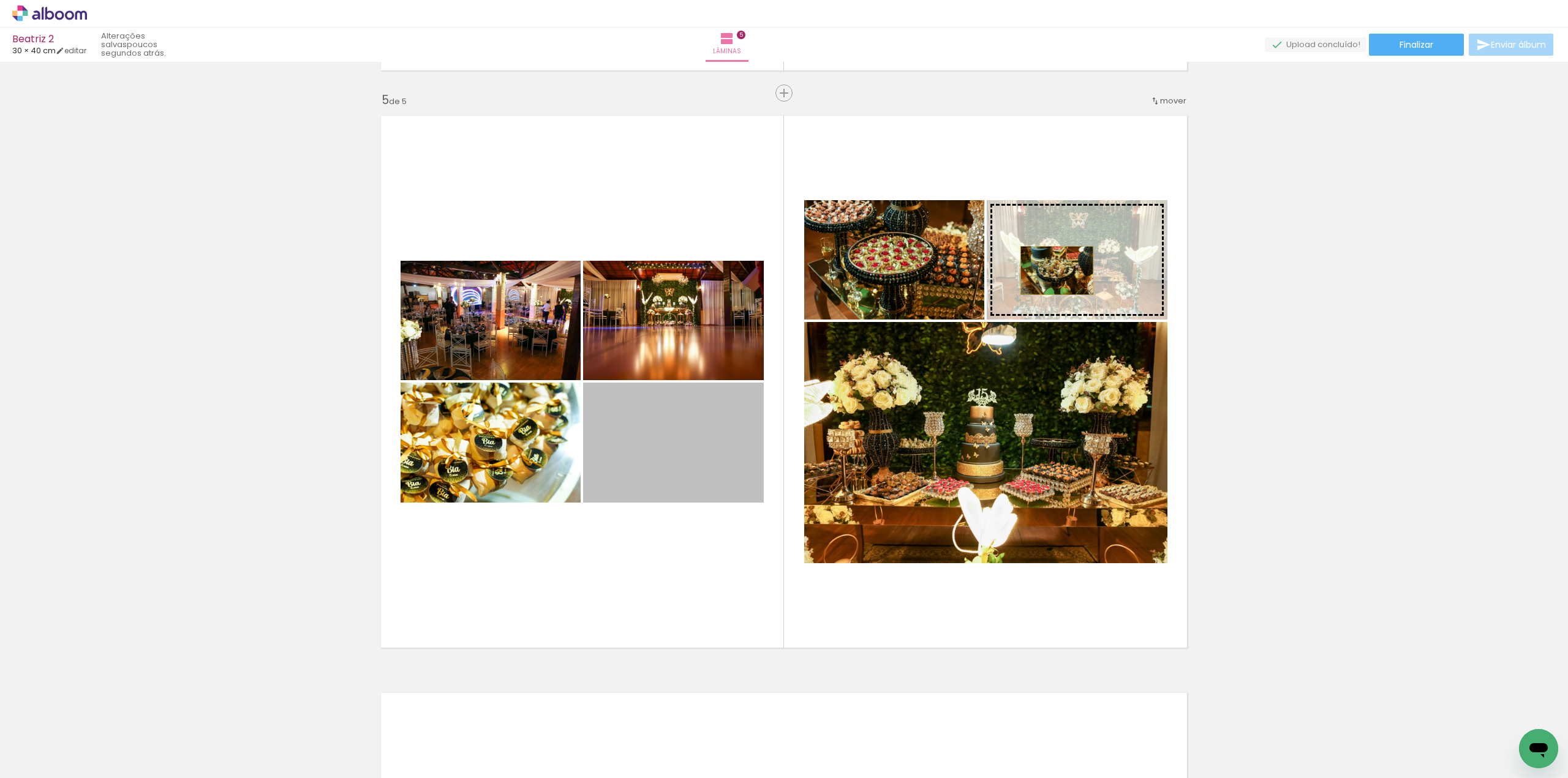
drag, startPoint x: 714, startPoint y: 432, endPoint x: 1052, endPoint y: 271, distance: 374.4
click at [0, 0] on slot at bounding box center [0, 0] width 0 height 0
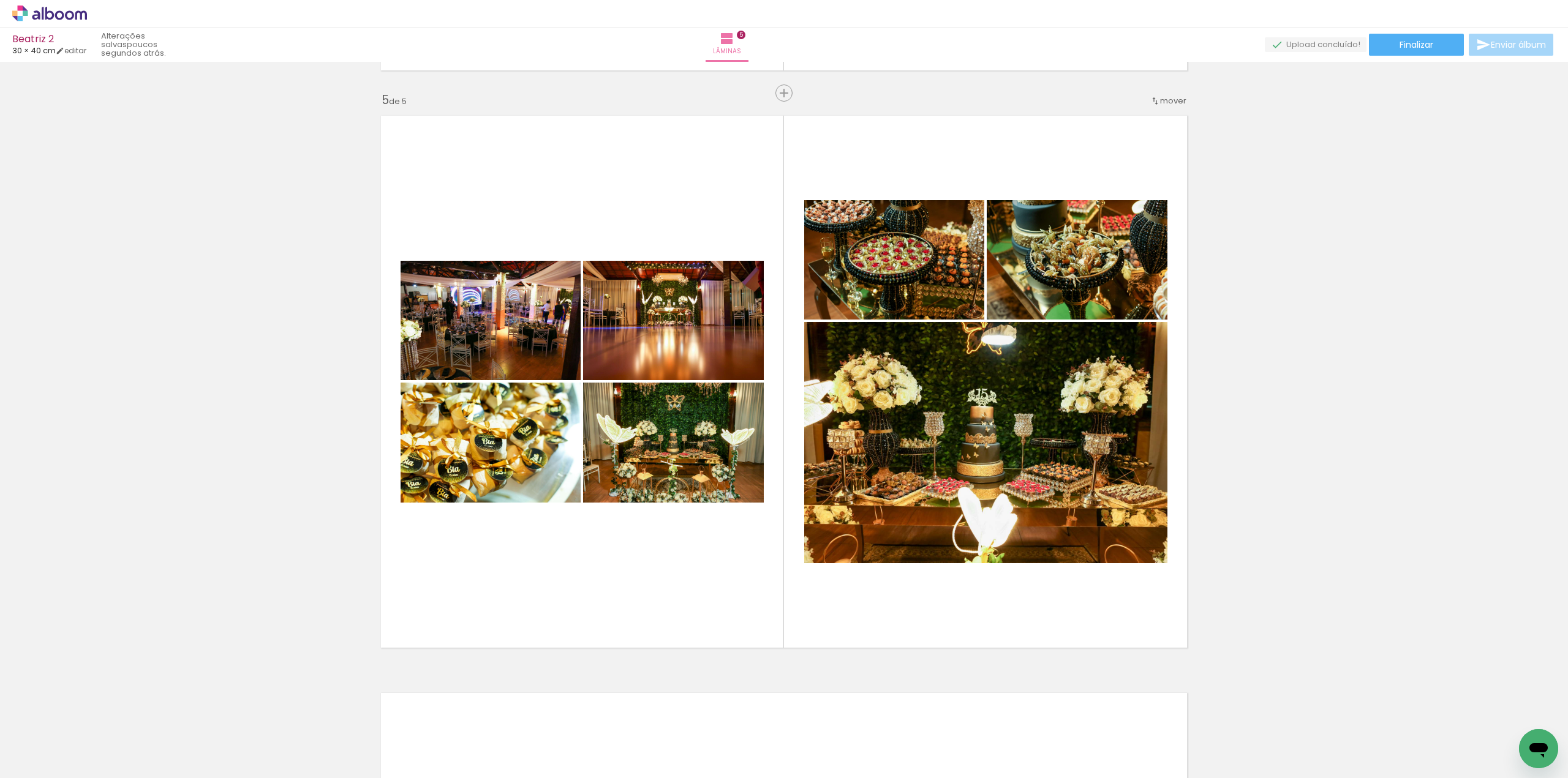
click at [1125, 407] on quentale-photo at bounding box center [985, 443] width 363 height 241
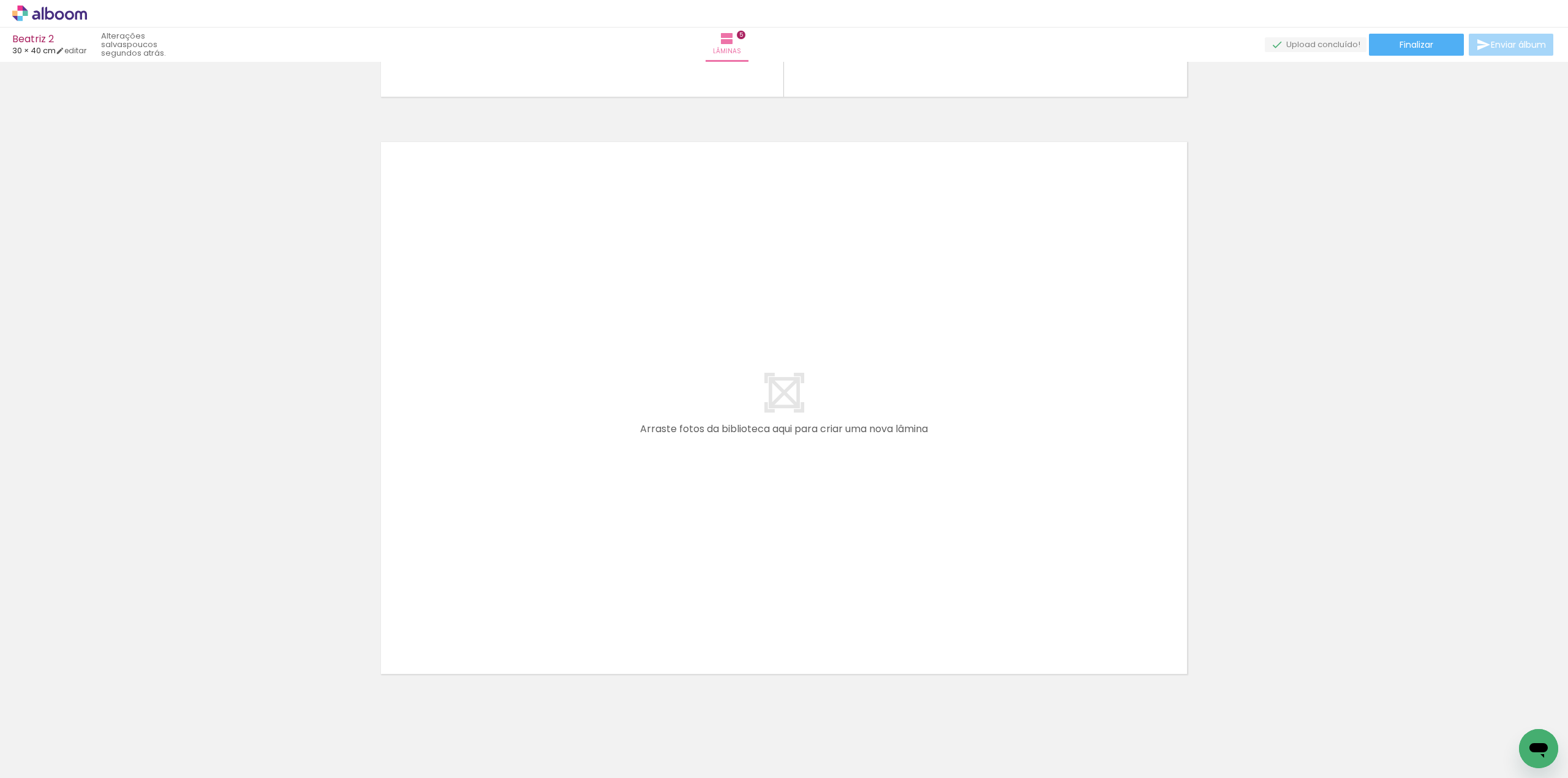
scroll to position [0, 28]
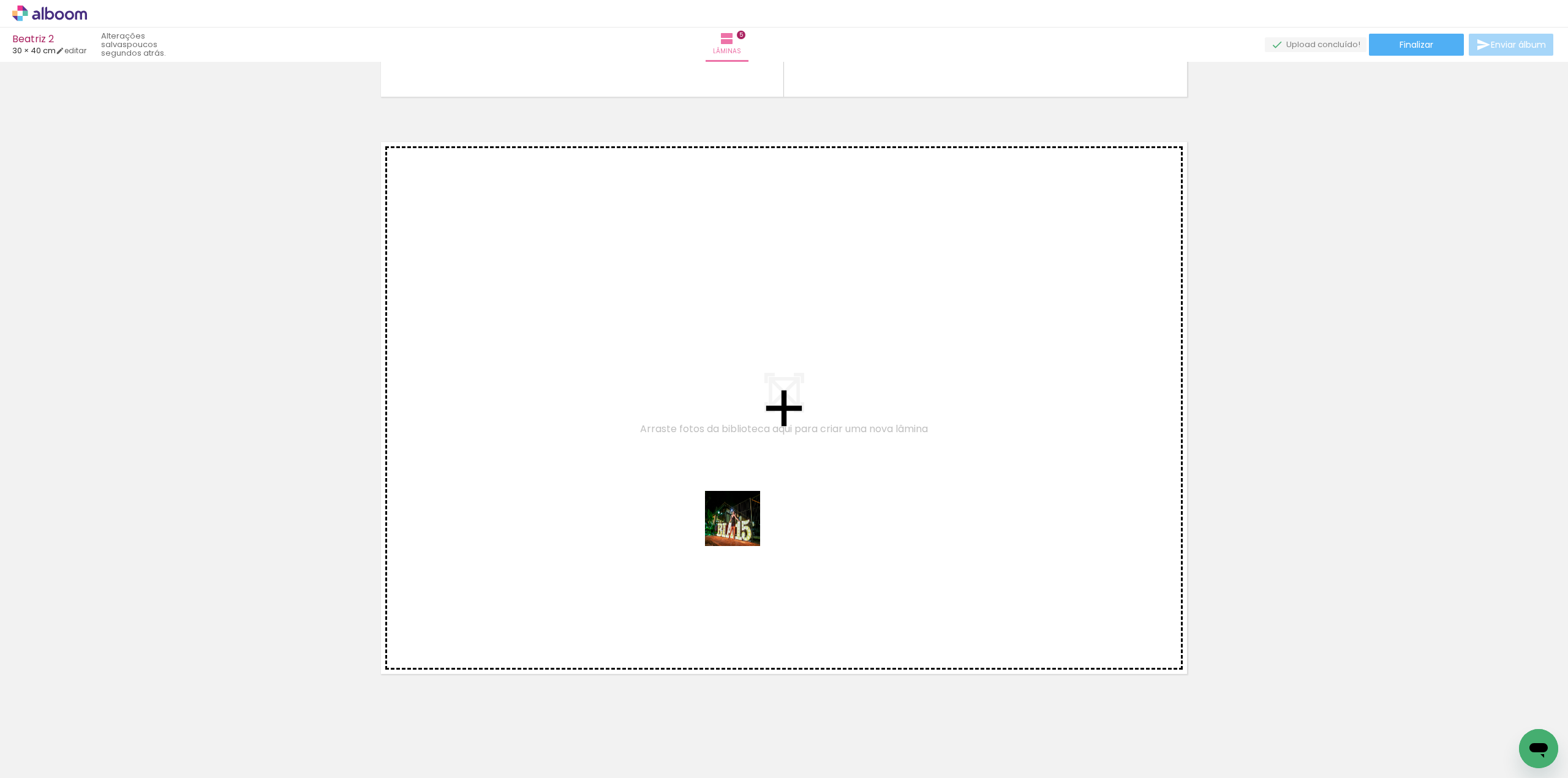
drag, startPoint x: 705, startPoint y: 605, endPoint x: 744, endPoint y: 522, distance: 91.7
click at [744, 522] on quentale-workspace at bounding box center [784, 389] width 1568 height 778
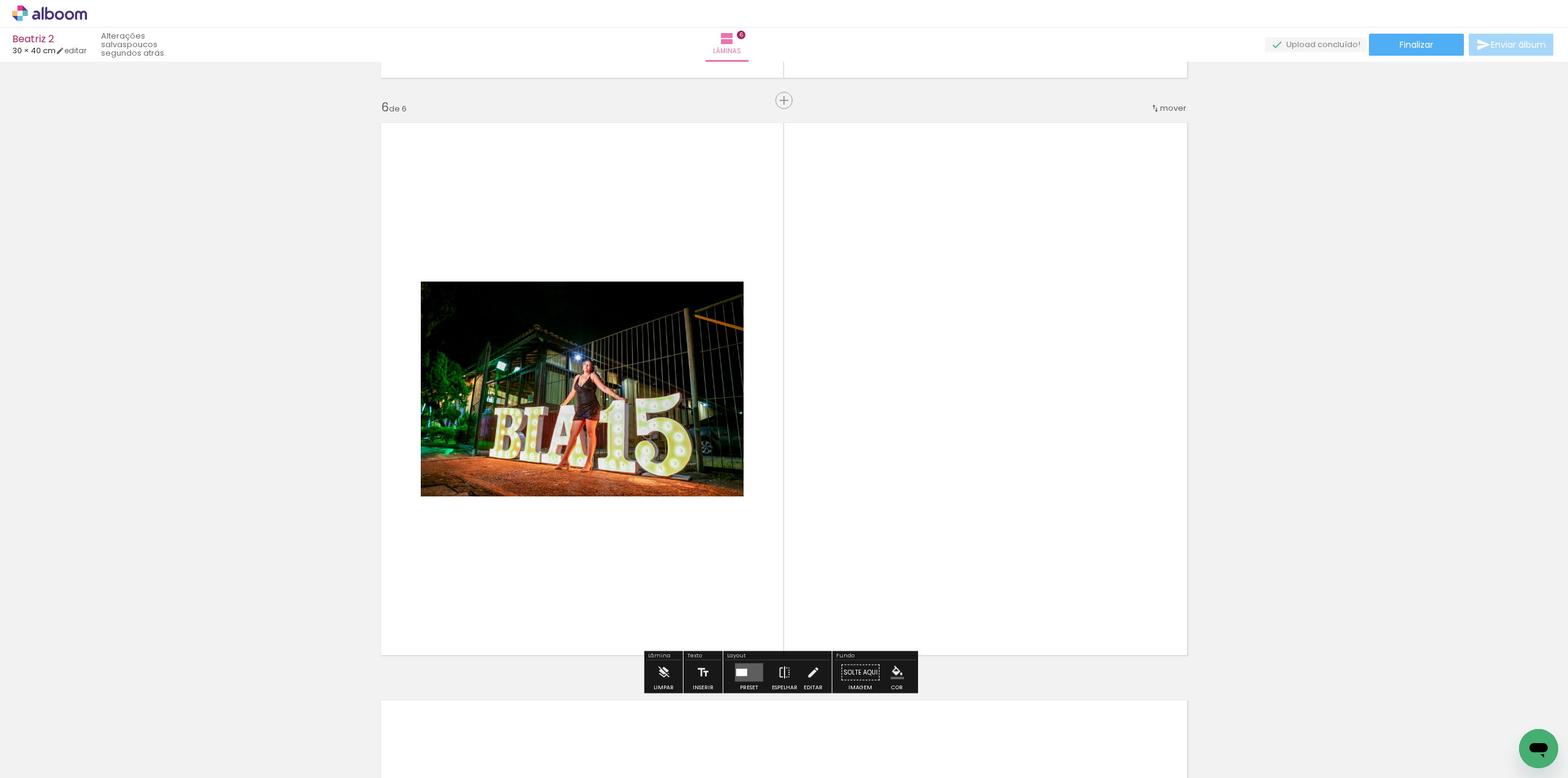
scroll to position [2875, 0]
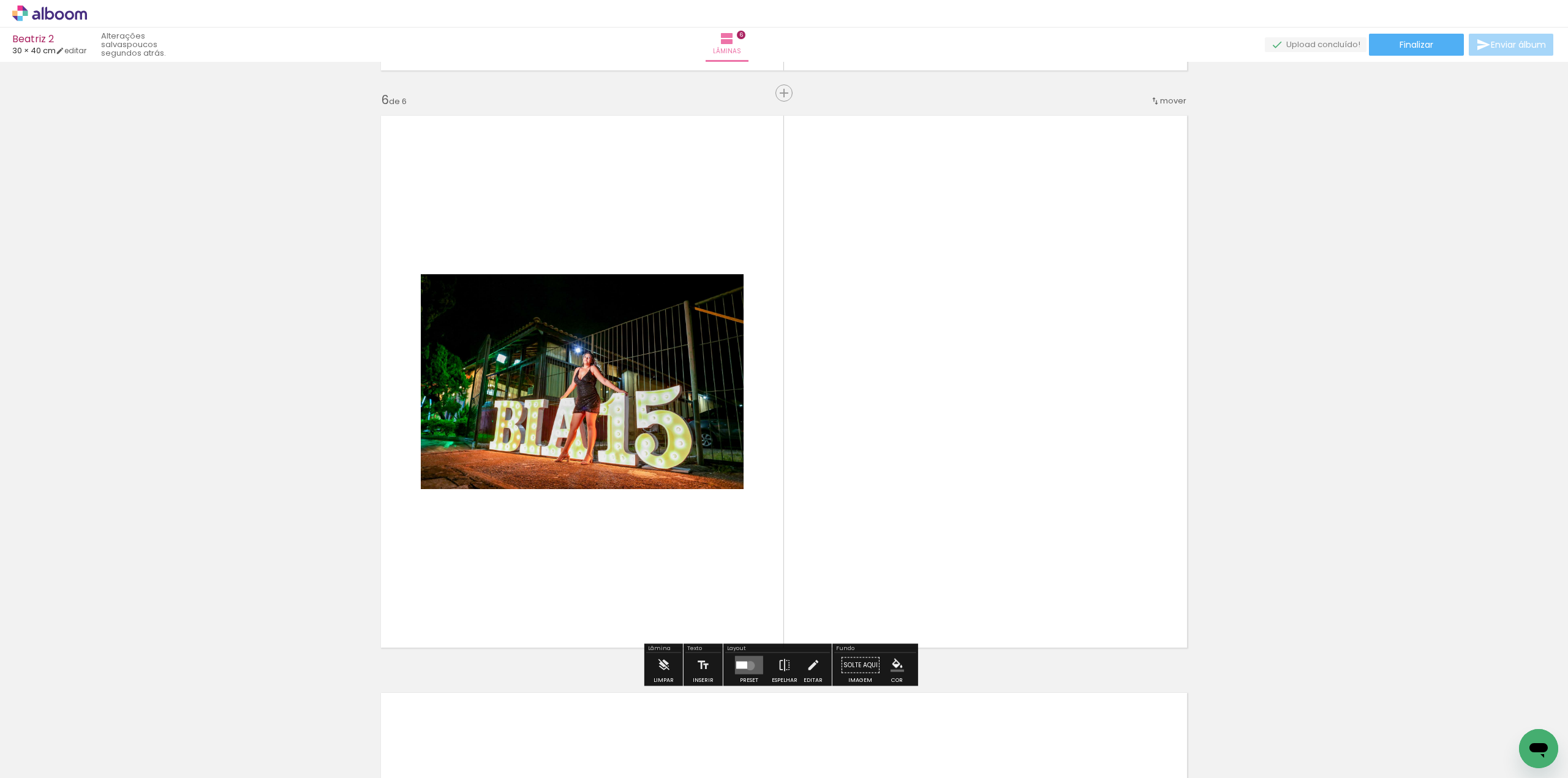
click at [747, 665] on quentale-layouter at bounding box center [748, 664] width 28 height 18
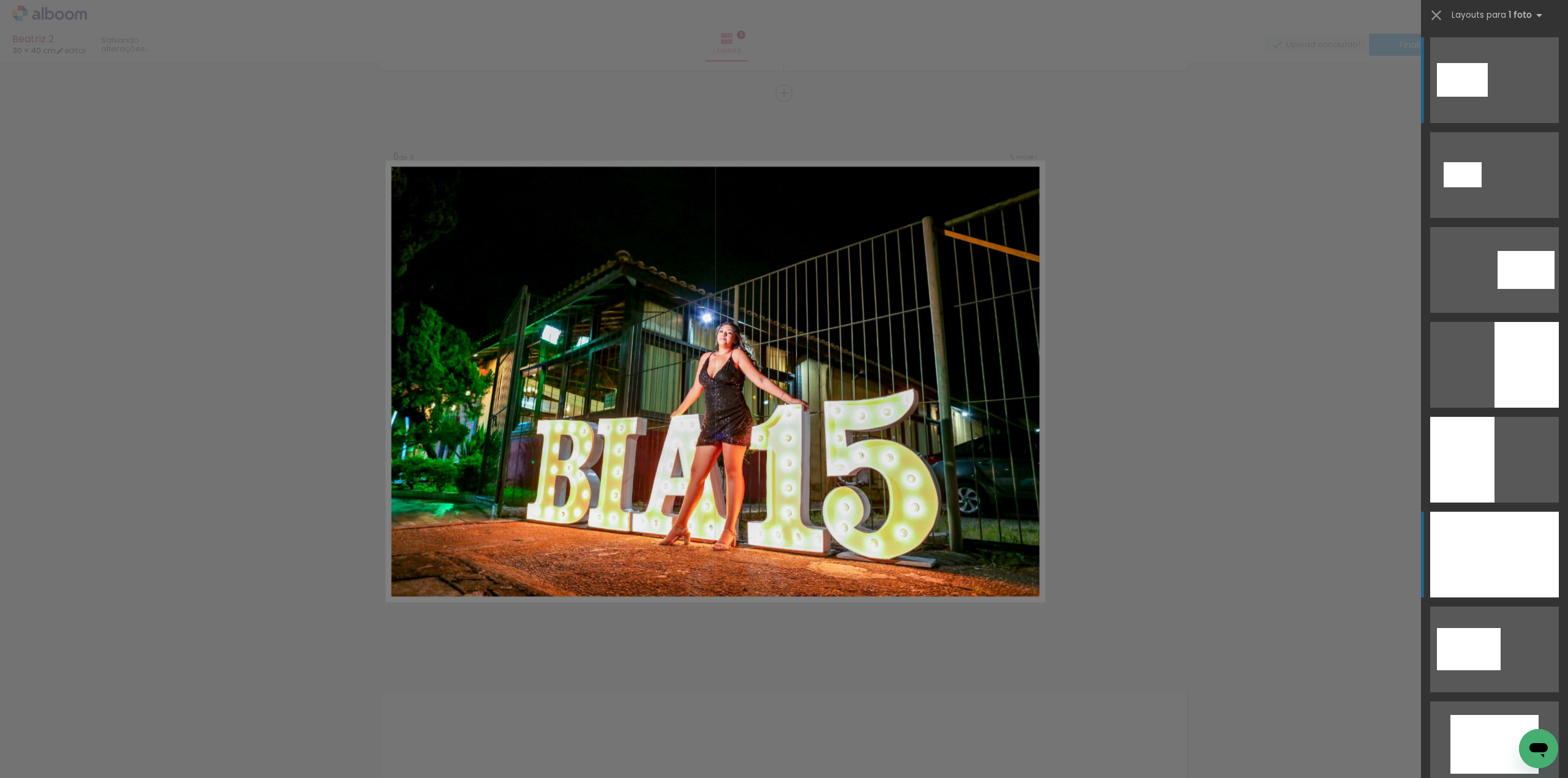
click at [1457, 575] on div at bounding box center [1494, 555] width 129 height 86
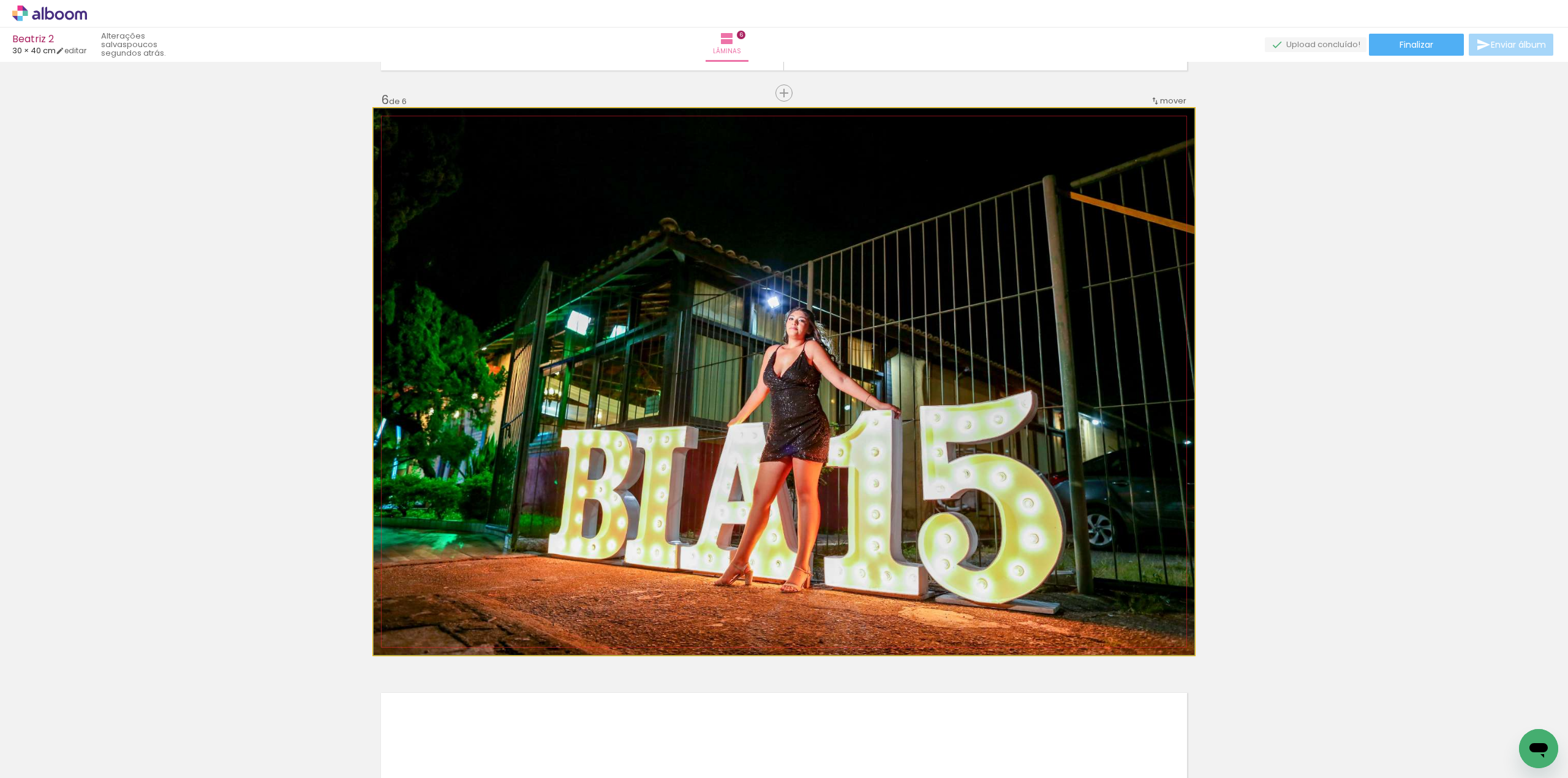
drag, startPoint x: 881, startPoint y: 467, endPoint x: 940, endPoint y: 456, distance: 60.0
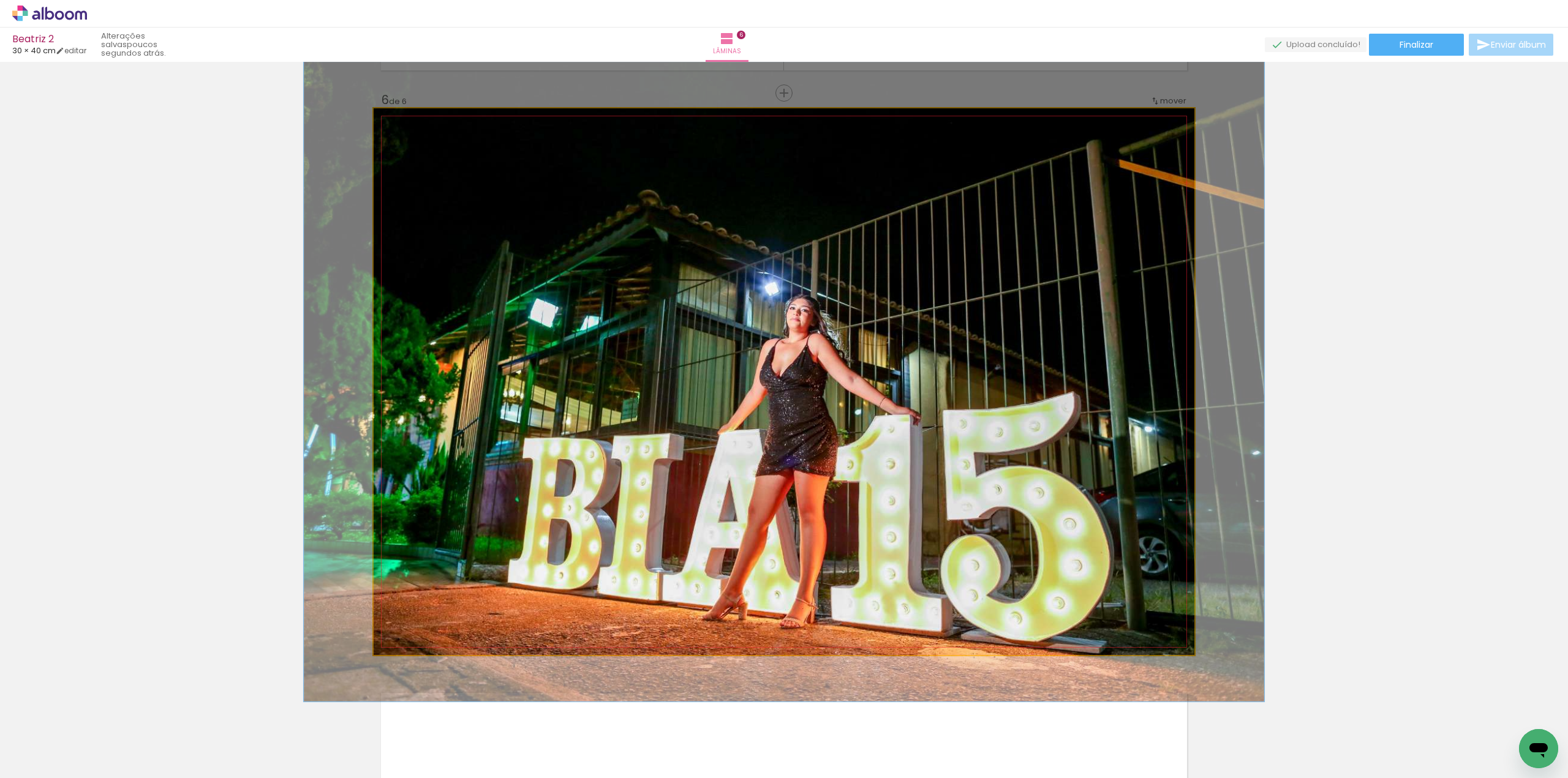
drag, startPoint x: 401, startPoint y: 120, endPoint x: 408, endPoint y: 124, distance: 8.1
click at [408, 124] on div at bounding box center [410, 121] width 11 height 11
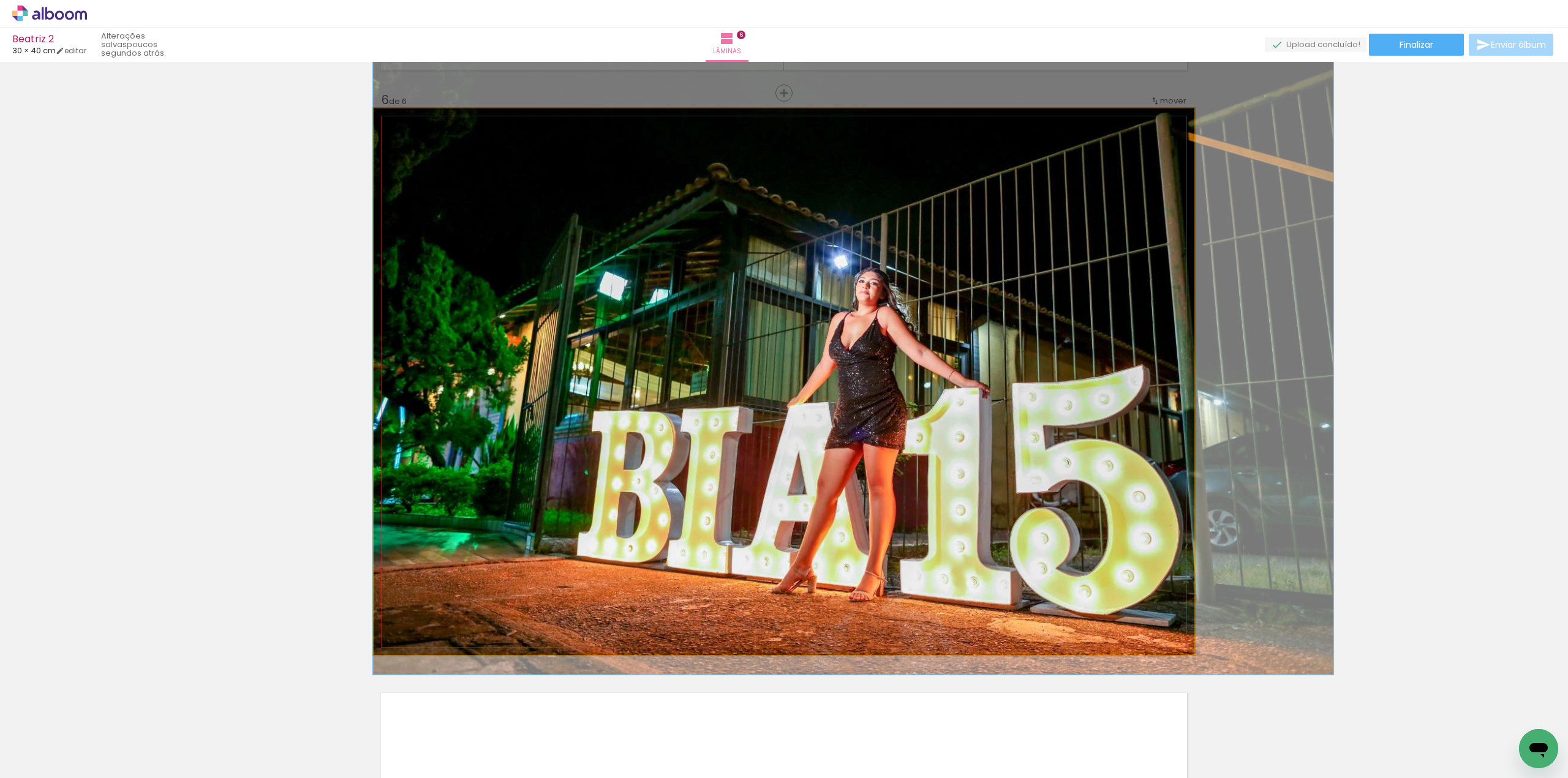
drag, startPoint x: 607, startPoint y: 346, endPoint x: 724, endPoint y: 320, distance: 119.9
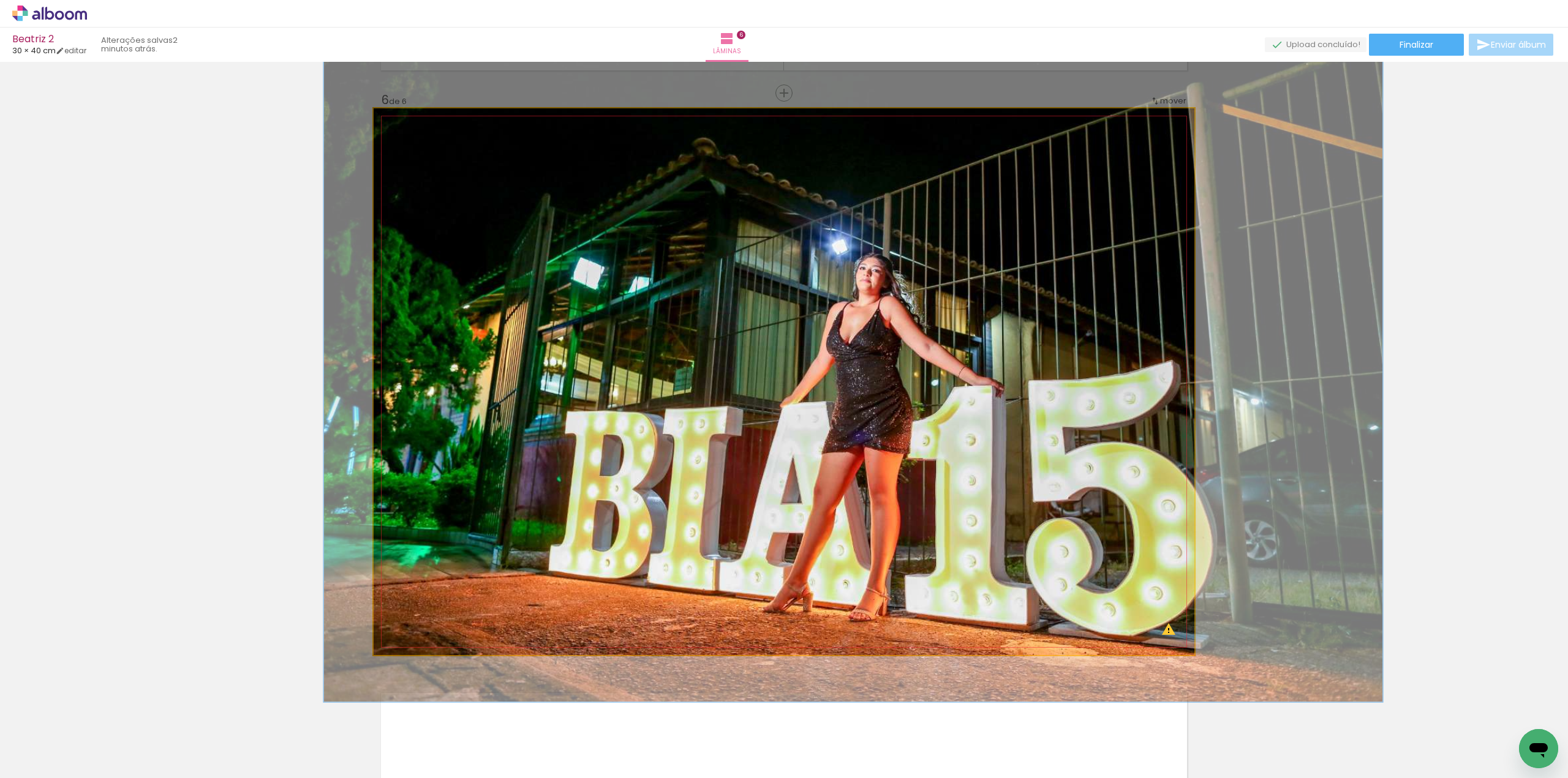
type paper-slider "129"
click at [411, 121] on div at bounding box center [416, 121] width 11 height 11
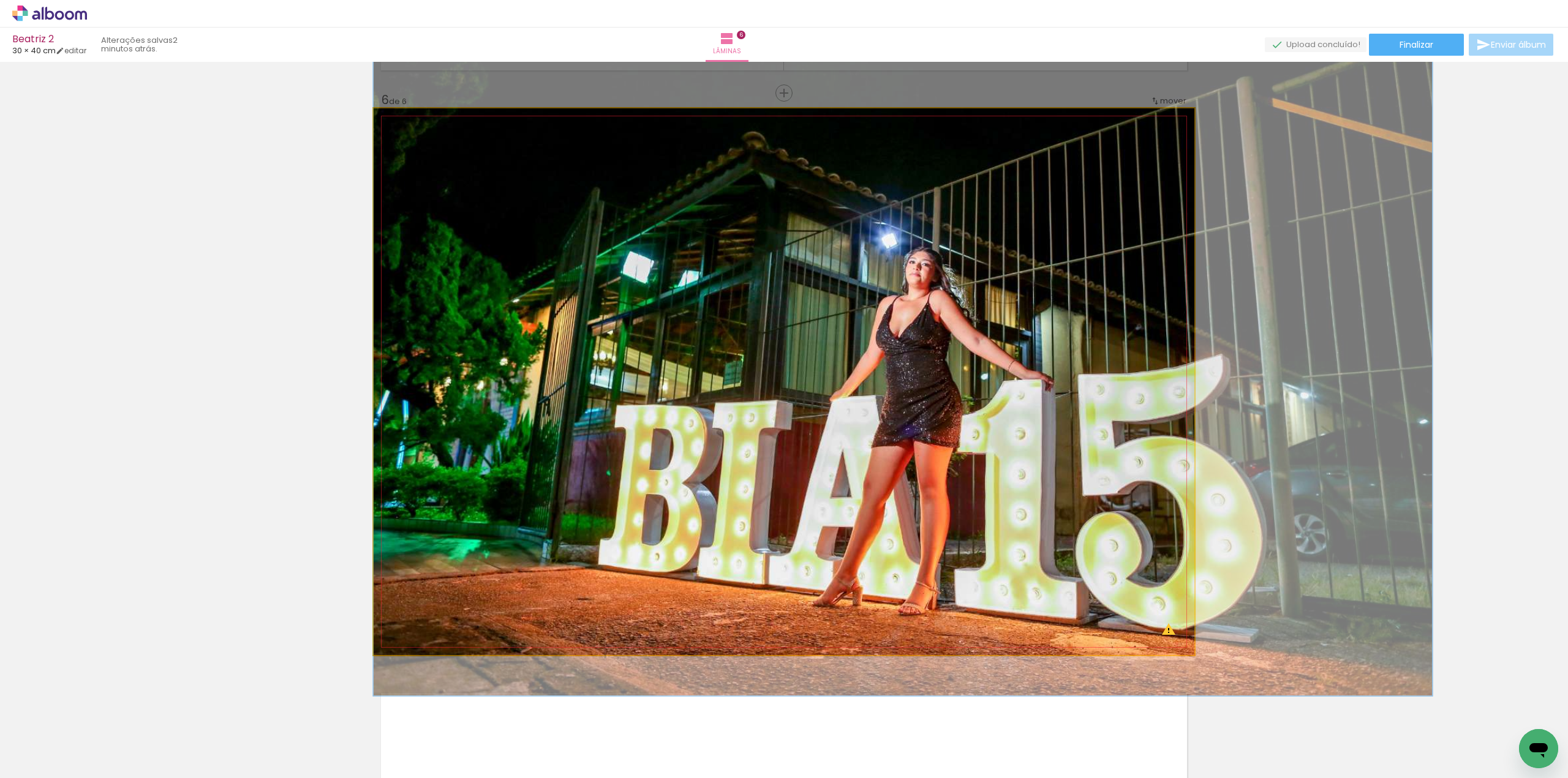
drag, startPoint x: 606, startPoint y: 405, endPoint x: 669, endPoint y: 399, distance: 63.3
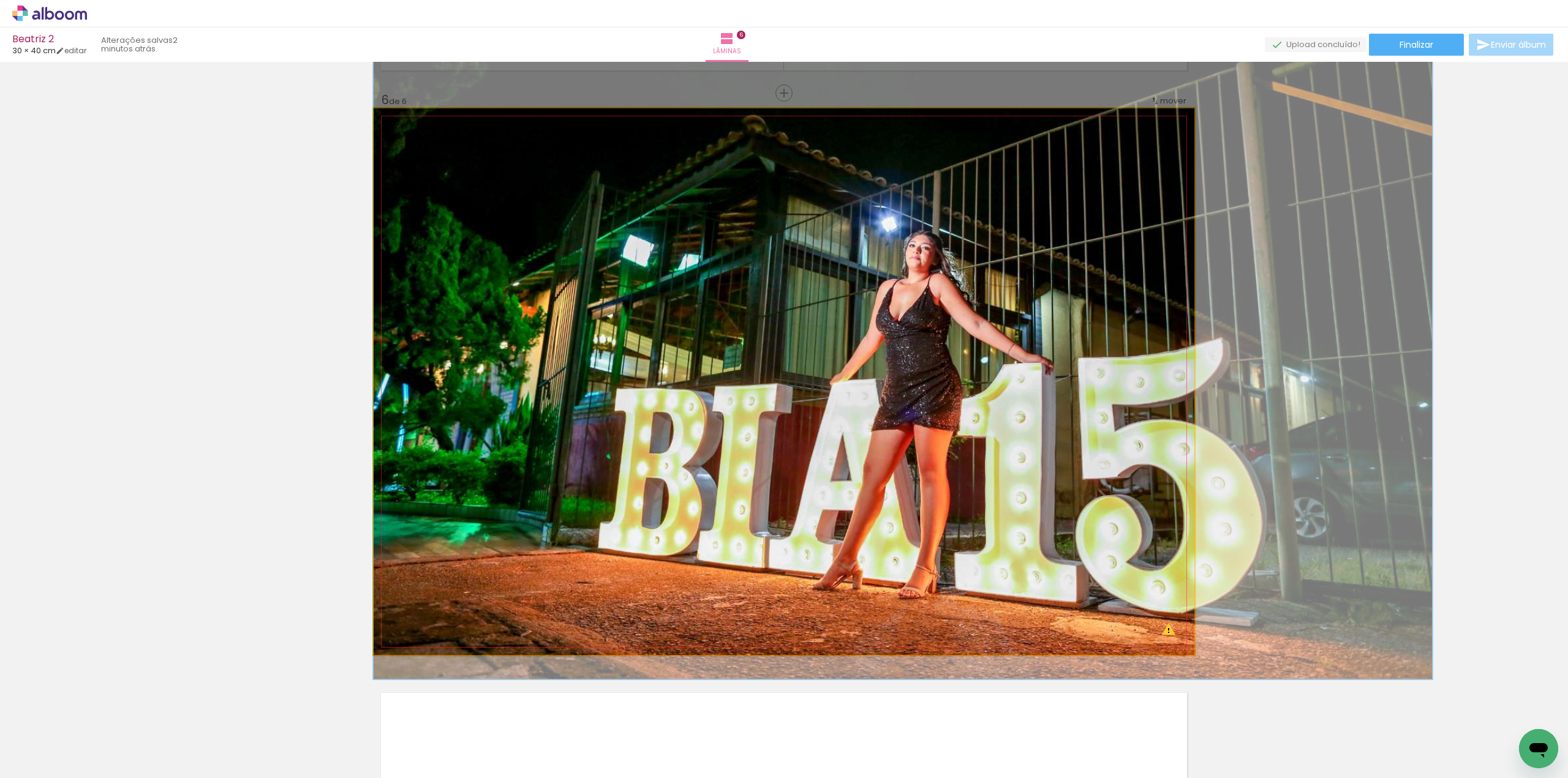
drag, startPoint x: 1108, startPoint y: 406, endPoint x: 1121, endPoint y: 400, distance: 14.3
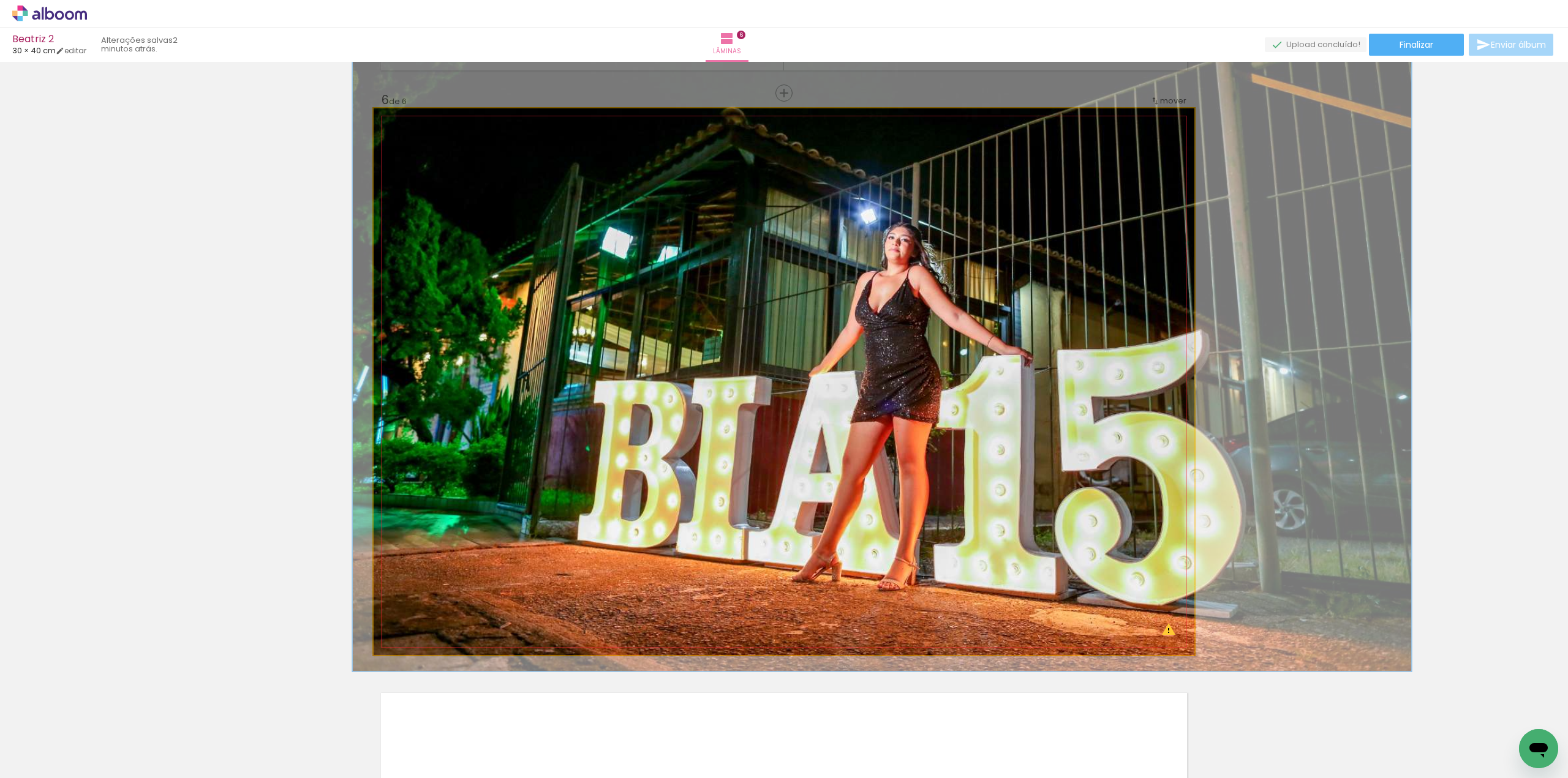
drag, startPoint x: 1100, startPoint y: 402, endPoint x: 1083, endPoint y: 395, distance: 18.4
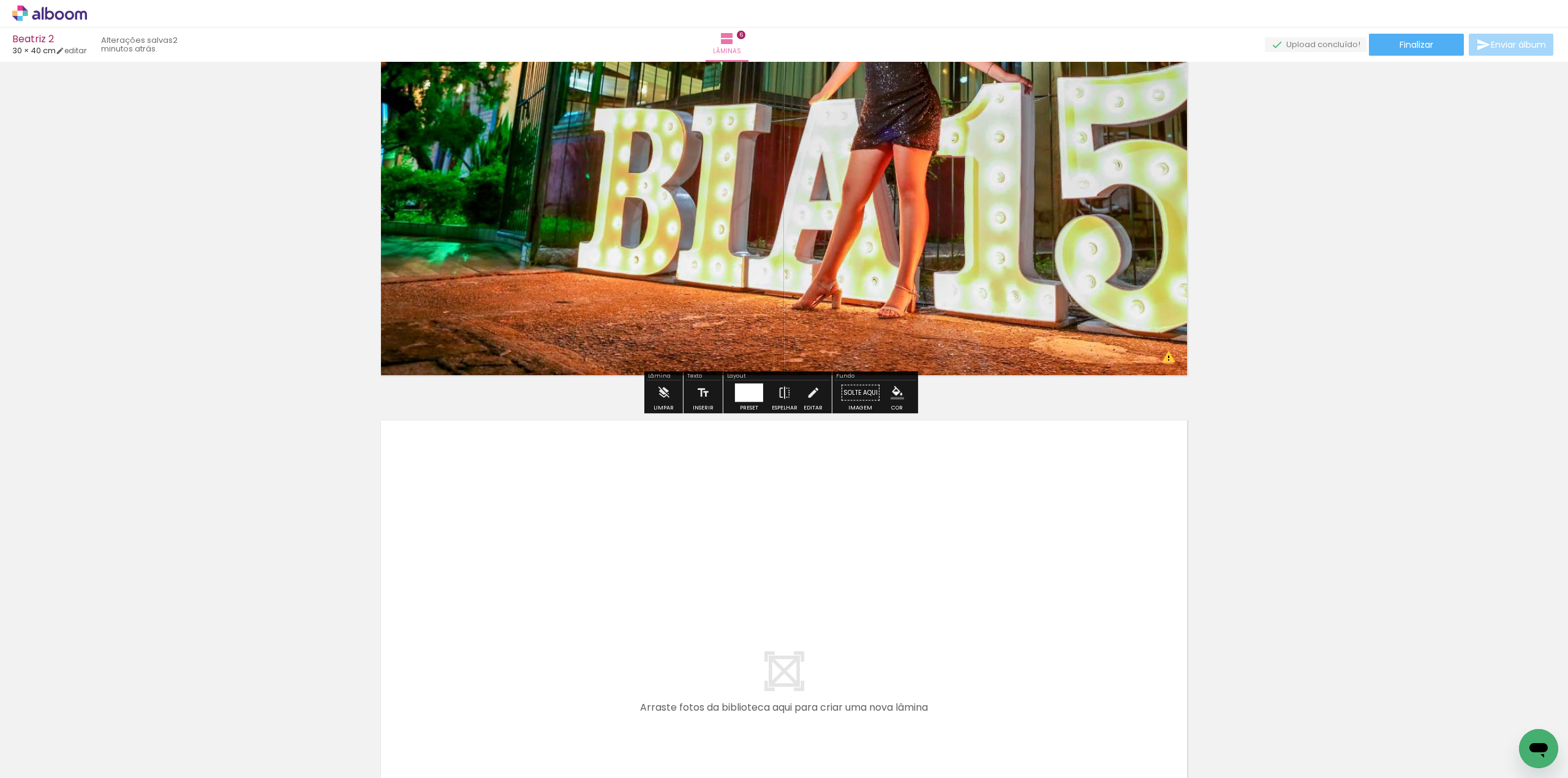
scroll to position [2997, 0]
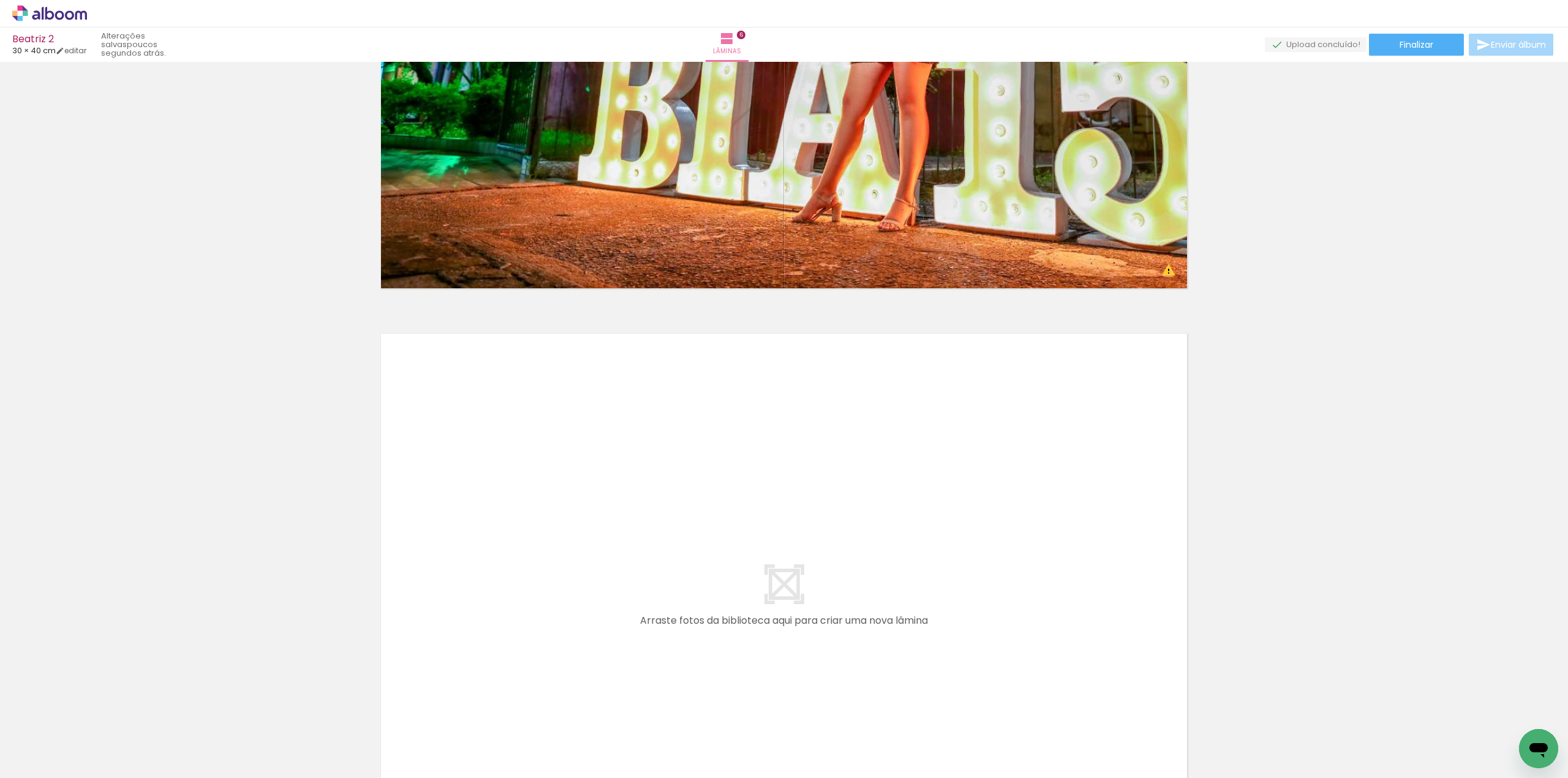
scroll to position [3242, 0]
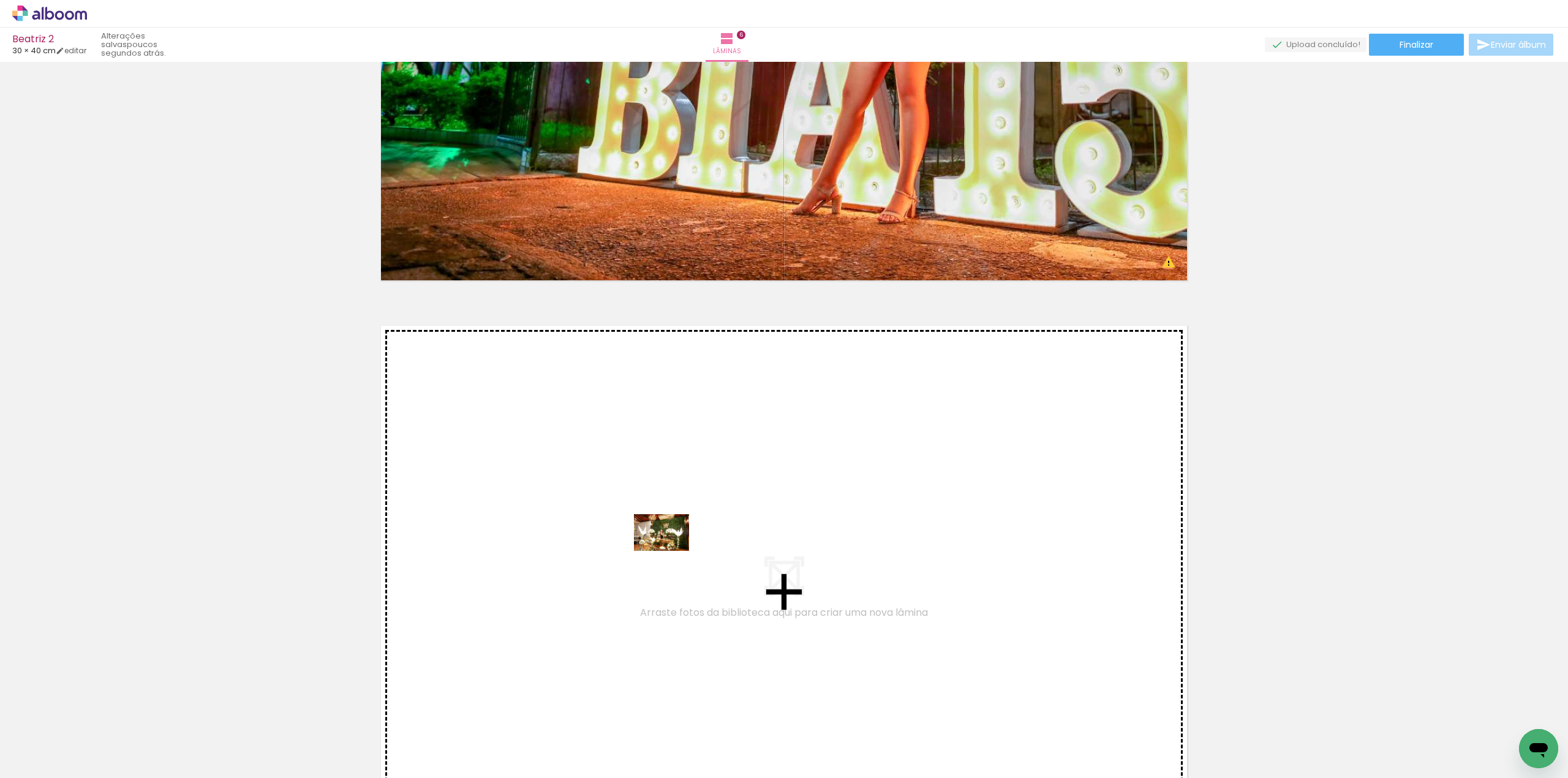
drag, startPoint x: 718, startPoint y: 743, endPoint x: 670, endPoint y: 551, distance: 197.9
click at [670, 551] on quentale-workspace at bounding box center [784, 389] width 1568 height 778
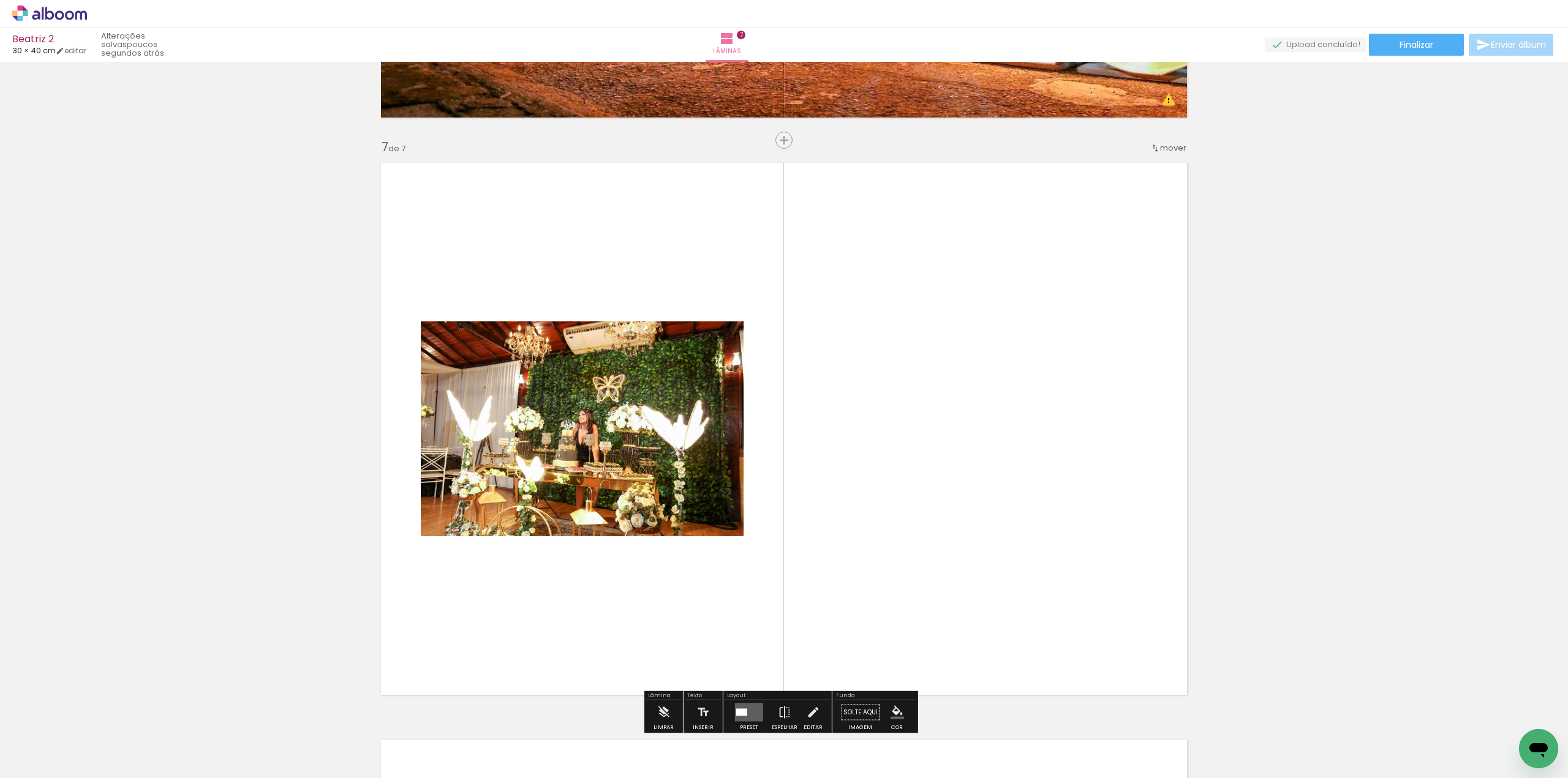
scroll to position [3452, 0]
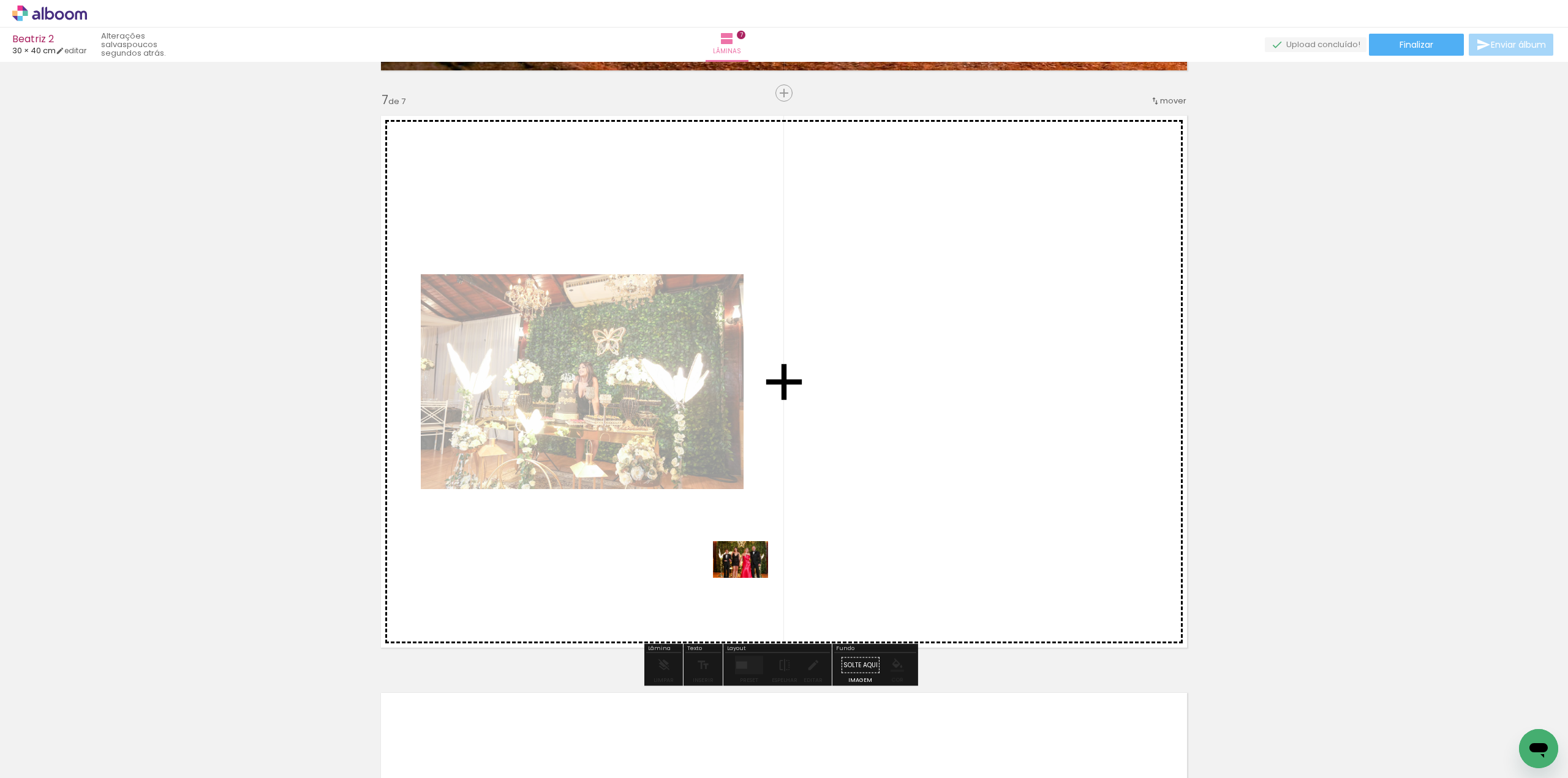
drag, startPoint x: 861, startPoint y: 740, endPoint x: 750, endPoint y: 578, distance: 196.4
click at [750, 578] on quentale-workspace at bounding box center [784, 389] width 1568 height 778
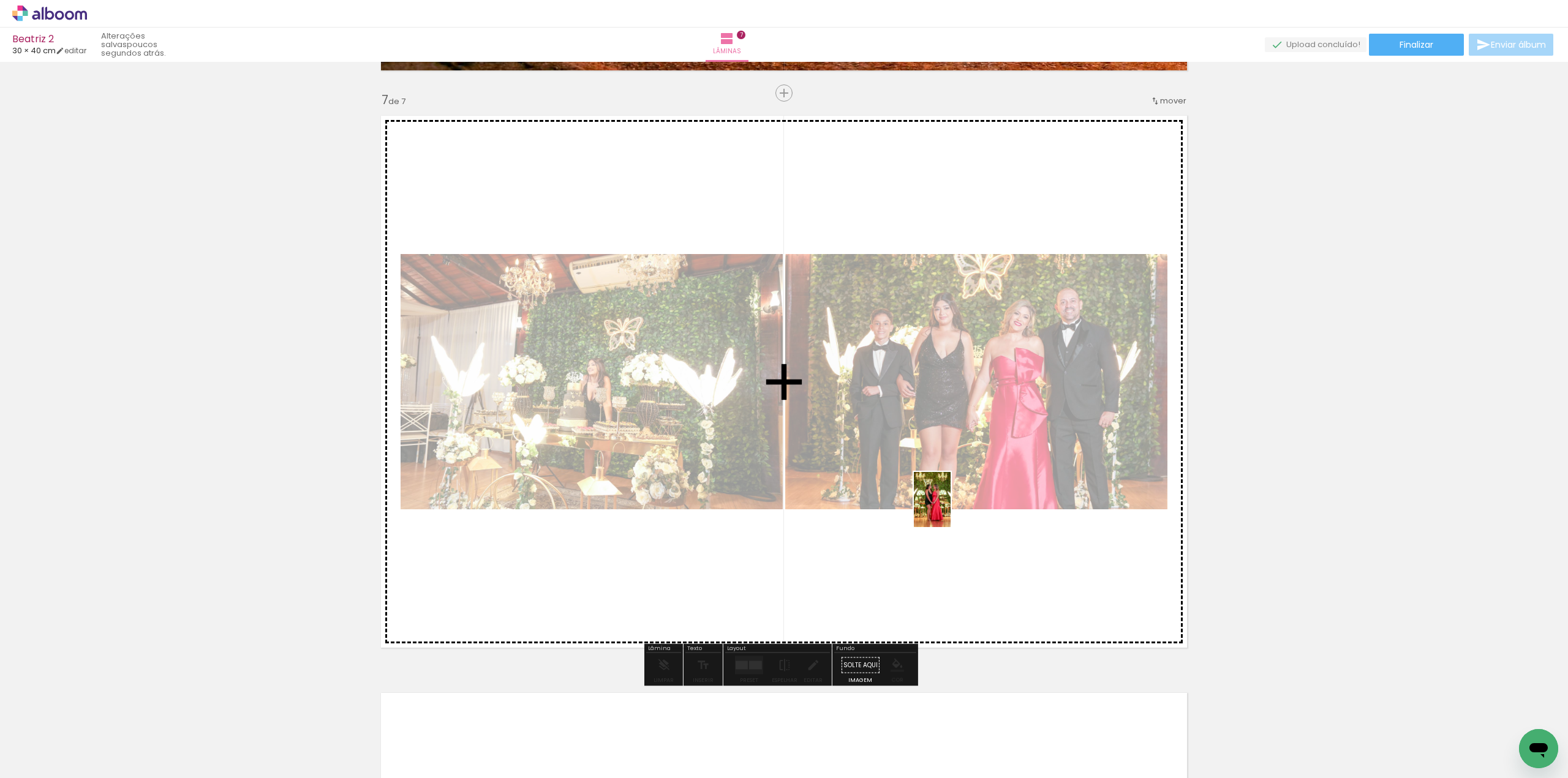
drag, startPoint x: 791, startPoint y: 730, endPoint x: 951, endPoint y: 509, distance: 272.8
click at [951, 509] on quentale-workspace at bounding box center [784, 389] width 1568 height 778
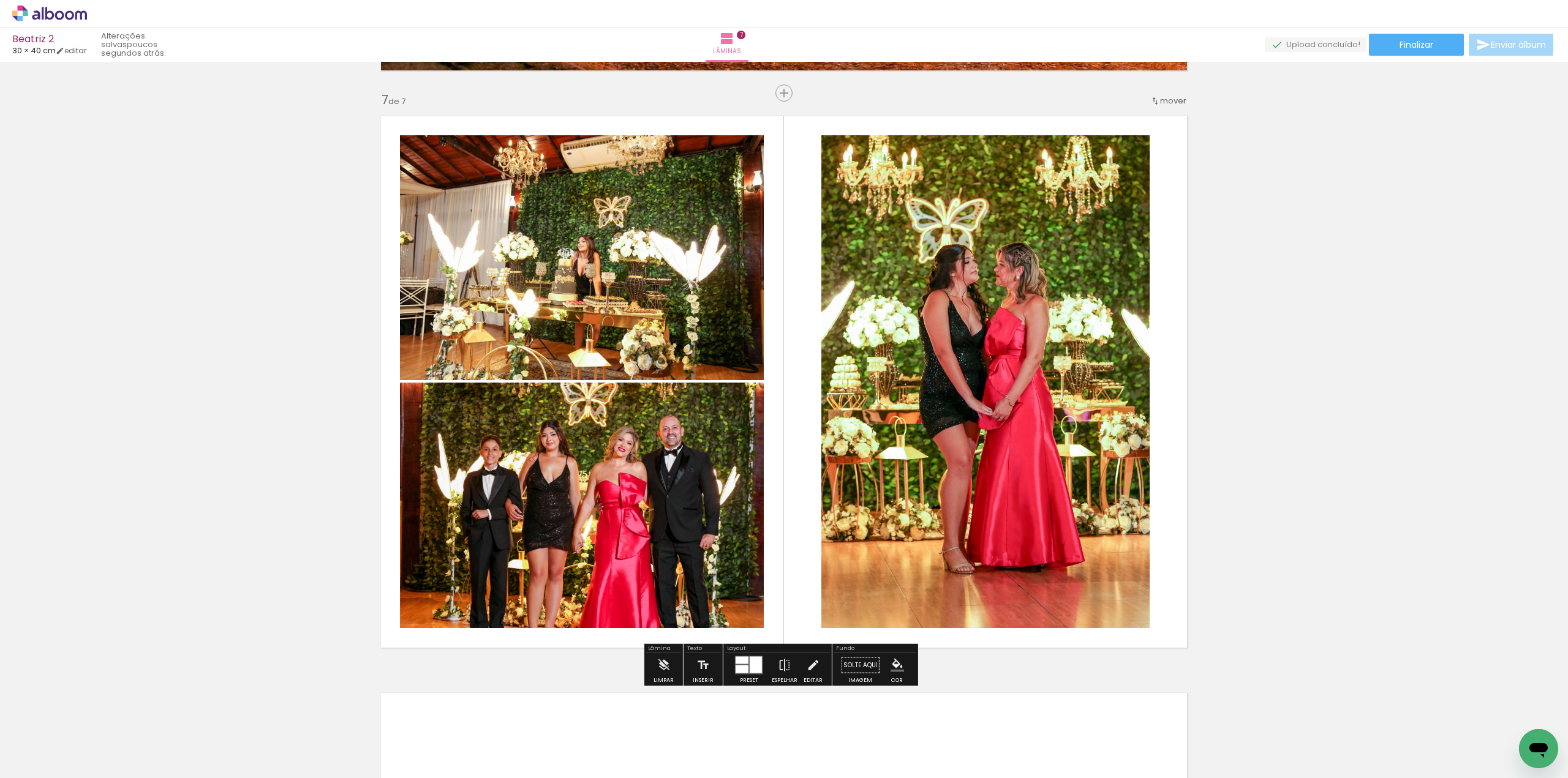
click at [1033, 420] on quentale-photo at bounding box center [985, 381] width 328 height 493
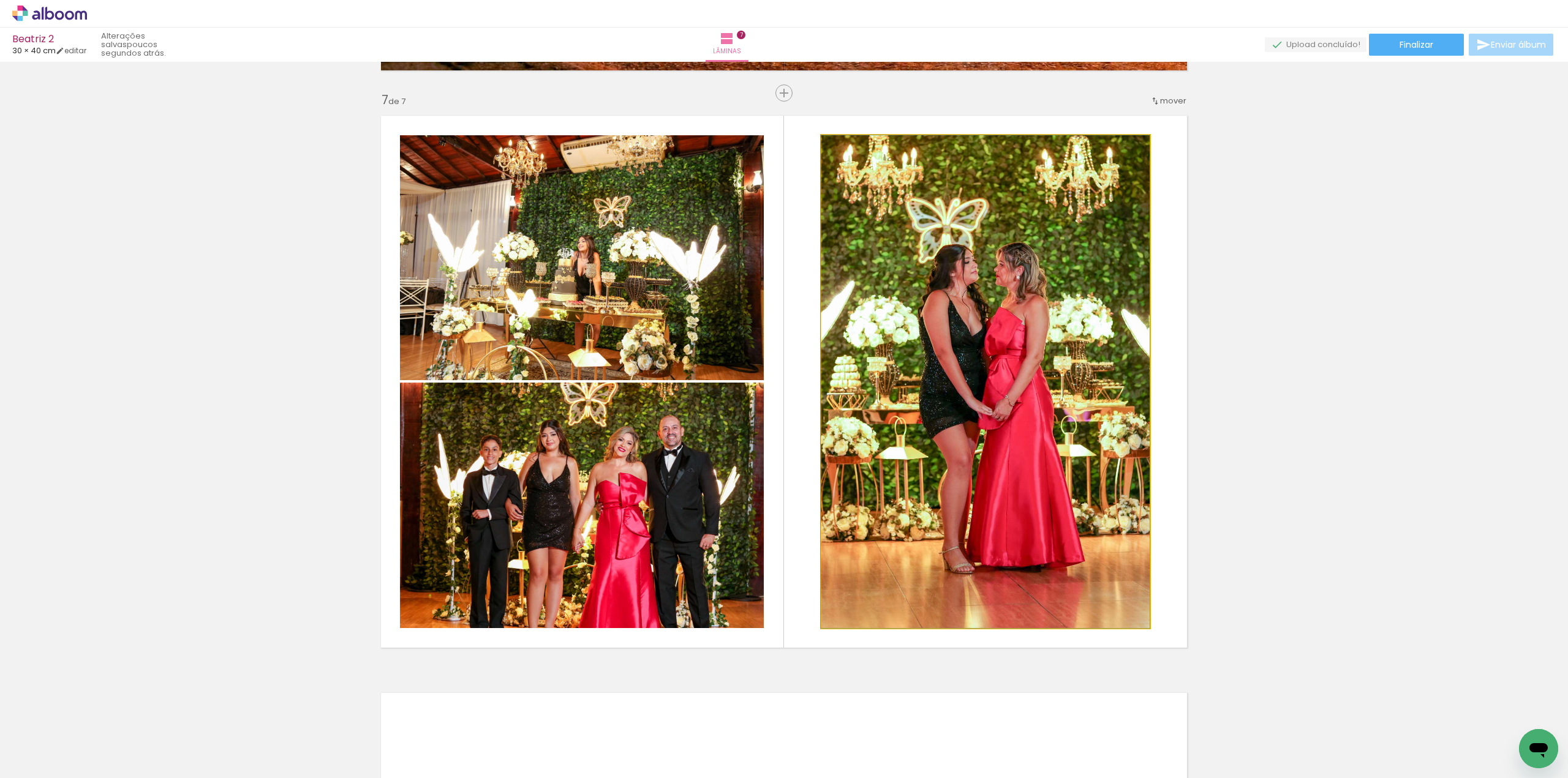
drag, startPoint x: 1014, startPoint y: 410, endPoint x: 1014, endPoint y: 399, distance: 11.0
drag, startPoint x: 1014, startPoint y: 406, endPoint x: 1014, endPoint y: 396, distance: 10.0
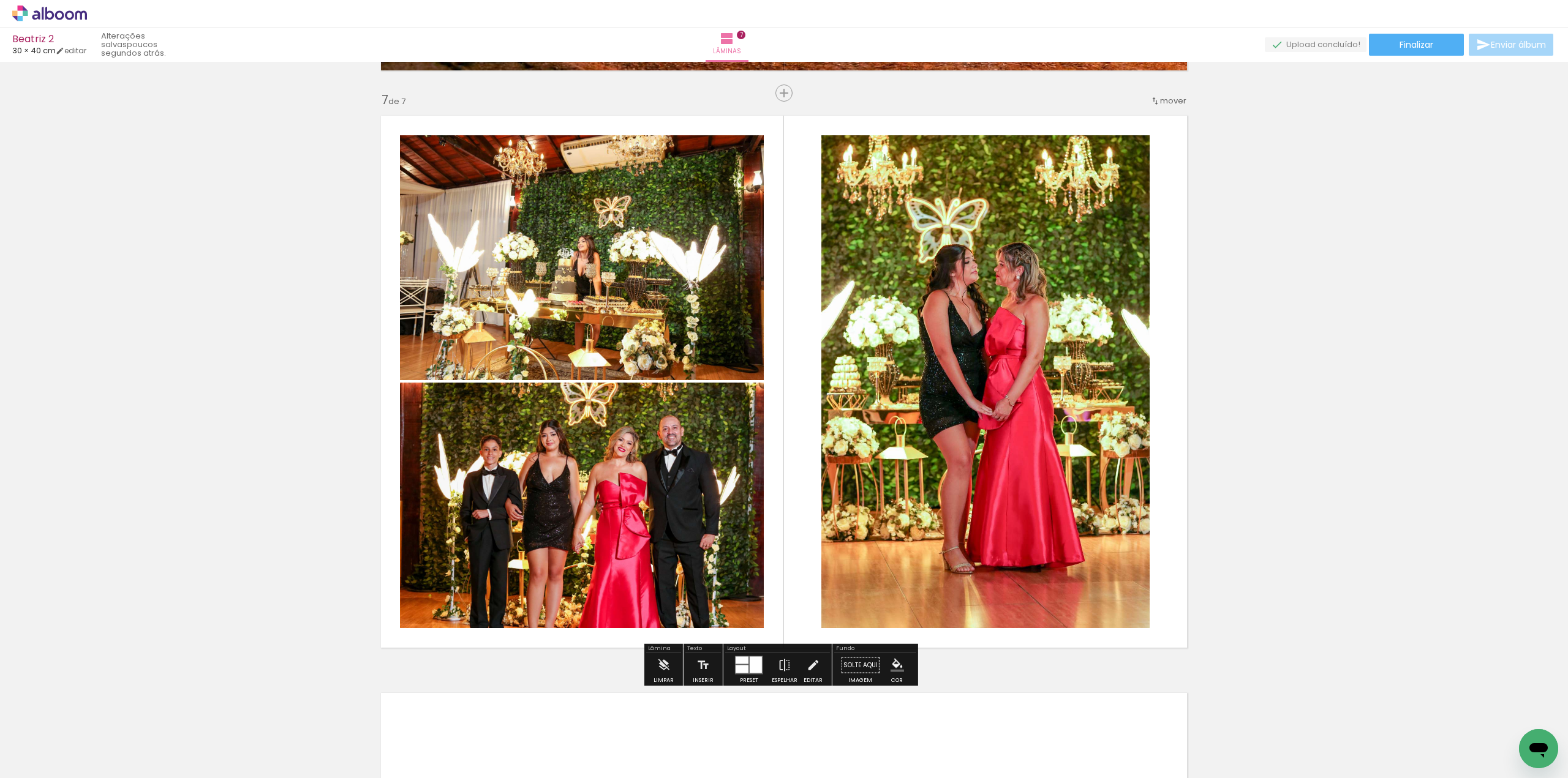
drag, startPoint x: 1296, startPoint y: 445, endPoint x: 1296, endPoint y: 437, distance: 8.0
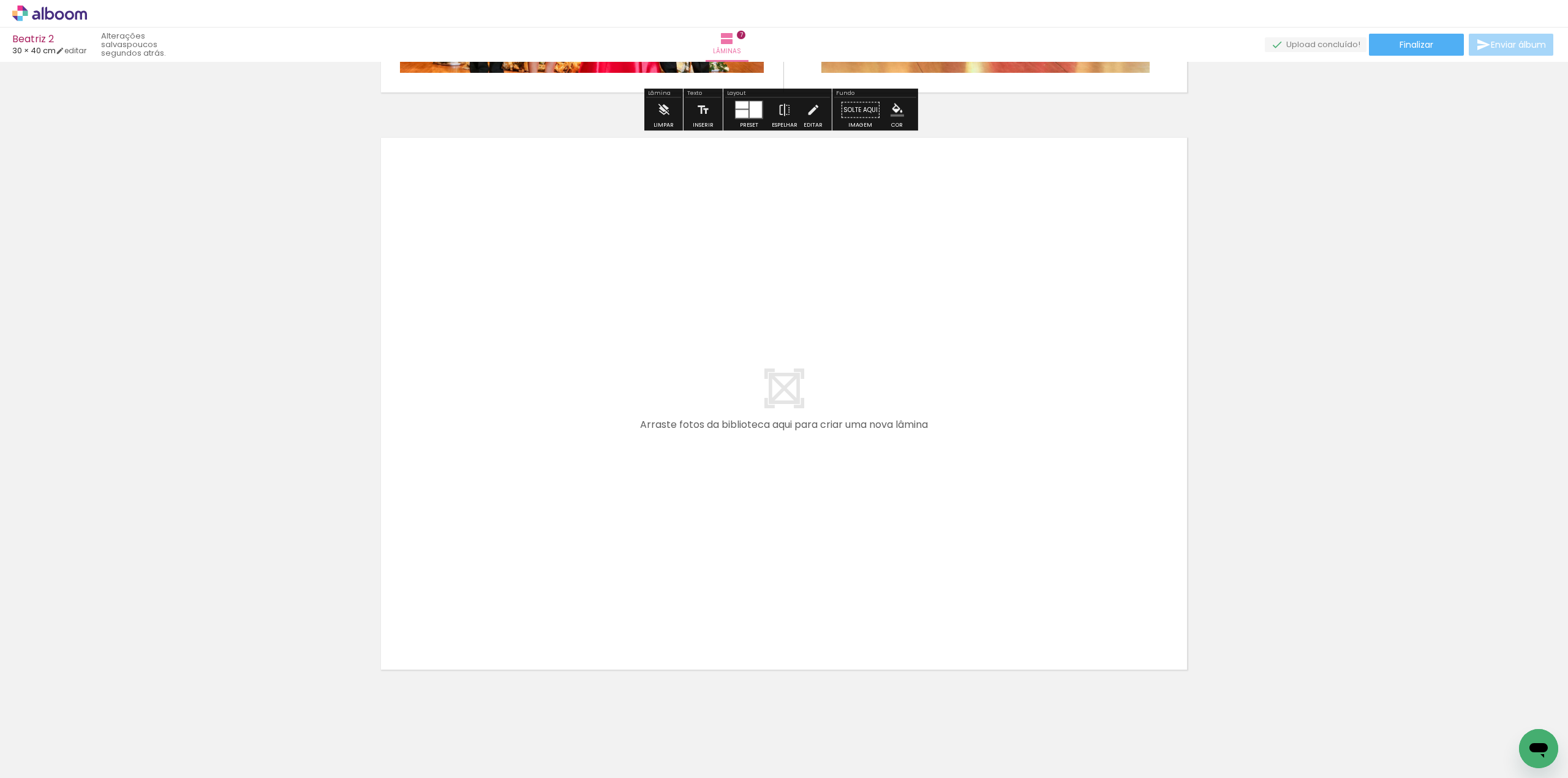
scroll to position [4026, 0]
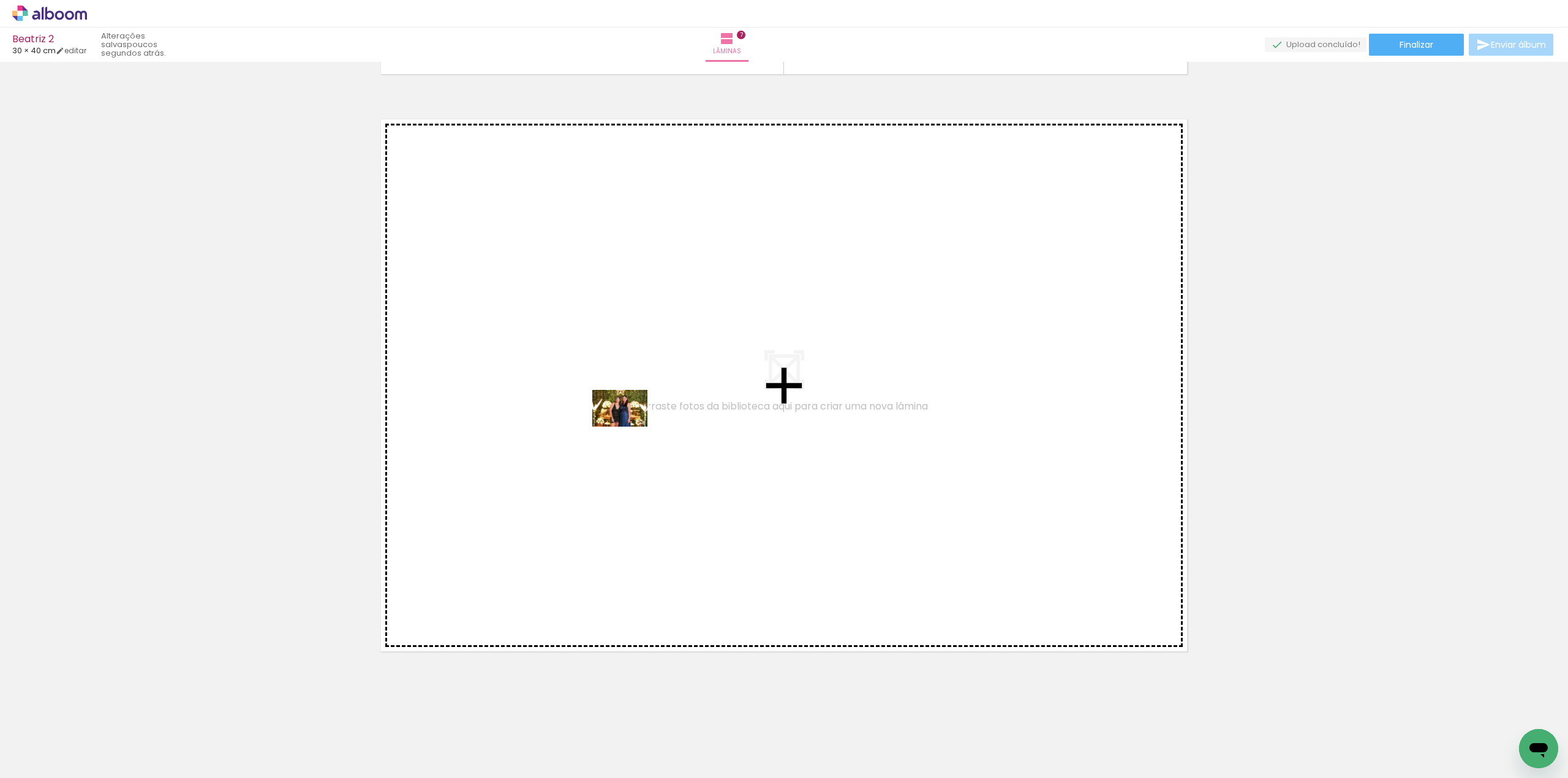
drag, startPoint x: 1023, startPoint y: 707, endPoint x: 629, endPoint y: 426, distance: 483.9
click at [629, 426] on quentale-workspace at bounding box center [784, 389] width 1568 height 778
